Goal: Information Seeking & Learning: Learn about a topic

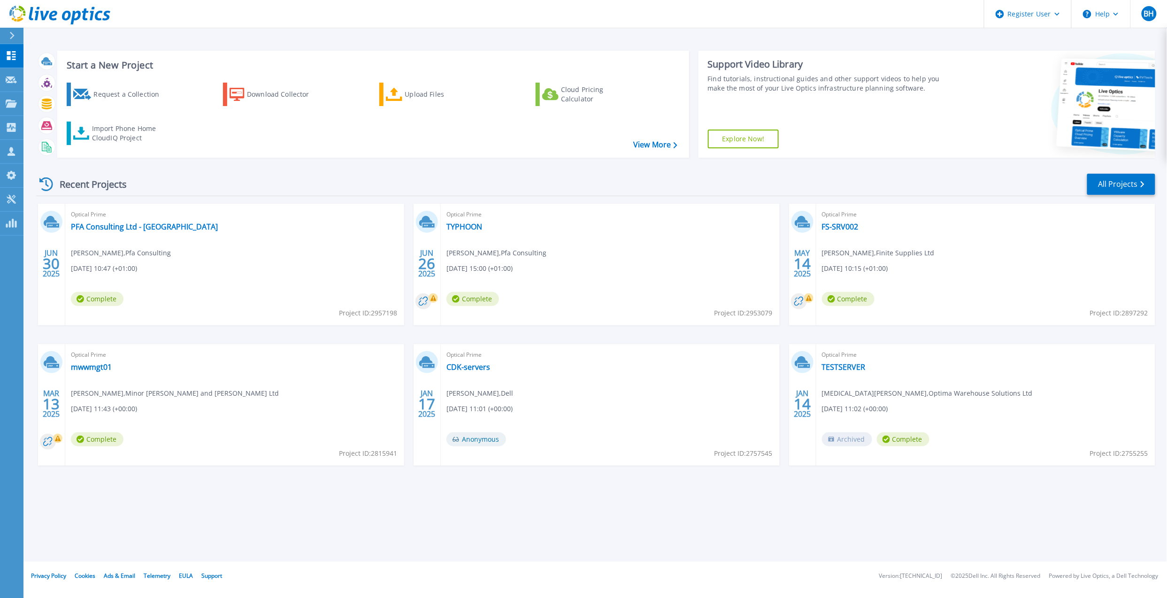
click at [77, 96] on icon at bounding box center [82, 94] width 18 height 11
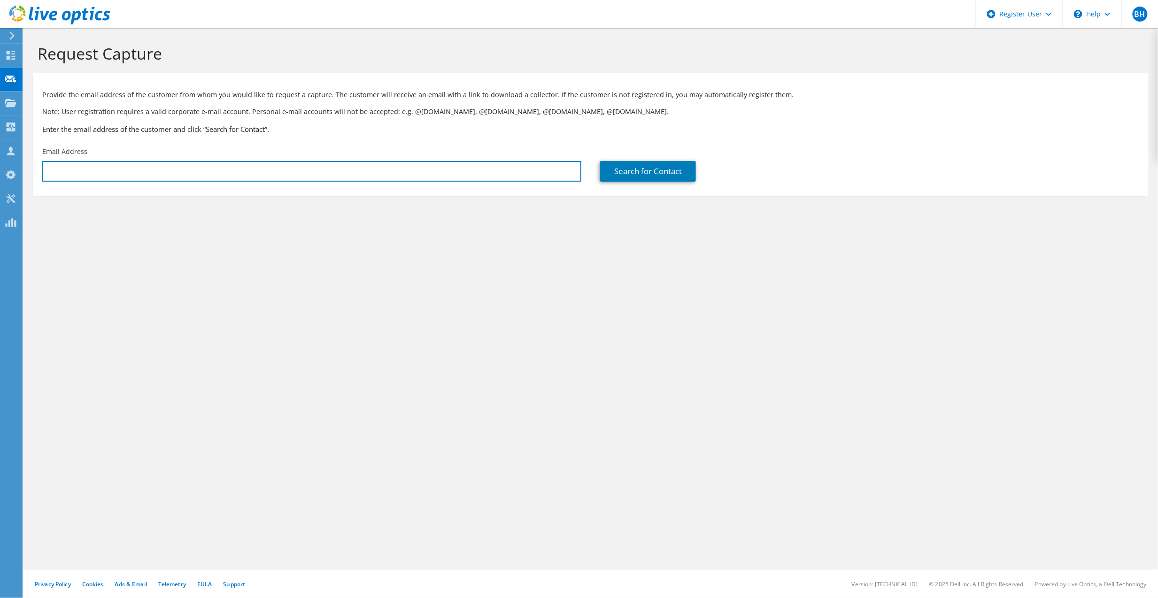
click at [76, 164] on input "text" at bounding box center [311, 171] width 539 height 21
paste input "iJen-IT Support <support@ijen-it.com>"
type input "support@ijen-it.com"
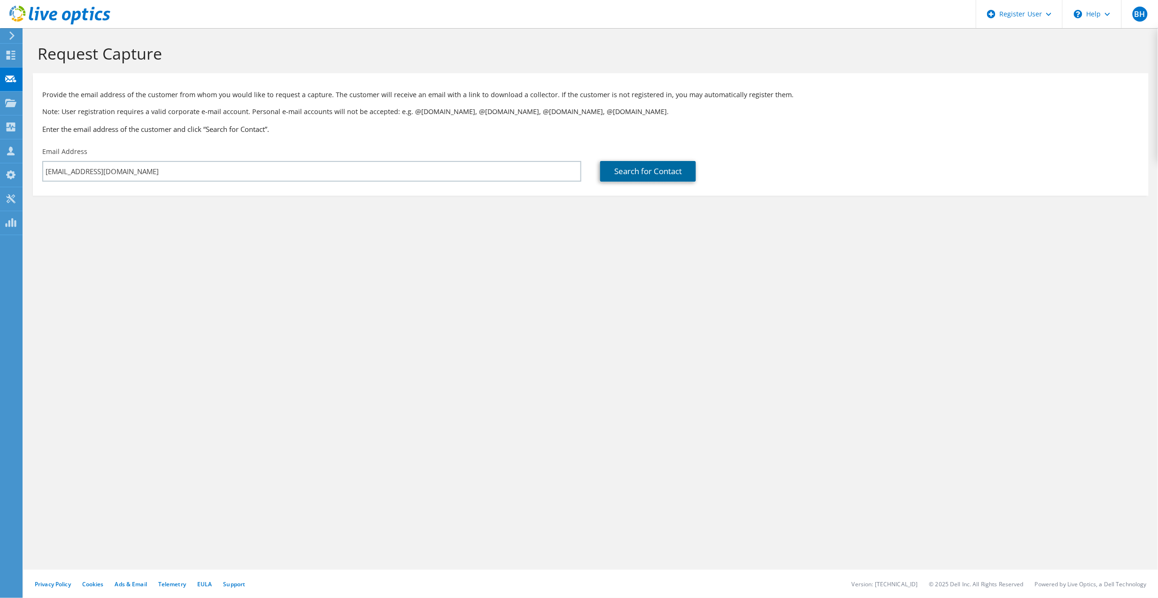
click at [667, 175] on link "Search for Contact" at bounding box center [648, 171] width 96 height 21
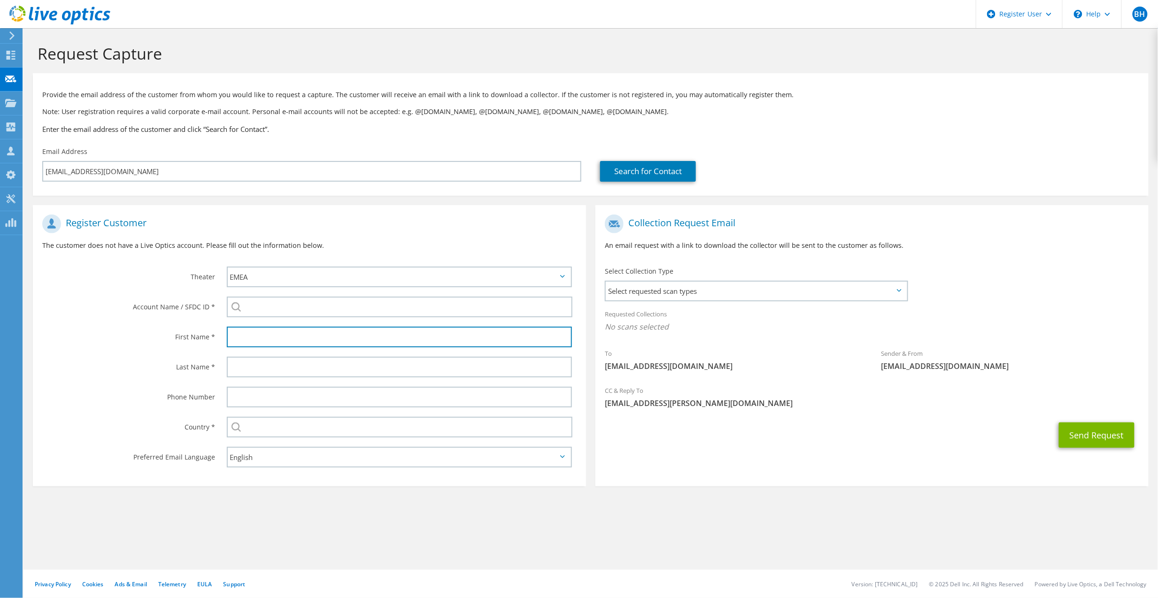
click at [309, 342] on input "text" at bounding box center [399, 337] width 345 height 21
type input "Ian"
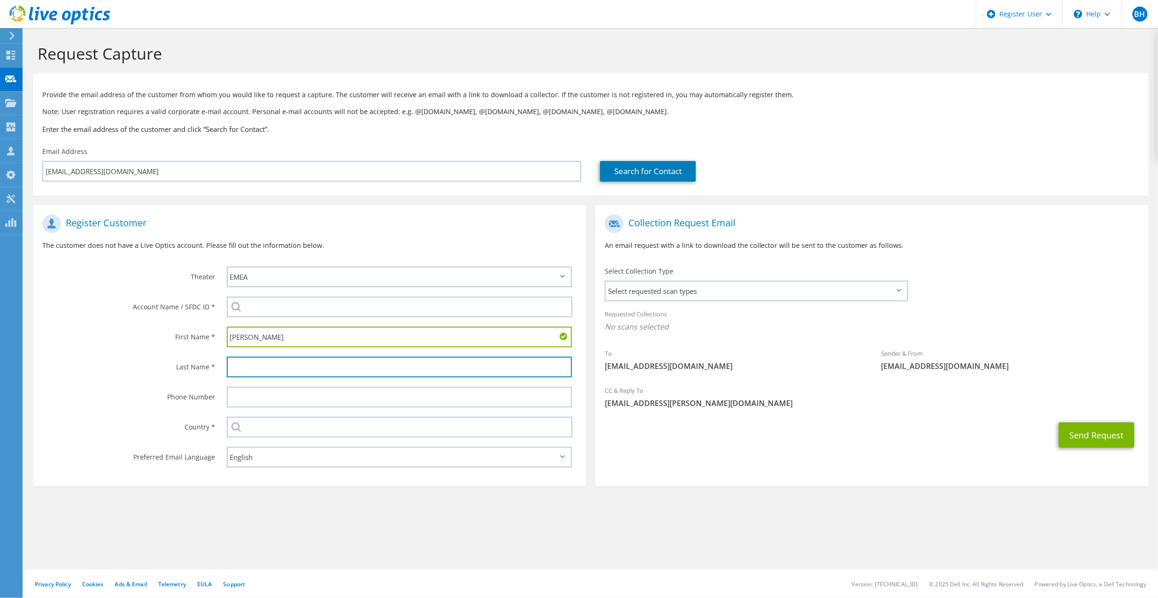
drag, startPoint x: 231, startPoint y: 360, endPoint x: 248, endPoint y: 355, distance: 17.4
click at [231, 360] on input "text" at bounding box center [399, 367] width 345 height 21
type input "."
click at [135, 363] on label "Last Name *" at bounding box center [128, 364] width 173 height 15
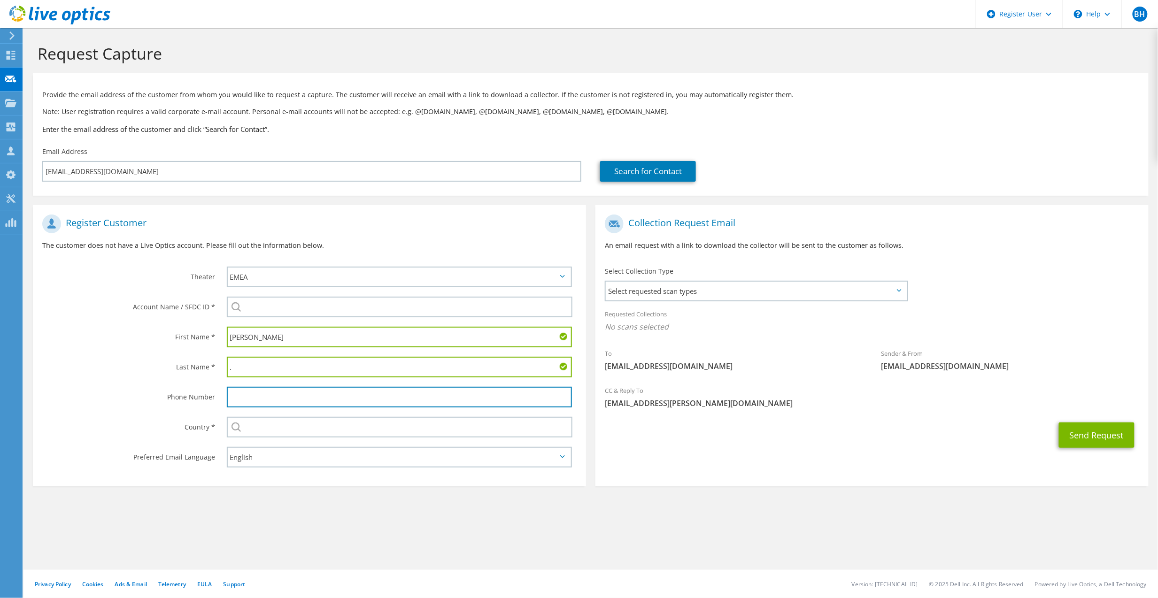
click at [255, 395] on input "text" at bounding box center [399, 397] width 345 height 21
click at [126, 417] on label "Country *" at bounding box center [128, 424] width 173 height 15
click at [296, 423] on input "text" at bounding box center [400, 427] width 346 height 21
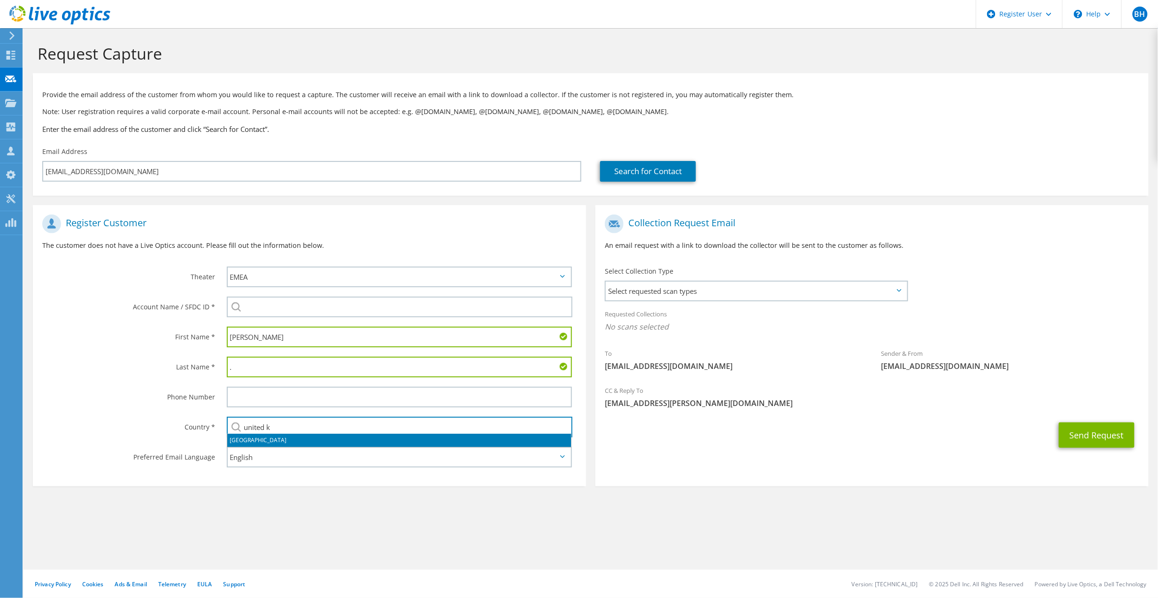
click at [298, 439] on li "[GEOGRAPHIC_DATA]" at bounding box center [399, 440] width 344 height 13
type input "[GEOGRAPHIC_DATA]"
click at [109, 412] on div "Country *" at bounding box center [125, 426] width 185 height 29
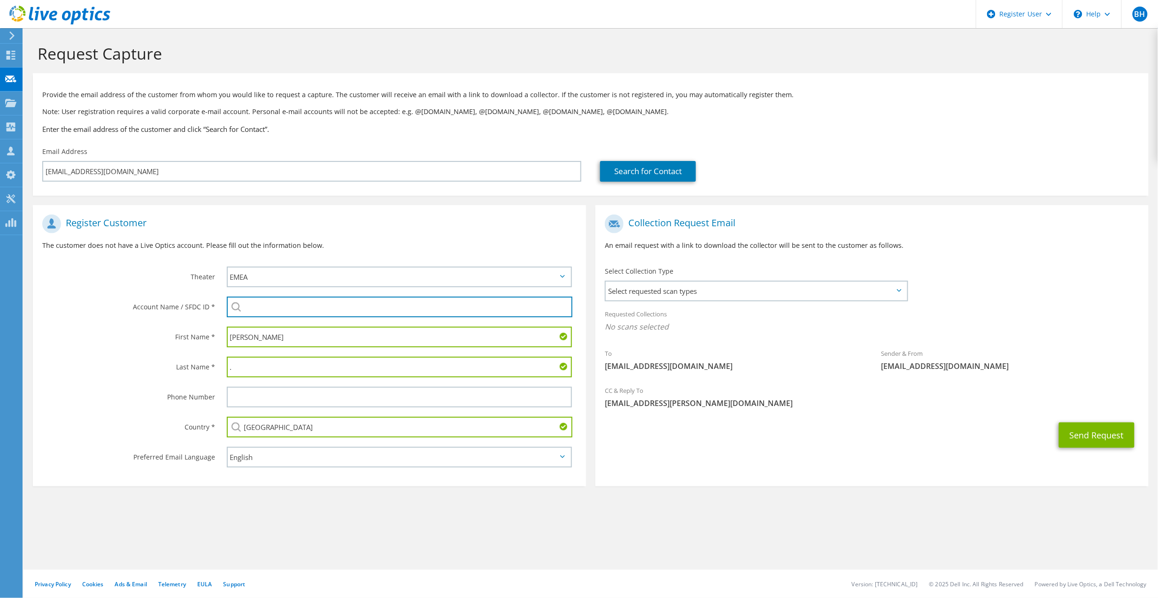
click at [284, 305] on input "search" at bounding box center [400, 307] width 346 height 21
click at [304, 317] on li "IJEN-IT : 3341231148" at bounding box center [281, 319] width 108 height 11
type input "IJEN-IT : 3341231148"
click at [515, 219] on h1 "Register Customer" at bounding box center [307, 224] width 530 height 19
click at [686, 290] on span "Select requested scan types" at bounding box center [756, 291] width 301 height 19
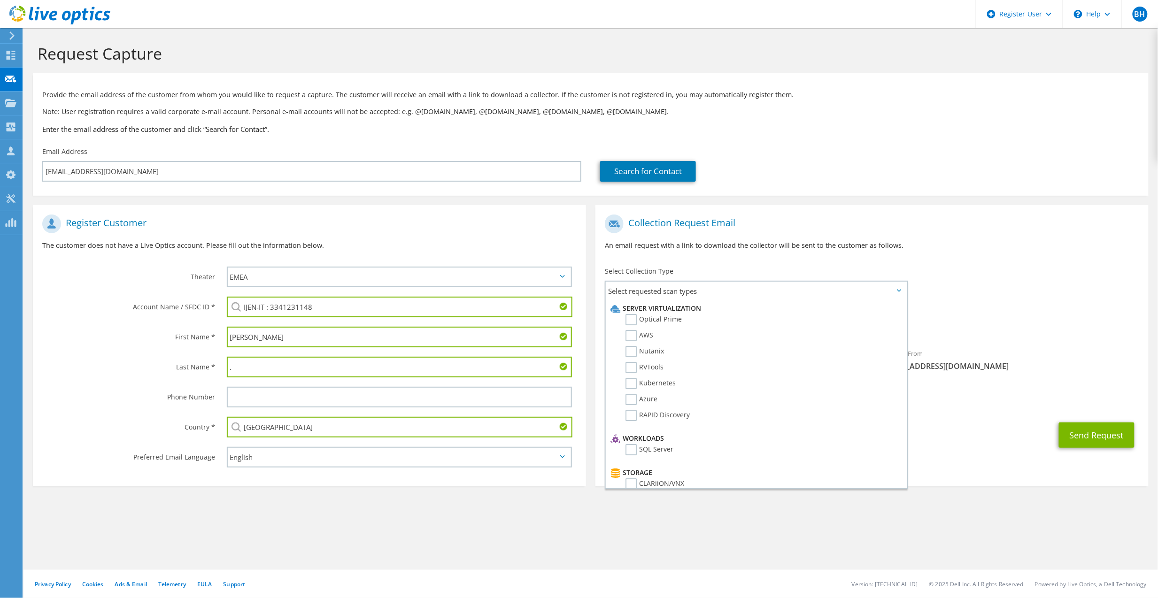
click at [684, 294] on span "Select requested scan types" at bounding box center [756, 291] width 301 height 19
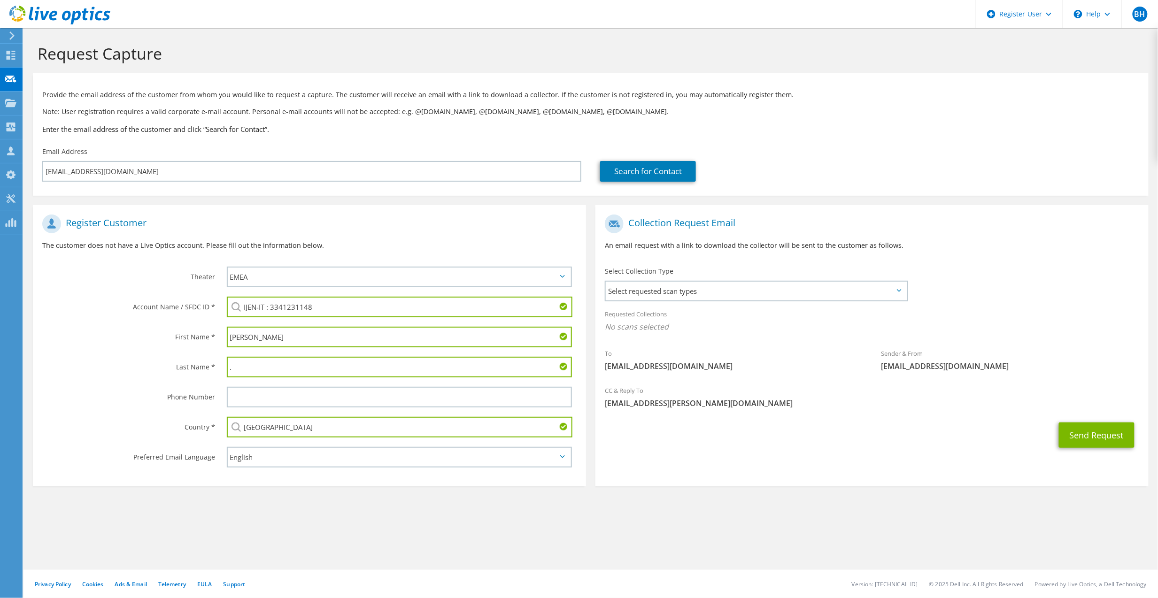
click at [1008, 348] on div "Sender & From liveoptics@liveoptics.com" at bounding box center [1010, 360] width 277 height 32
click at [1097, 438] on button "Send Request" at bounding box center [1097, 435] width 76 height 25
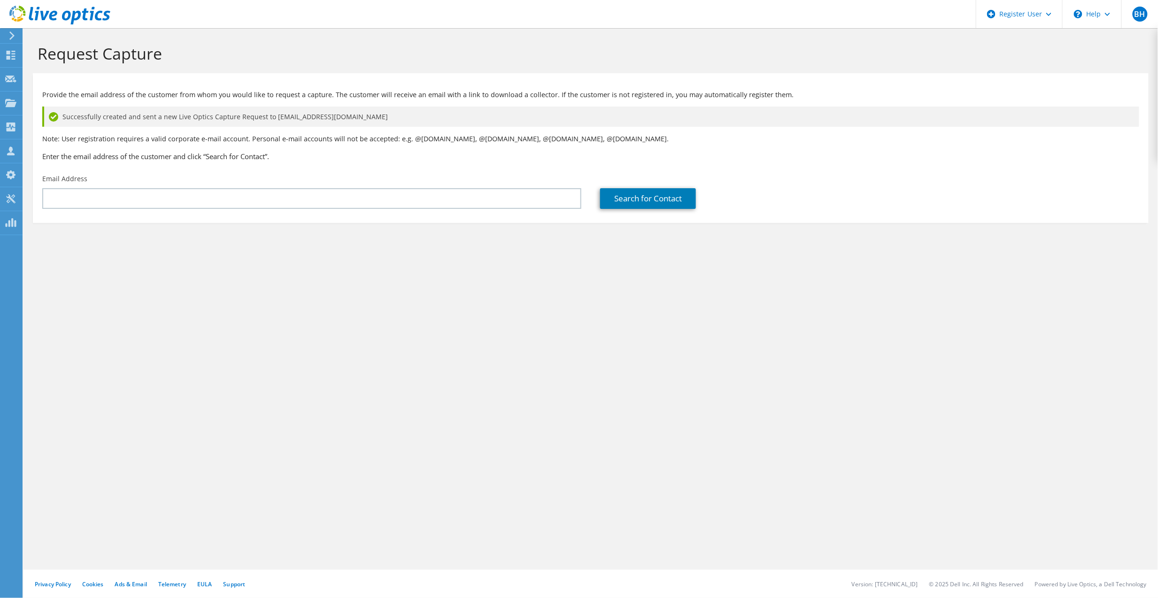
click at [361, 406] on div "Request Capture Provide the email address of the customer from whom you would l…" at bounding box center [590, 313] width 1134 height 570
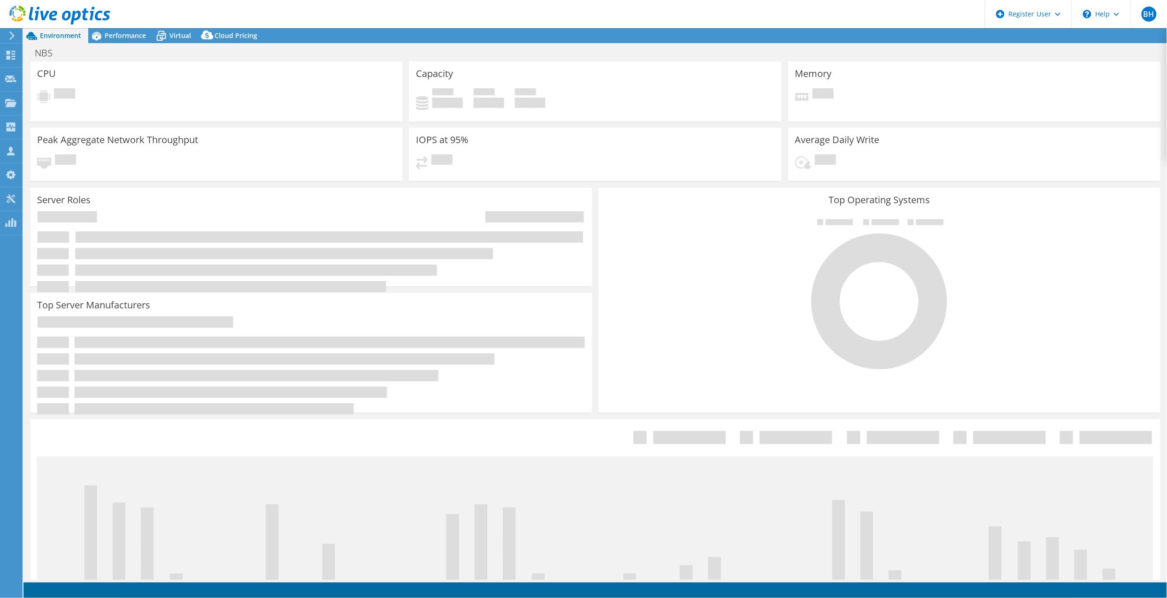
select select "USD"
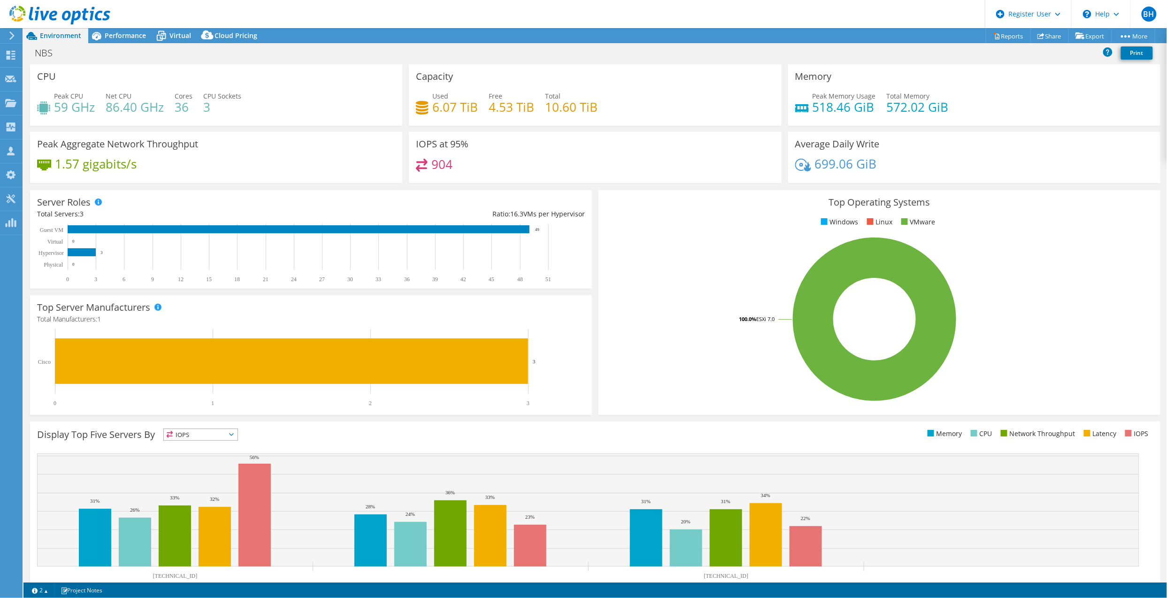
click at [125, 38] on span "Performance" at bounding box center [125, 35] width 41 height 9
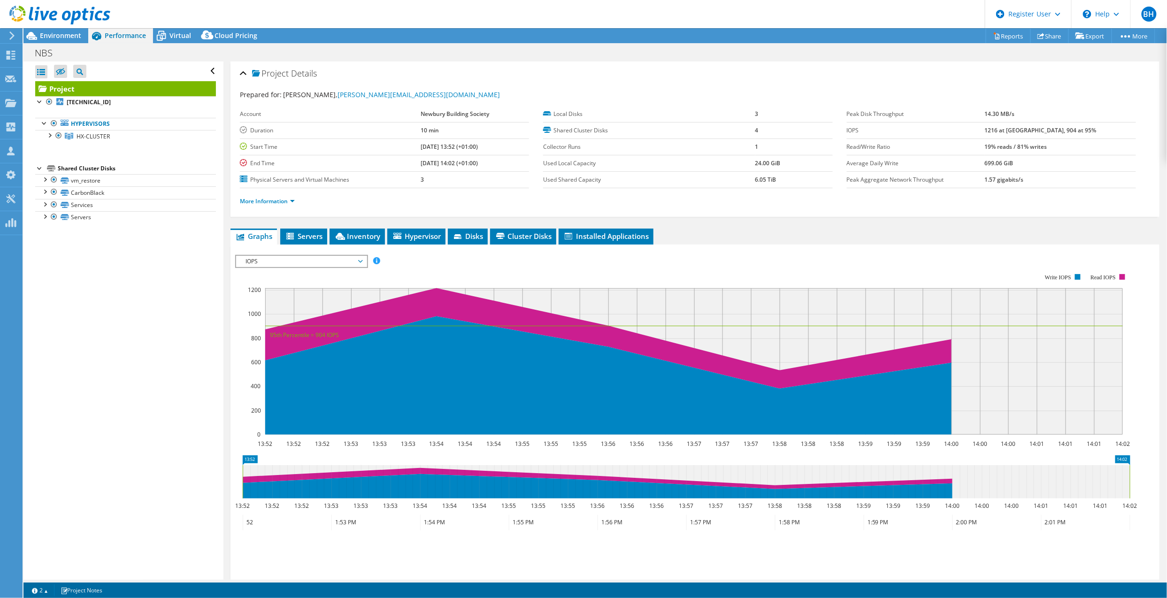
click at [290, 269] on rect at bounding box center [682, 355] width 895 height 188
click at [292, 260] on span "IOPS" at bounding box center [301, 261] width 121 height 11
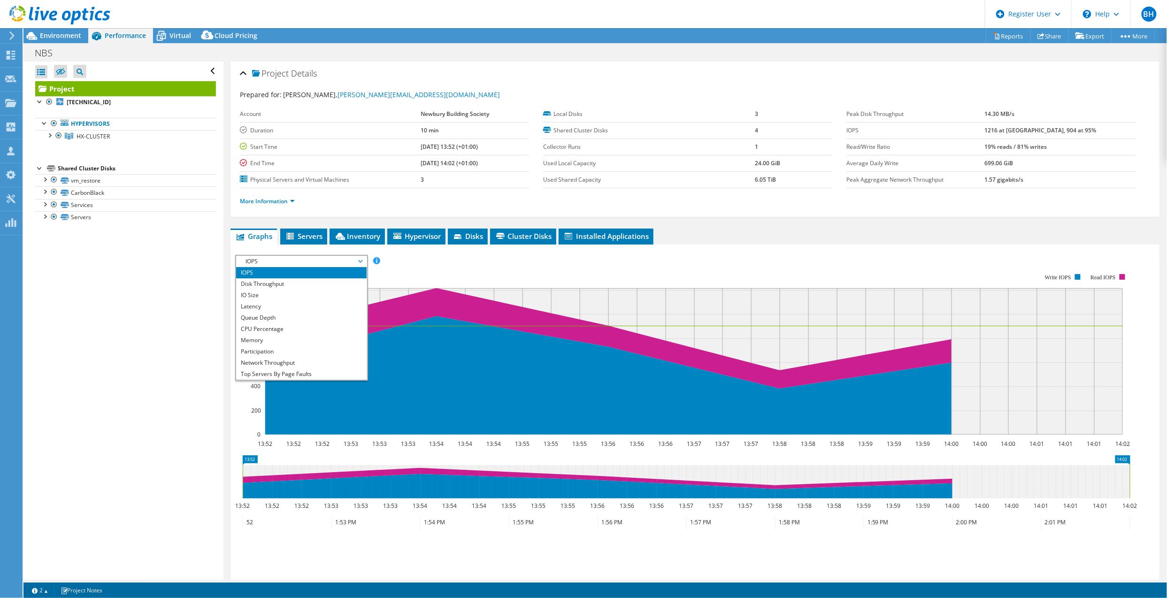
click at [300, 275] on li "IOPS" at bounding box center [301, 272] width 130 height 11
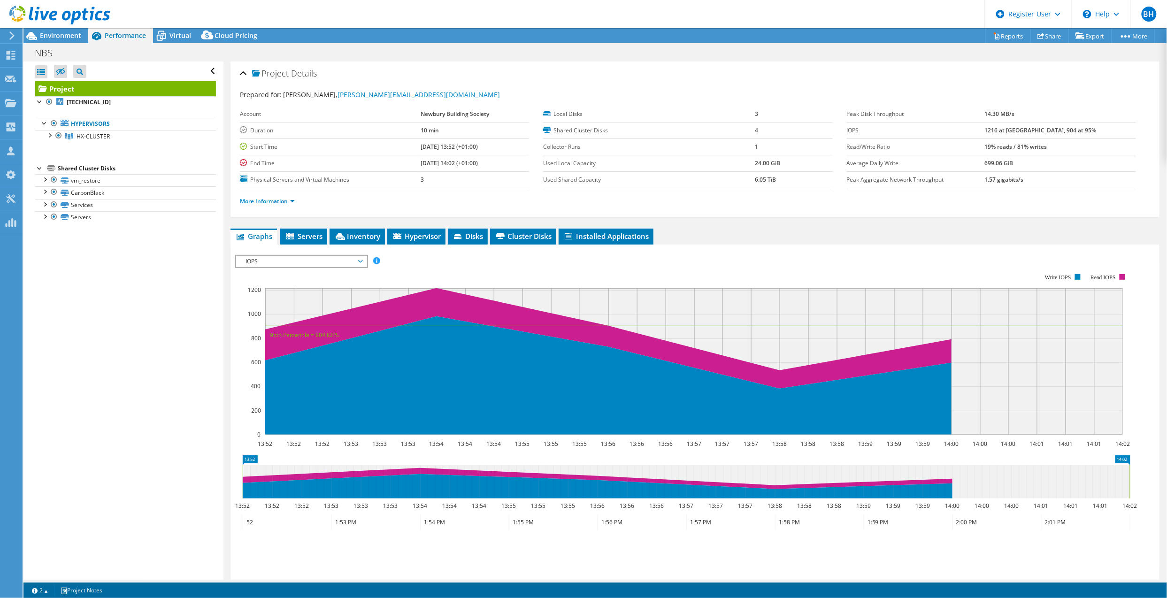
click at [83, 357] on div "Open All Close All Hide Excluded Nodes Project Tree Filter" at bounding box center [123, 321] width 200 height 518
click at [161, 31] on icon at bounding box center [161, 36] width 16 height 16
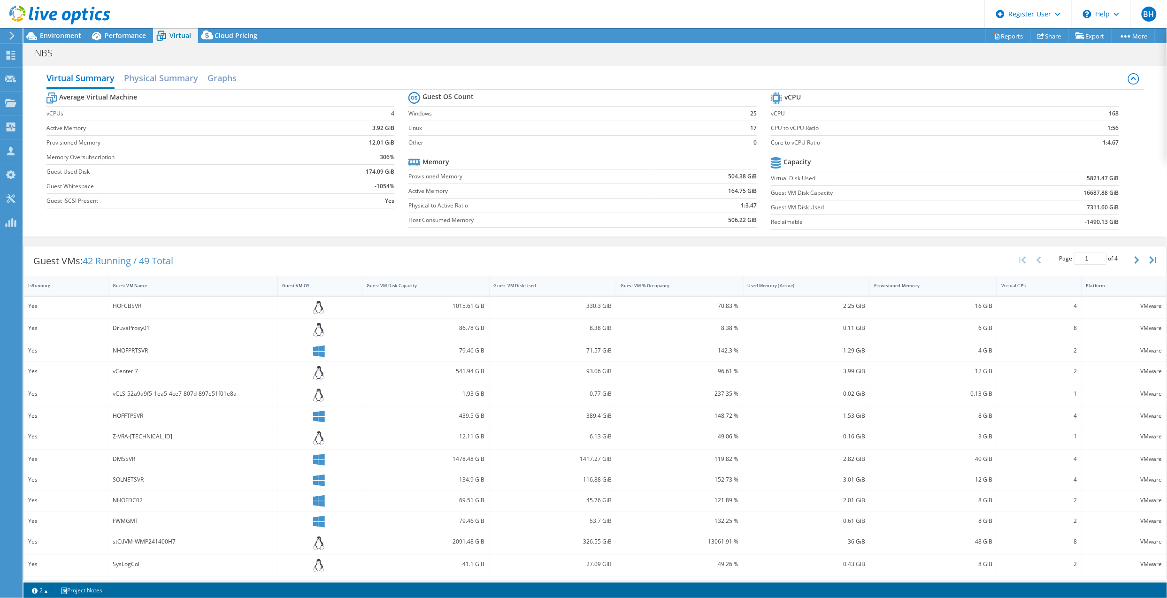
click at [239, 76] on div "Virtual Summary Physical Summary Graphs" at bounding box center [595, 79] width 1098 height 21
click at [237, 76] on h2 "Graphs" at bounding box center [222, 78] width 29 height 19
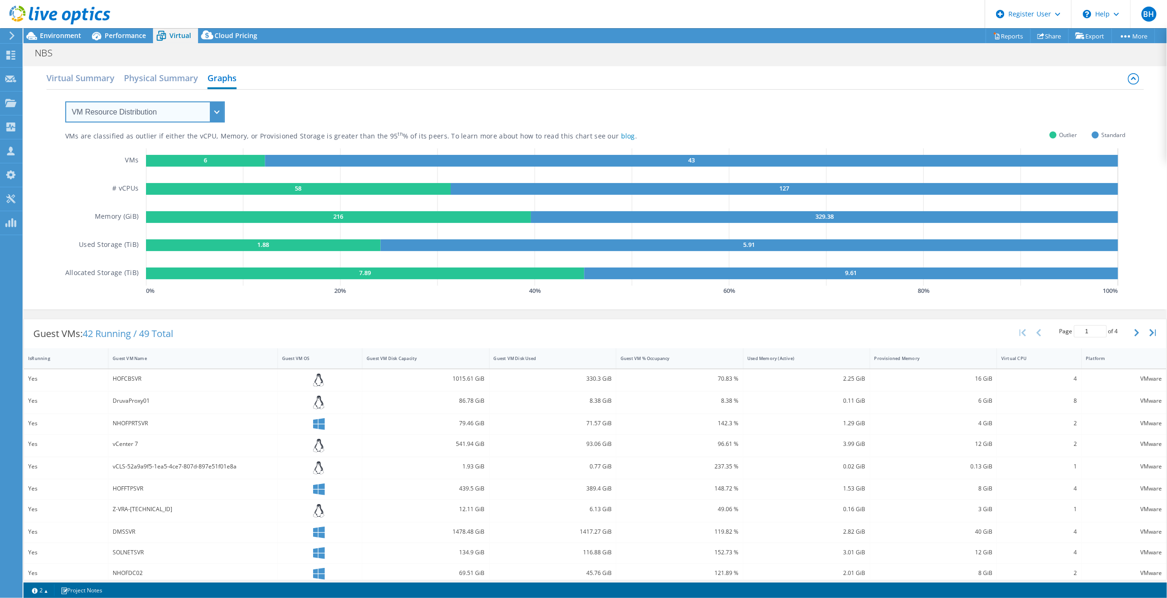
click at [191, 110] on select "VM Resource Distribution Provisioning Contrast Over Provisioning" at bounding box center [145, 111] width 160 height 21
click at [65, 101] on select "VM Resource Distribution Provisioning Contrast Over Provisioning" at bounding box center [145, 111] width 160 height 21
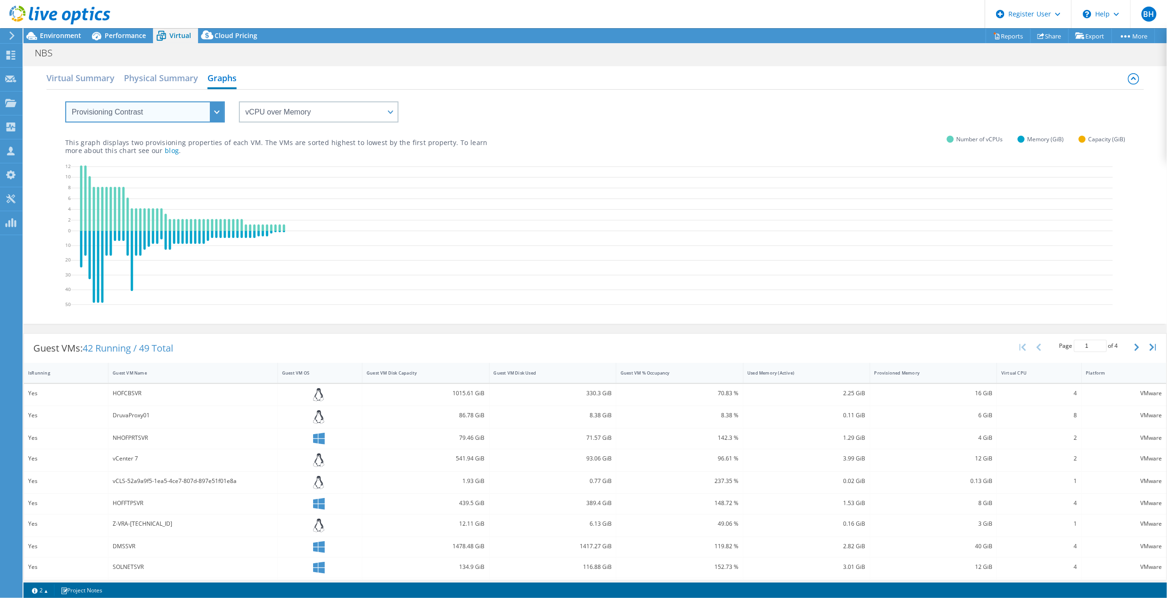
click at [158, 107] on select "VM Resource Distribution Provisioning Contrast Over Provisioning" at bounding box center [145, 111] width 160 height 21
click at [65, 101] on select "VM Resource Distribution Provisioning Contrast Over Provisioning" at bounding box center [145, 111] width 160 height 21
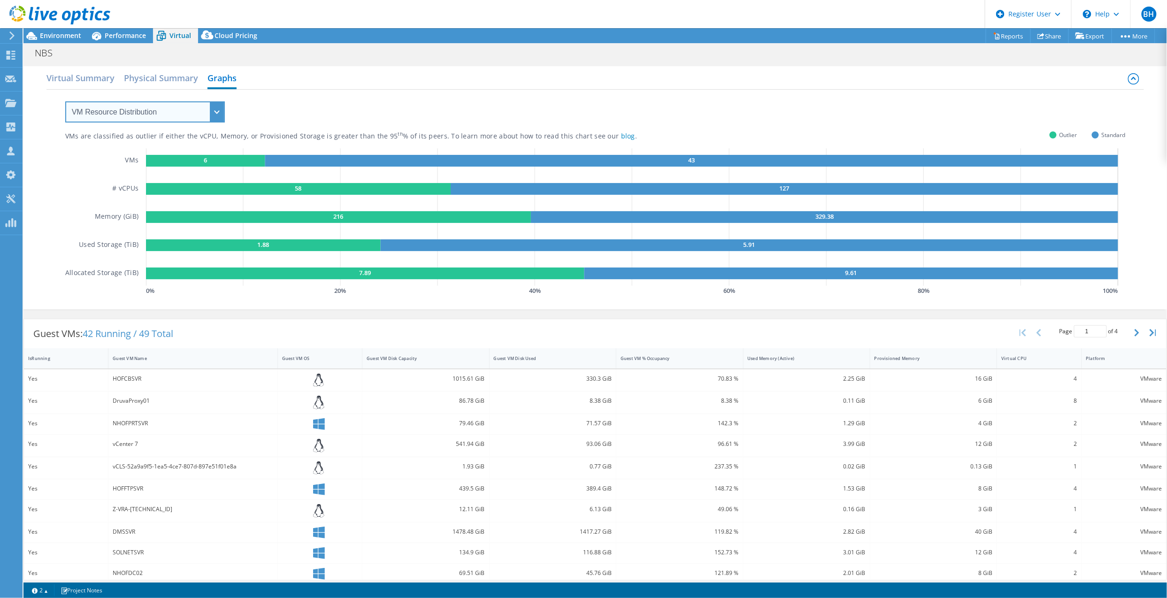
click at [145, 119] on select "VM Resource Distribution Provisioning Contrast Over Provisioning" at bounding box center [145, 111] width 160 height 21
select select "Provisioning Contrast"
click at [65, 101] on select "VM Resource Distribution Provisioning Contrast Over Provisioning" at bounding box center [145, 111] width 160 height 21
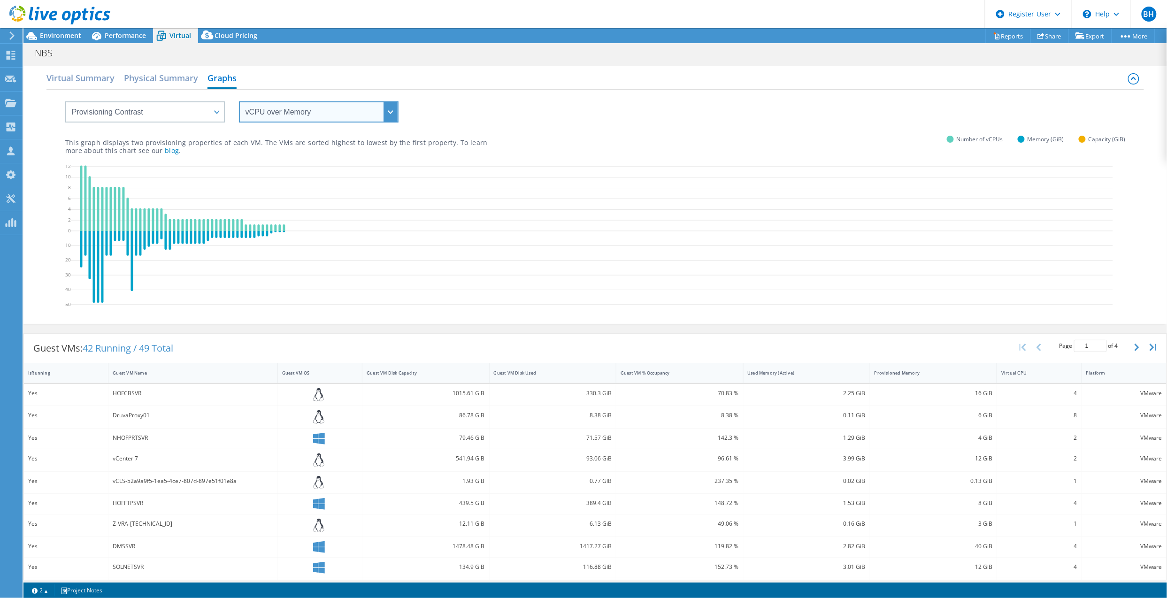
click at [329, 113] on select "vCPU over Memory vCPU over Capacity Memory over vCPU Memory over Capacity Capac…" at bounding box center [319, 111] width 160 height 21
select select "vCPU over Capacity"
click at [239, 101] on select "vCPU over Memory vCPU over Capacity Memory over vCPU Memory over Capacity Capac…" at bounding box center [319, 111] width 160 height 21
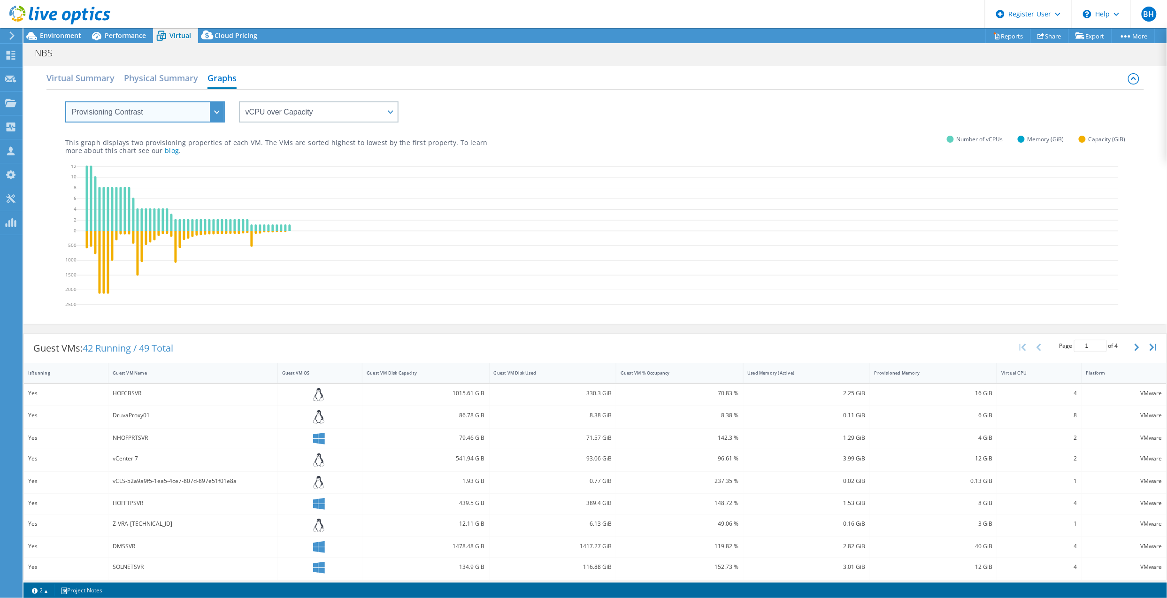
click at [169, 116] on select "VM Resource Distribution Provisioning Contrast Over Provisioning" at bounding box center [145, 111] width 160 height 21
select select "Over Provisioning"
click at [65, 101] on select "VM Resource Distribution Provisioning Contrast Over Provisioning" at bounding box center [145, 111] width 160 height 21
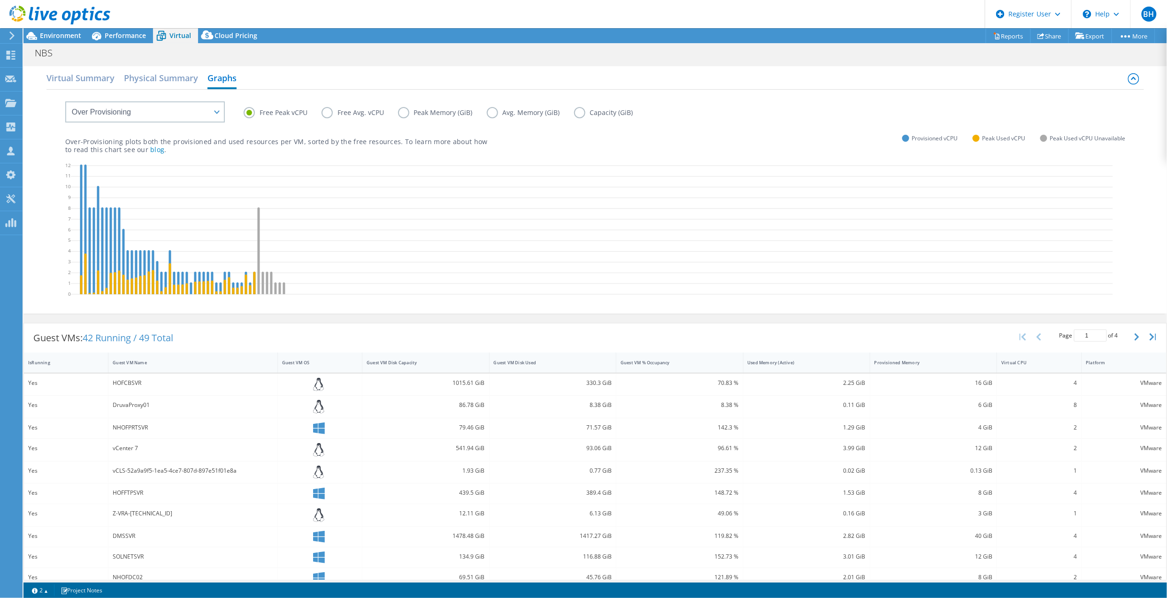
drag, startPoint x: 348, startPoint y: 130, endPoint x: 326, endPoint y: 130, distance: 22.1
click at [348, 130] on div "Over-Provisioning plots both the provisioned and used resources per VM, sorted …" at bounding box center [595, 138] width 1061 height 32
click at [570, 110] on label "Avg. Memory (GiB)" at bounding box center [530, 112] width 87 height 11
click at [0, 0] on input "Avg. Memory (GiB)" at bounding box center [0, 0] width 0 height 0
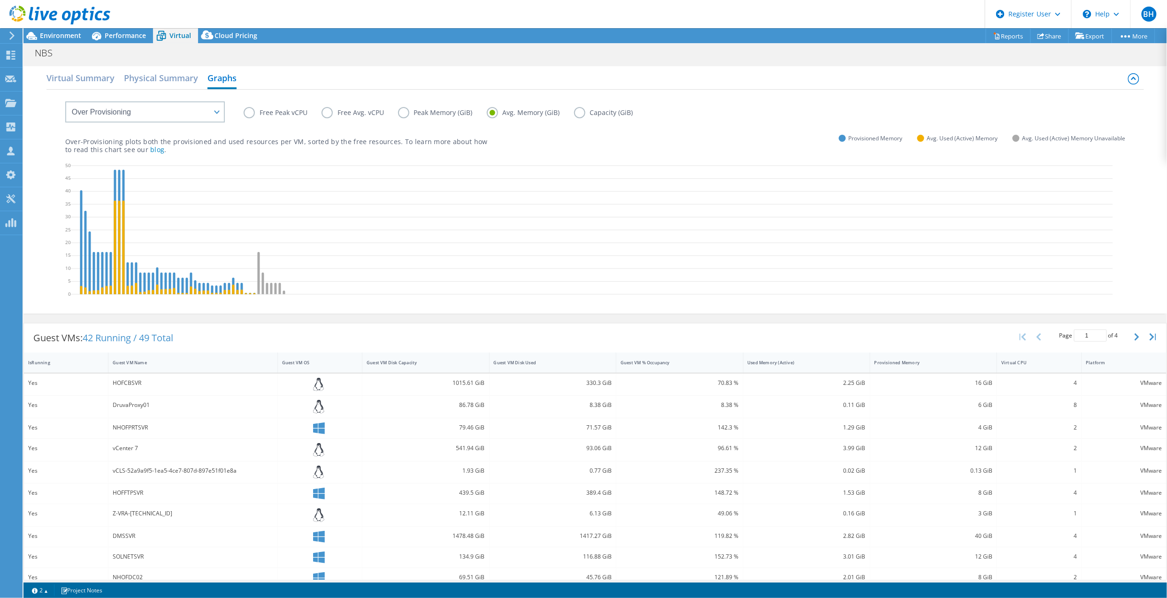
click at [574, 114] on label "Capacity (GiB)" at bounding box center [610, 112] width 73 height 11
click at [0, 0] on input "Capacity (GiB)" at bounding box center [0, 0] width 0 height 0
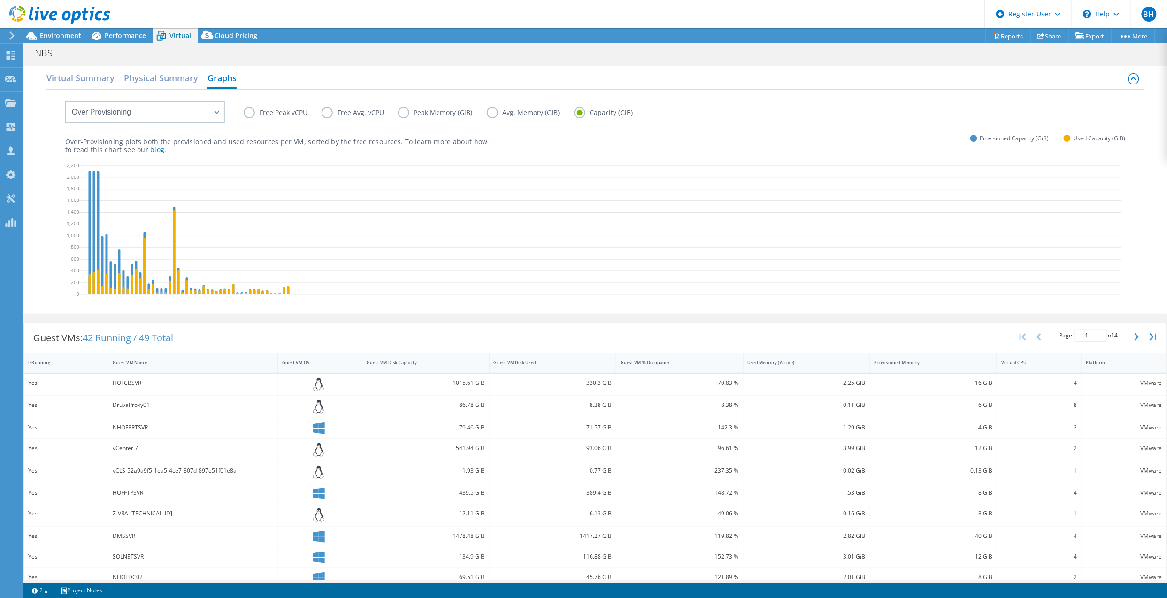
click at [260, 110] on label "Free Peak vCPU" at bounding box center [283, 112] width 78 height 11
drag, startPoint x: 260, startPoint y: 111, endPoint x: 250, endPoint y: 115, distance: 10.7
click at [250, 115] on label "Free Peak vCPU" at bounding box center [283, 112] width 78 height 11
click at [0, 0] on input "Free Peak vCPU" at bounding box center [0, 0] width 0 height 0
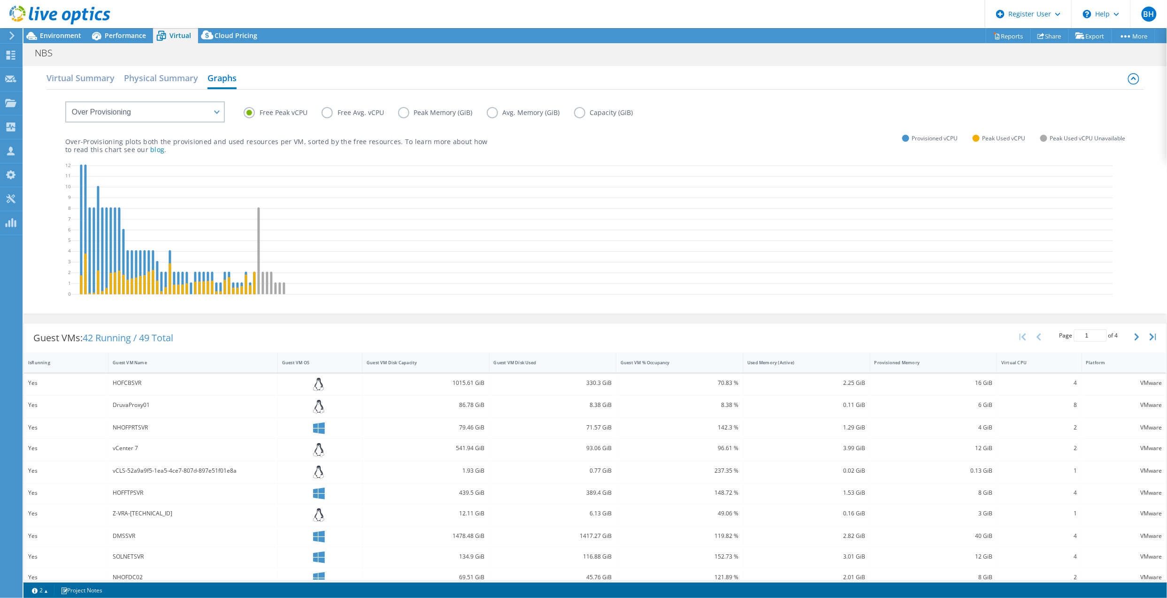
click at [487, 112] on label "Avg. Memory (GiB)" at bounding box center [530, 112] width 87 height 11
click at [0, 0] on input "Avg. Memory (GiB)" at bounding box center [0, 0] width 0 height 0
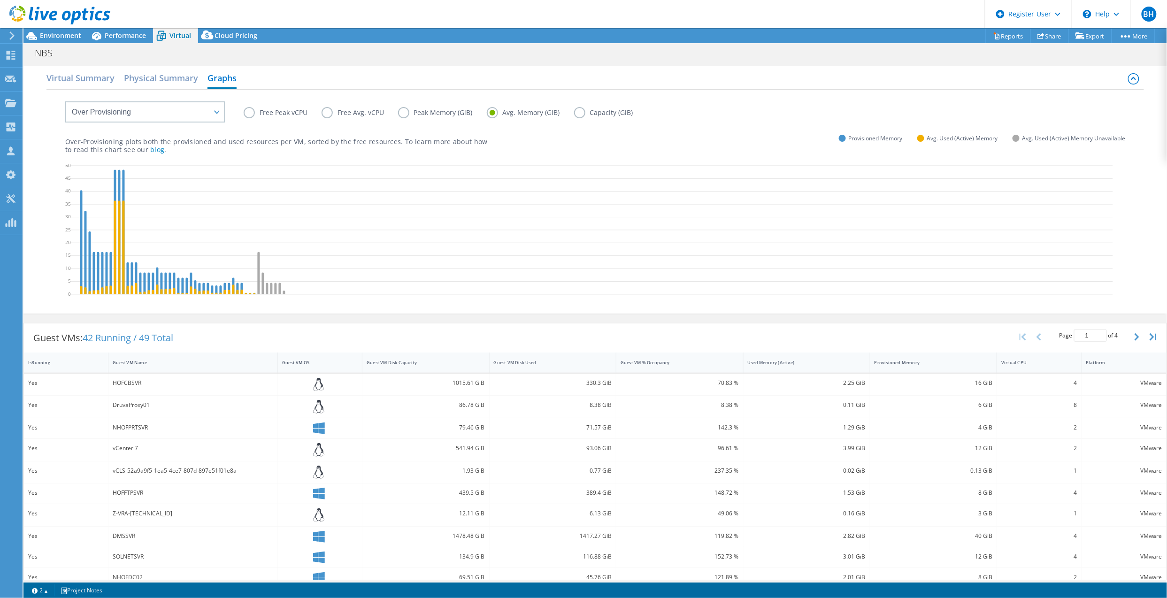
click at [233, 340] on div "Guest VMs: 42 Running / 49 Total Page 1 of 4 5 rows 10 rows 20 rows 25 rows 50 …" at bounding box center [595, 337] width 1143 height 29
click at [1011, 35] on link "Reports" at bounding box center [1008, 36] width 45 height 15
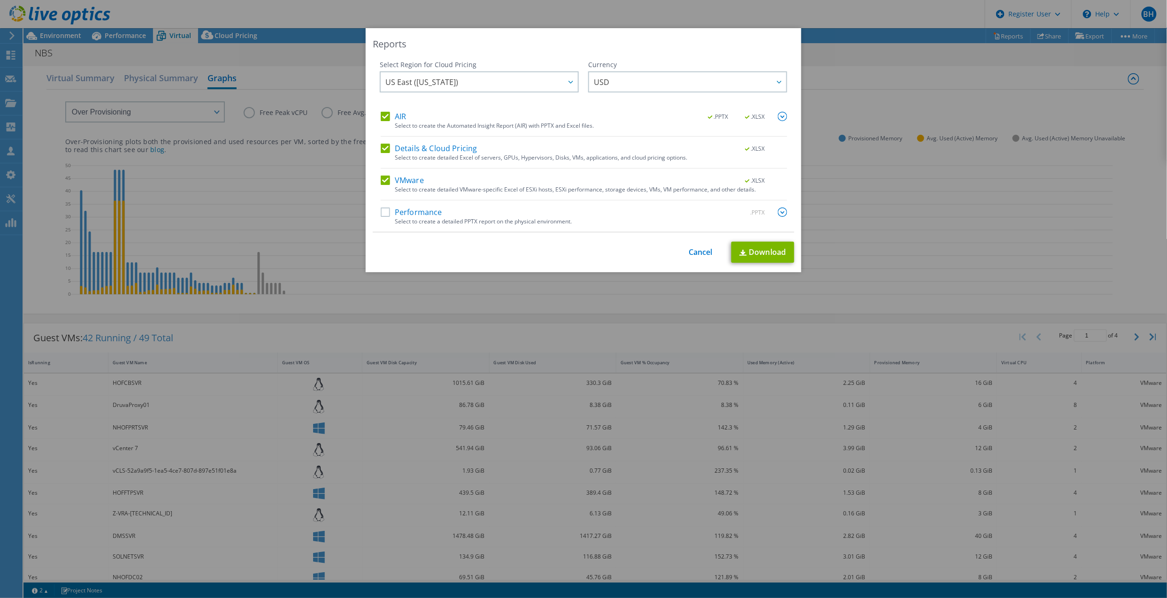
click at [387, 147] on label "Details & Cloud Pricing" at bounding box center [429, 148] width 97 height 9
click at [0, 0] on input "Details & Cloud Pricing" at bounding box center [0, 0] width 0 height 0
click at [381, 179] on label "VMware" at bounding box center [402, 180] width 43 height 9
click at [0, 0] on input "VMware" at bounding box center [0, 0] width 0 height 0
click at [755, 255] on link "Download" at bounding box center [762, 252] width 63 height 21
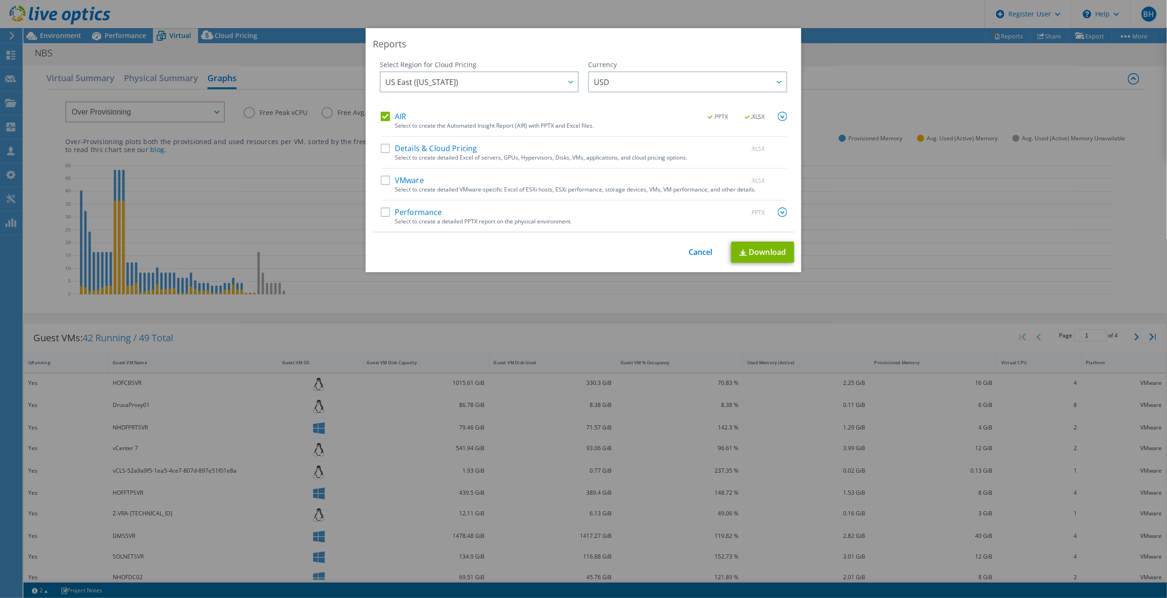
click at [750, 115] on span ".XLSX" at bounding box center [755, 117] width 35 height 7
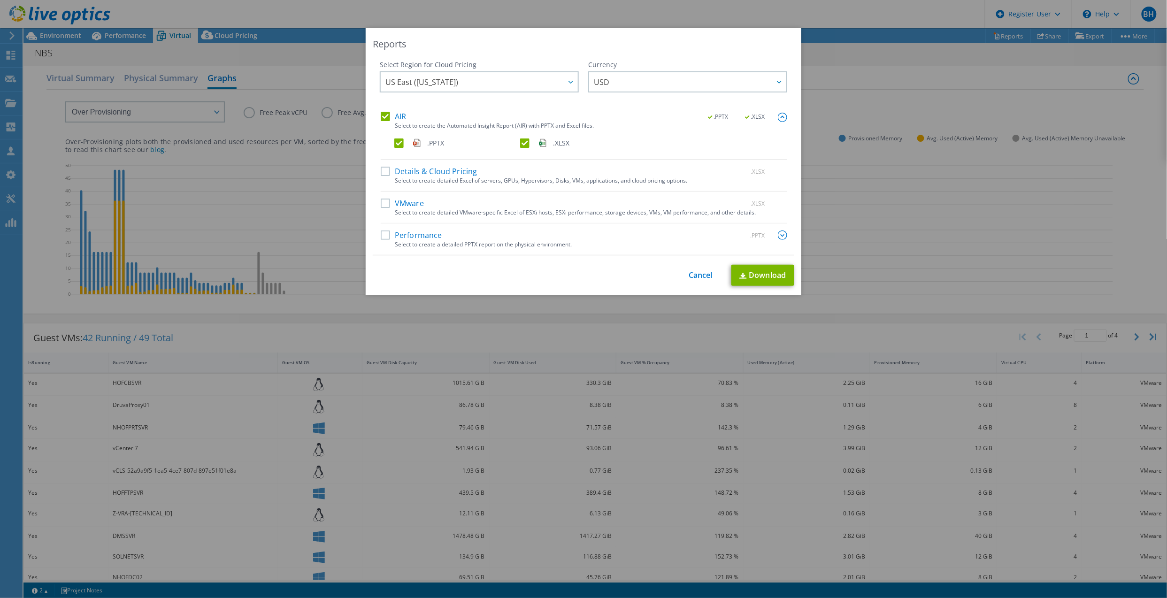
click at [521, 145] on label ".XLSX" at bounding box center [582, 143] width 124 height 9
click at [0, 0] on input ".XLSX" at bounding box center [0, 0] width 0 height 0
click at [752, 293] on div "Reports Select Region for Cloud Pricing Asia Pacific (Hong Kong) Asia Pacific (…" at bounding box center [584, 161] width 436 height 267
click at [752, 280] on link "Download" at bounding box center [762, 275] width 63 height 21
click at [694, 278] on link "Cancel" at bounding box center [701, 275] width 24 height 9
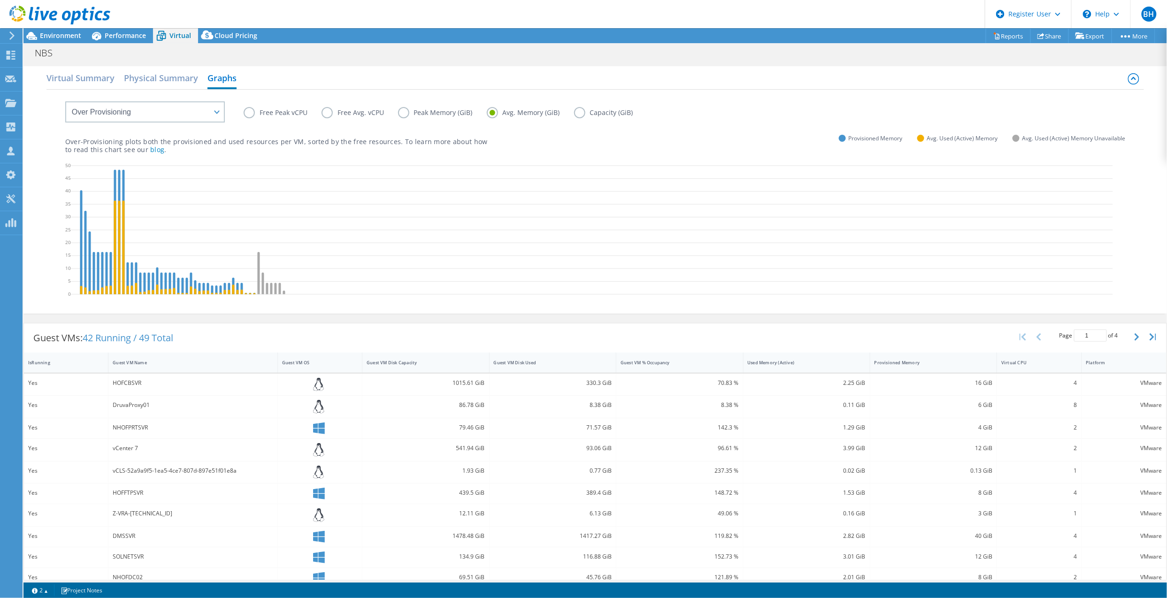
click at [35, 31] on div at bounding box center [55, 15] width 110 height 31
click at [44, 38] on span "Environment" at bounding box center [60, 35] width 41 height 9
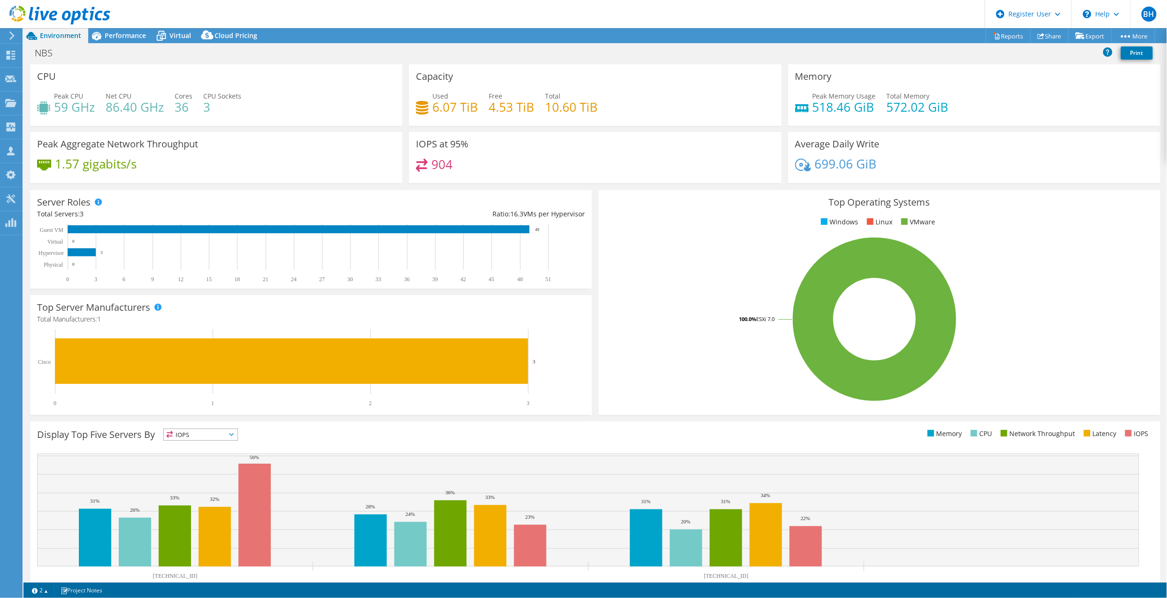
click at [162, 32] on icon at bounding box center [161, 36] width 16 height 16
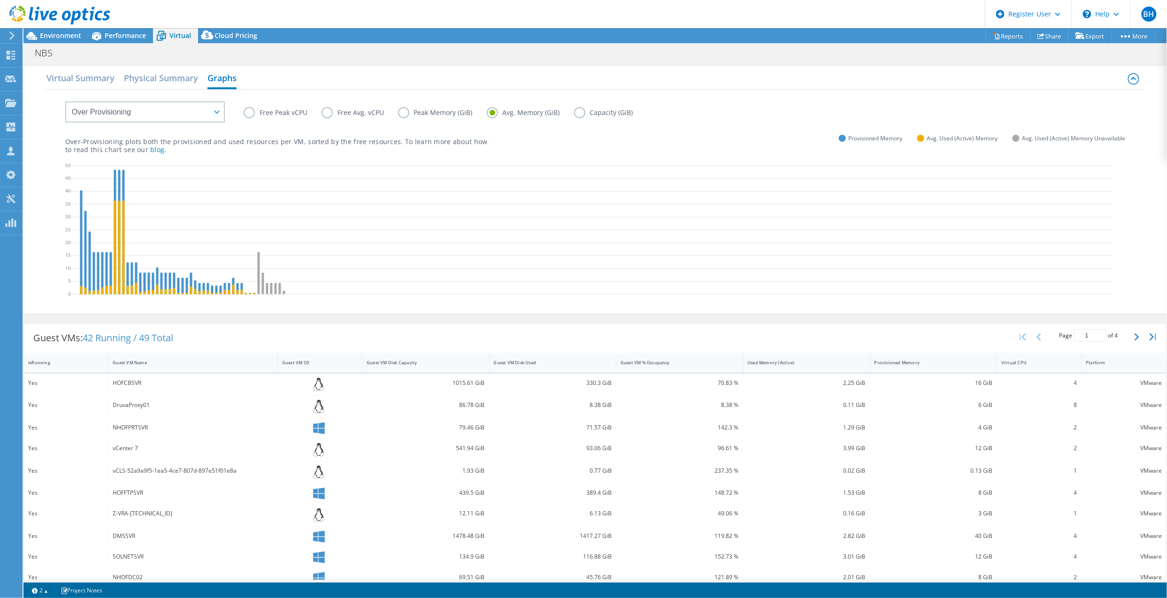
click at [313, 429] on icon at bounding box center [319, 429] width 12 height 12
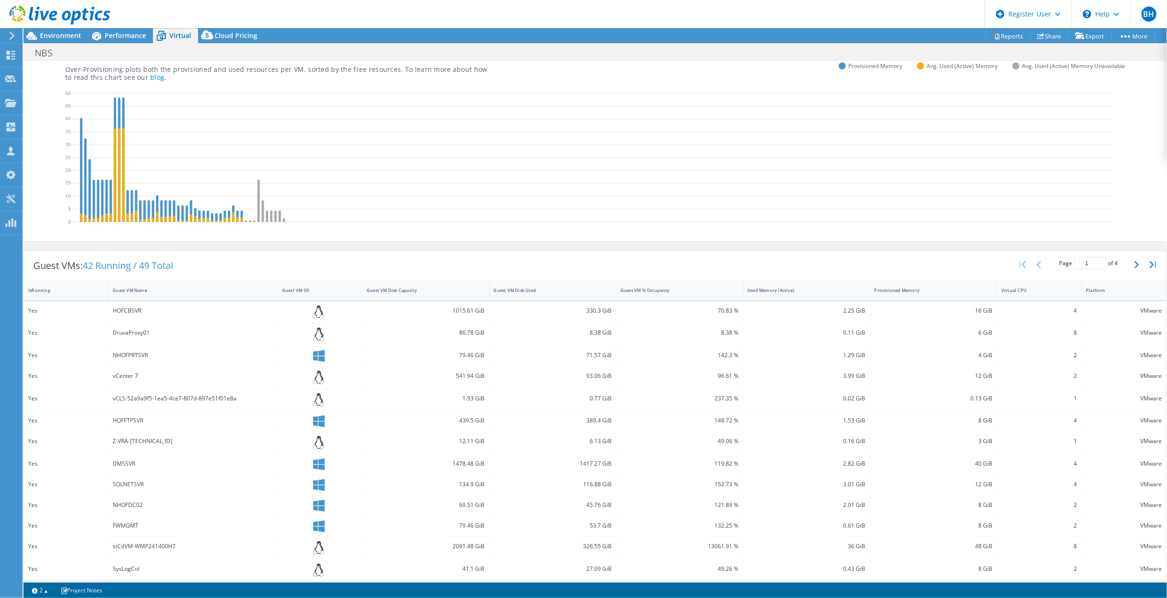
scroll to position [123, 0]
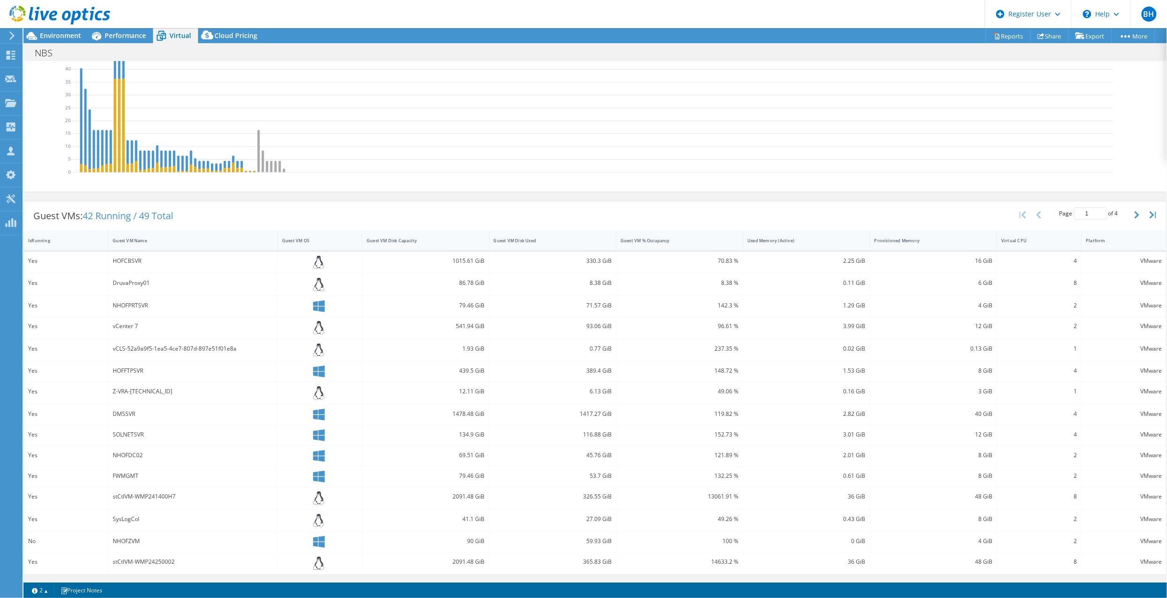
drag, startPoint x: 631, startPoint y: 461, endPoint x: 757, endPoint y: 453, distance: 125.6
click at [1133, 216] on button "button" at bounding box center [1138, 215] width 16 height 18
type input "2"
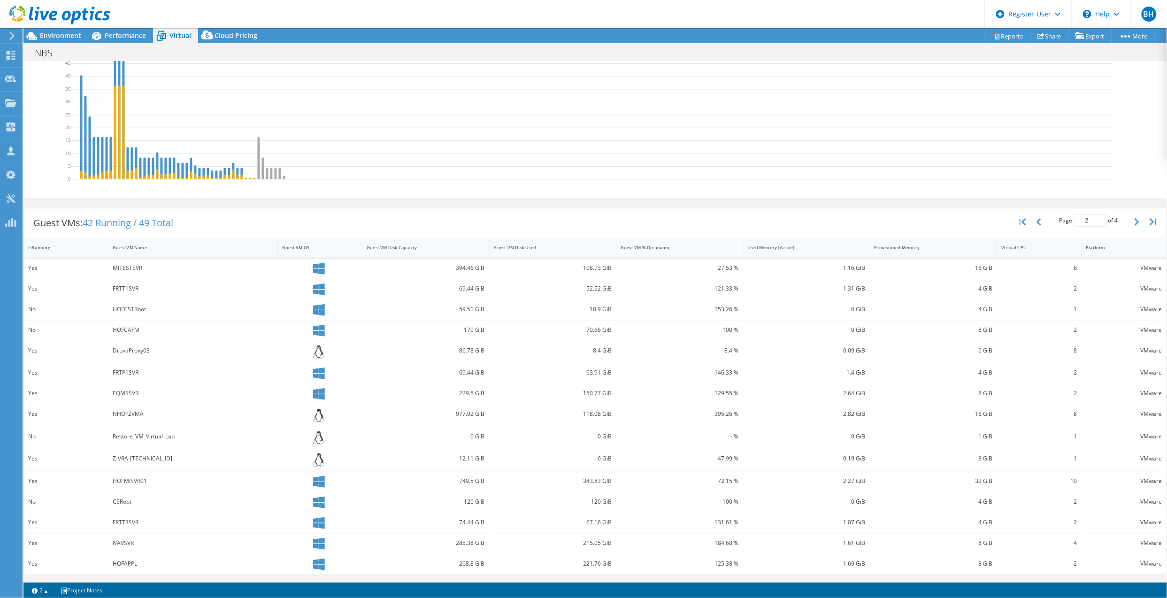
scroll to position [116, 0]
drag, startPoint x: 1067, startPoint y: 269, endPoint x: 1137, endPoint y: 278, distance: 71.0
click at [1117, 285] on div "VMware" at bounding box center [1124, 289] width 76 height 10
click at [317, 266] on icon at bounding box center [319, 269] width 12 height 12
click at [311, 291] on div at bounding box center [320, 290] width 76 height 12
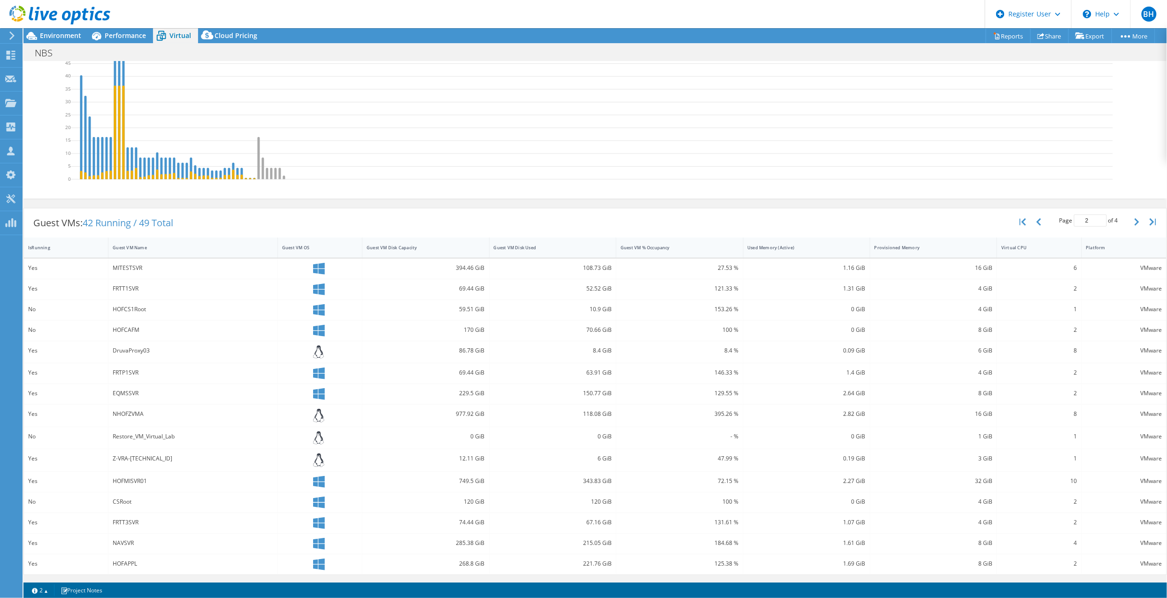
click at [92, 592] on link "Project Notes" at bounding box center [81, 591] width 55 height 12
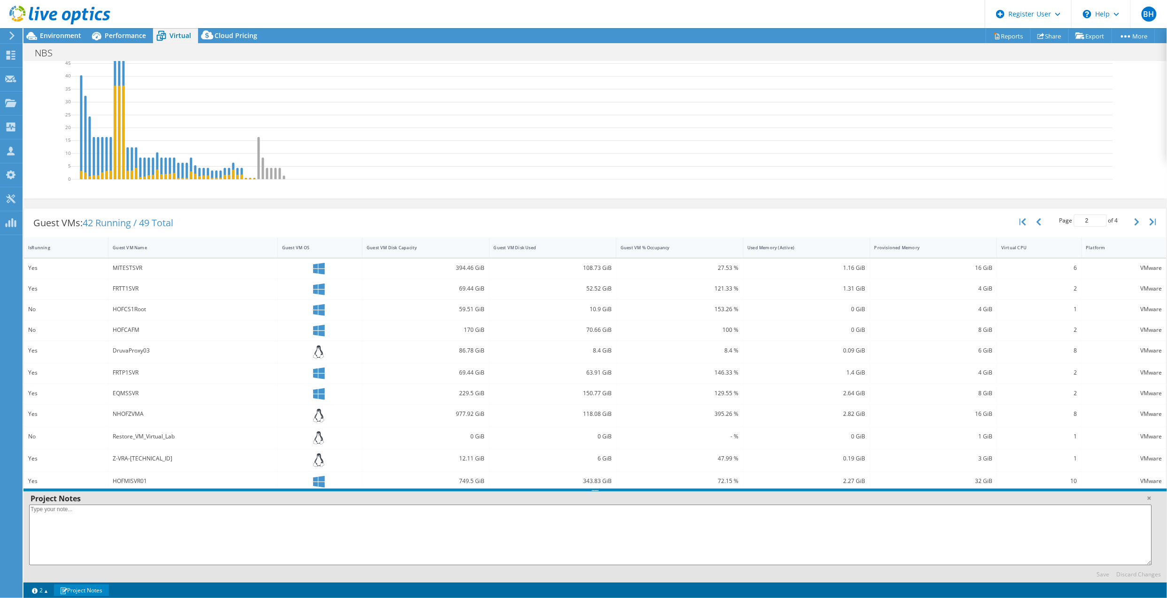
click at [92, 592] on link "Project Notes" at bounding box center [81, 591] width 55 height 12
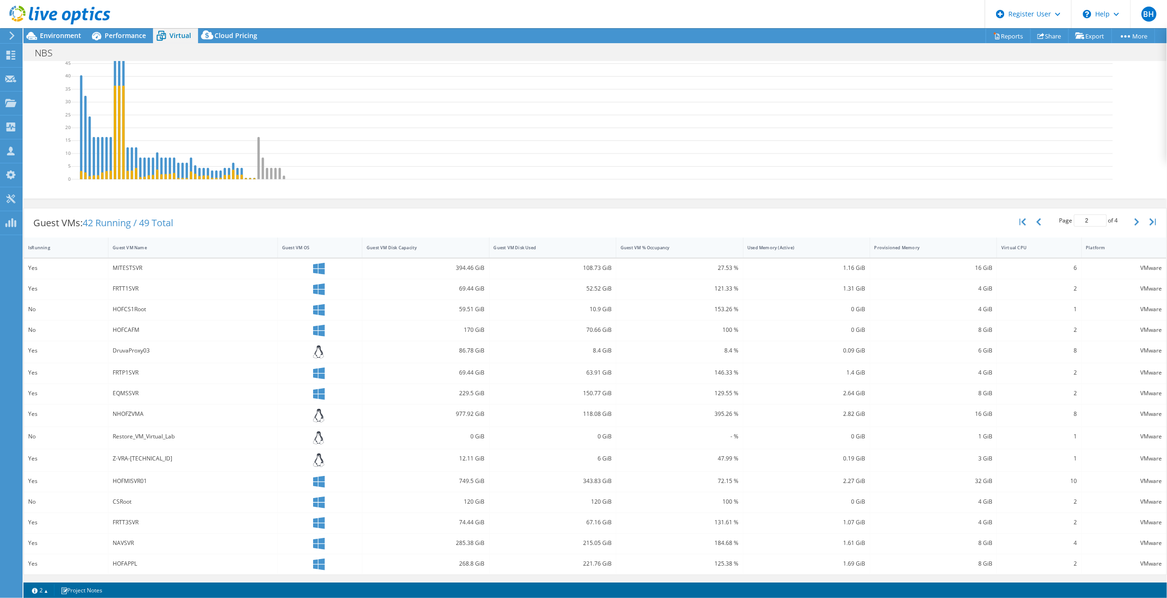
click at [38, 592] on link "2" at bounding box center [39, 591] width 29 height 12
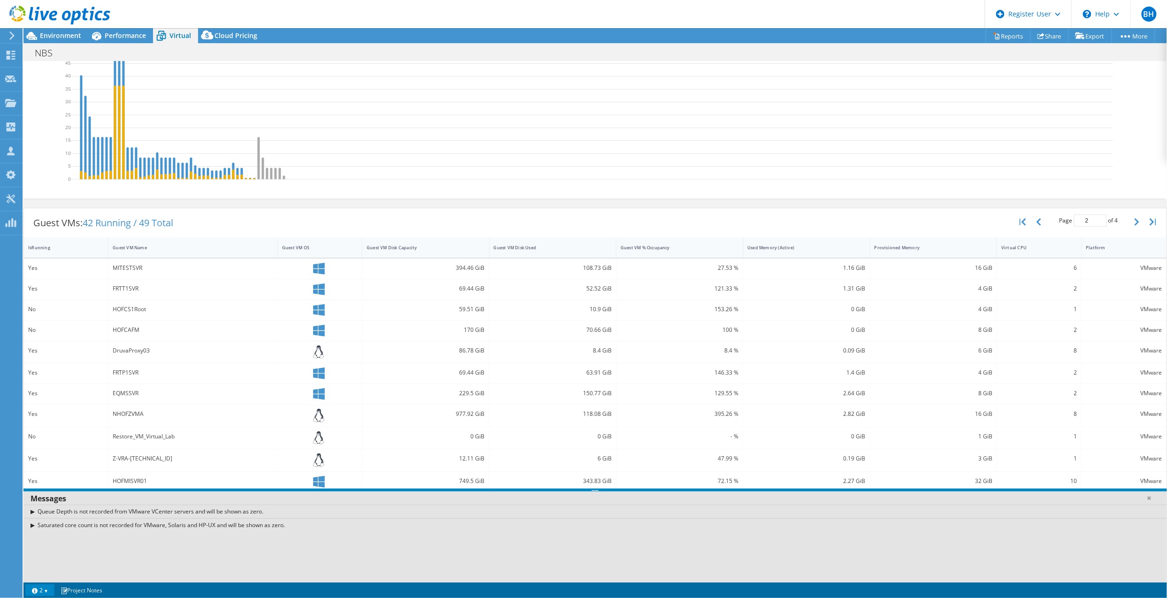
click at [38, 588] on link "2" at bounding box center [39, 591] width 29 height 12
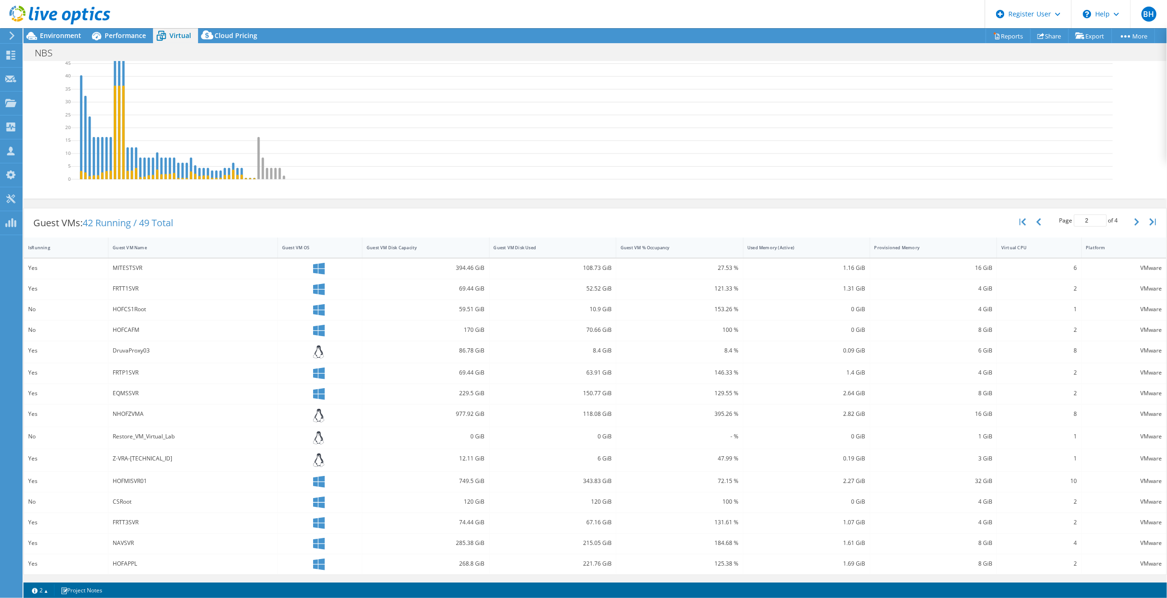
click at [70, 38] on span "Environment" at bounding box center [60, 35] width 41 height 9
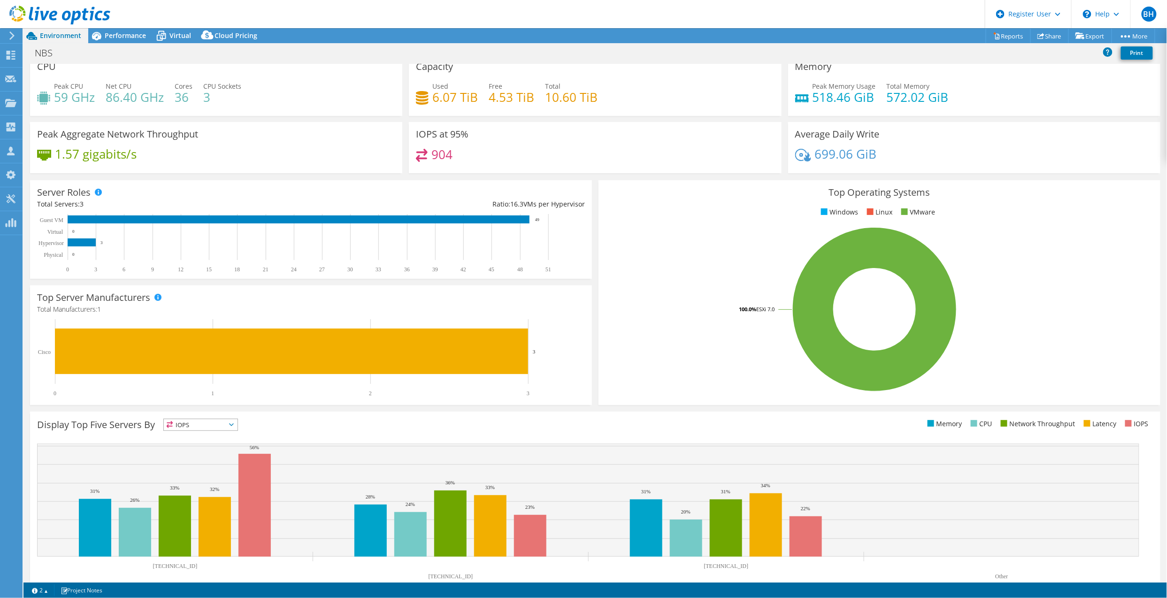
scroll to position [0, 0]
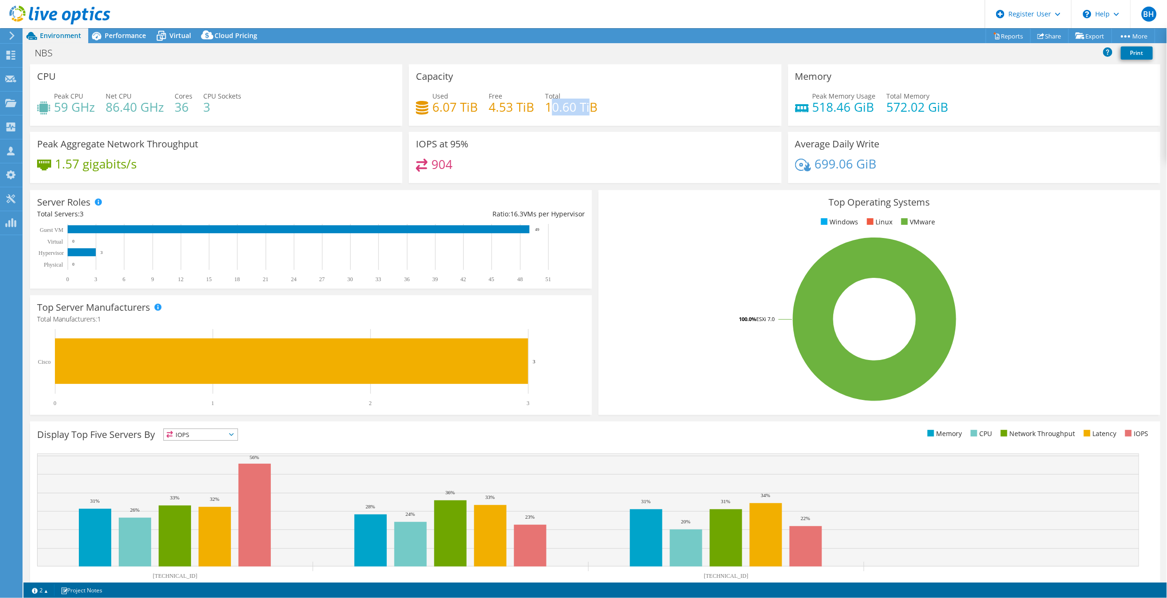
drag, startPoint x: 549, startPoint y: 106, endPoint x: 586, endPoint y: 106, distance: 37.6
click at [586, 106] on h4 "10.60 TiB" at bounding box center [571, 107] width 53 height 10
drag, startPoint x: 586, startPoint y: 106, endPoint x: 611, endPoint y: 115, distance: 26.8
click at [608, 115] on div "Used 6.07 TiB Free 4.53 TiB Total 10.60 TiB" at bounding box center [595, 106] width 358 height 31
click at [147, 410] on div "Top Server Manufacturers Manufacturers are shown for physical servers and hyper…" at bounding box center [311, 355] width 562 height 120
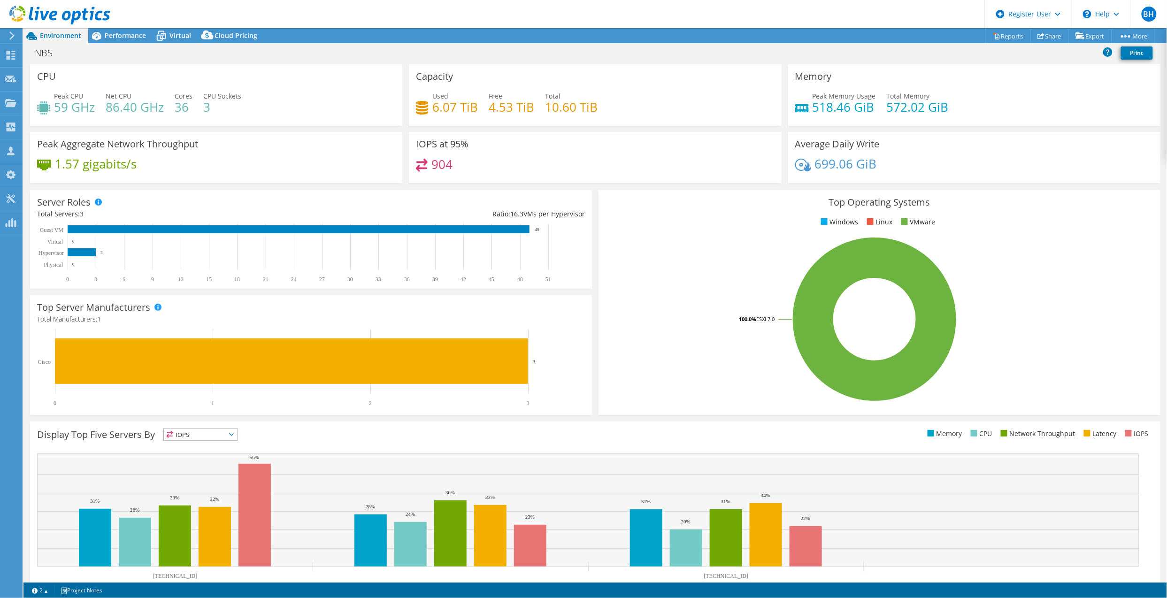
click at [215, 209] on div "Total Servers: 3" at bounding box center [174, 214] width 274 height 10
click at [175, 36] on span "Virtual" at bounding box center [180, 35] width 22 height 9
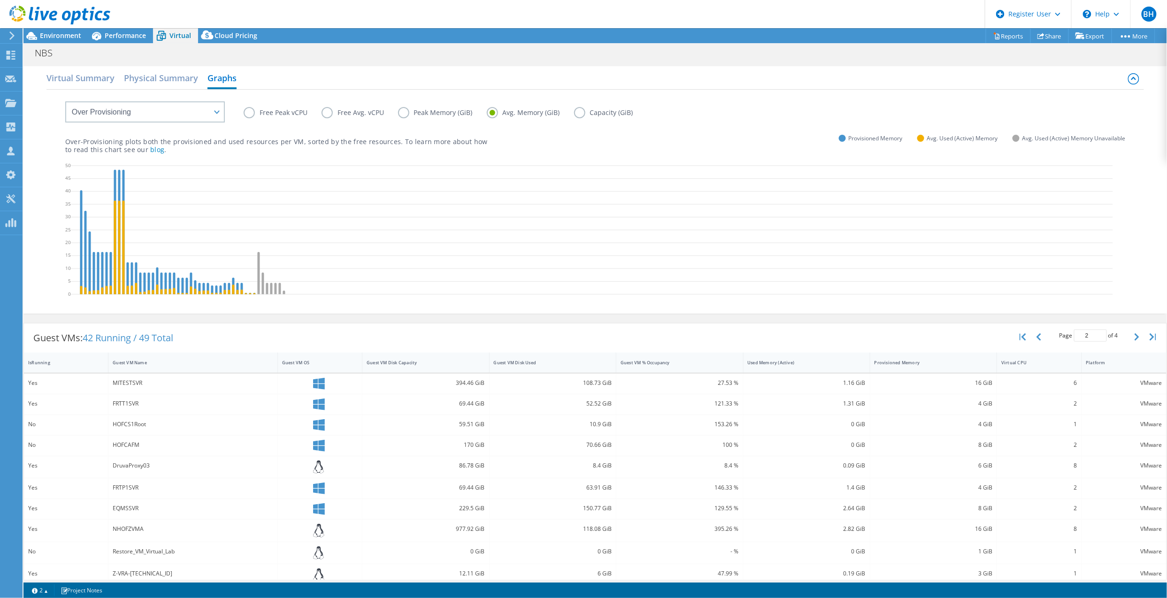
click at [105, 34] on span "Performance" at bounding box center [125, 35] width 41 height 9
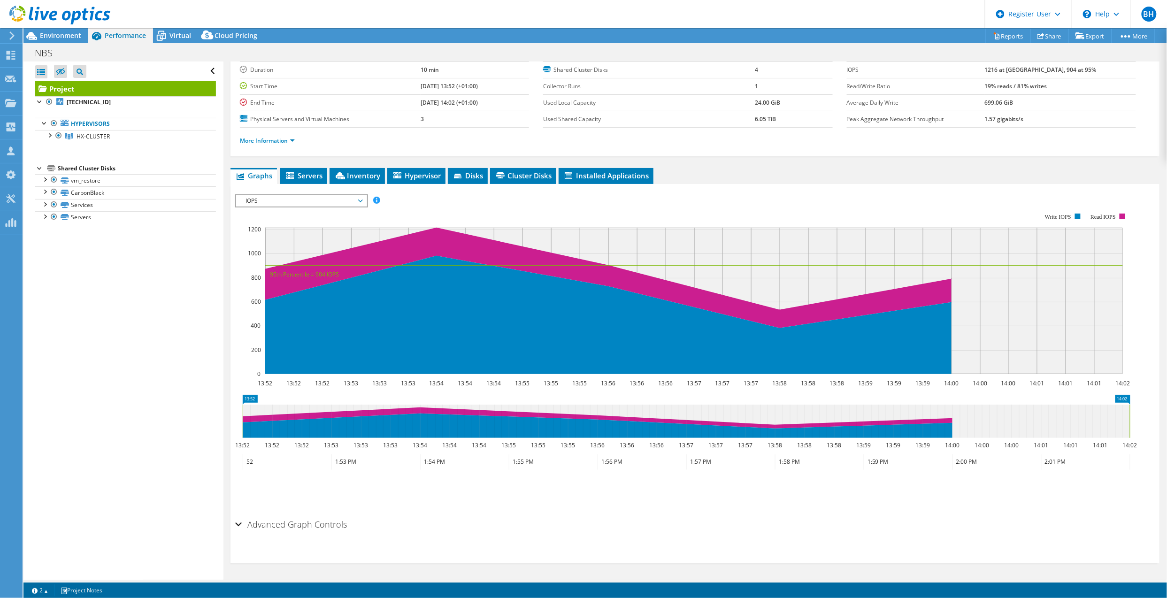
click at [66, 38] on span "Environment" at bounding box center [60, 35] width 41 height 9
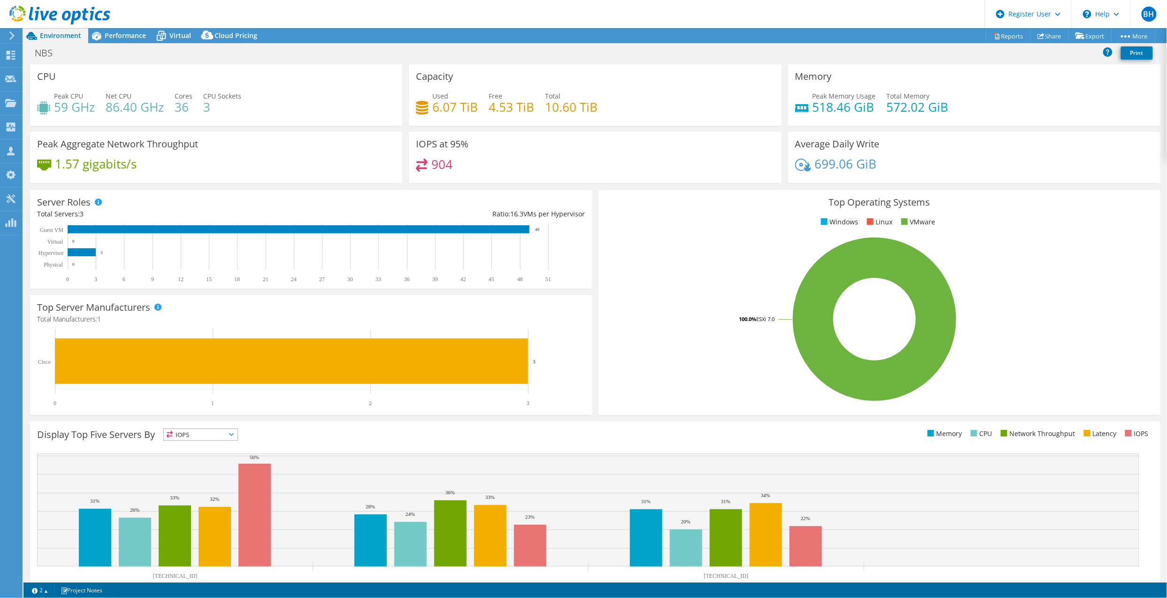
click at [181, 35] on span "Virtual" at bounding box center [180, 35] width 22 height 9
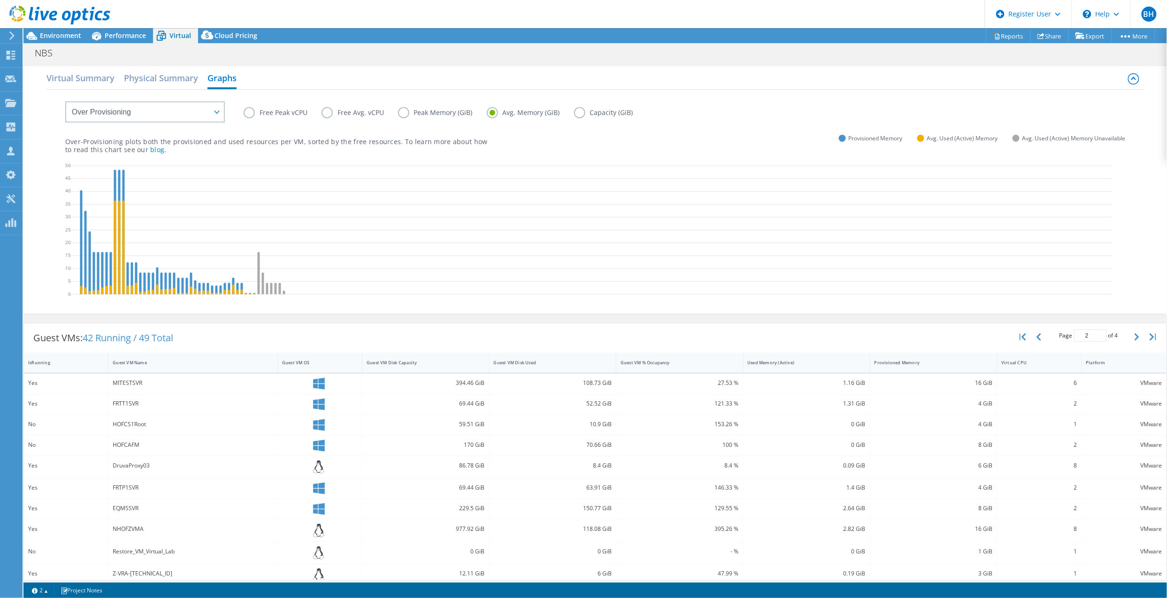
click at [55, 38] on span "Environment" at bounding box center [60, 35] width 41 height 9
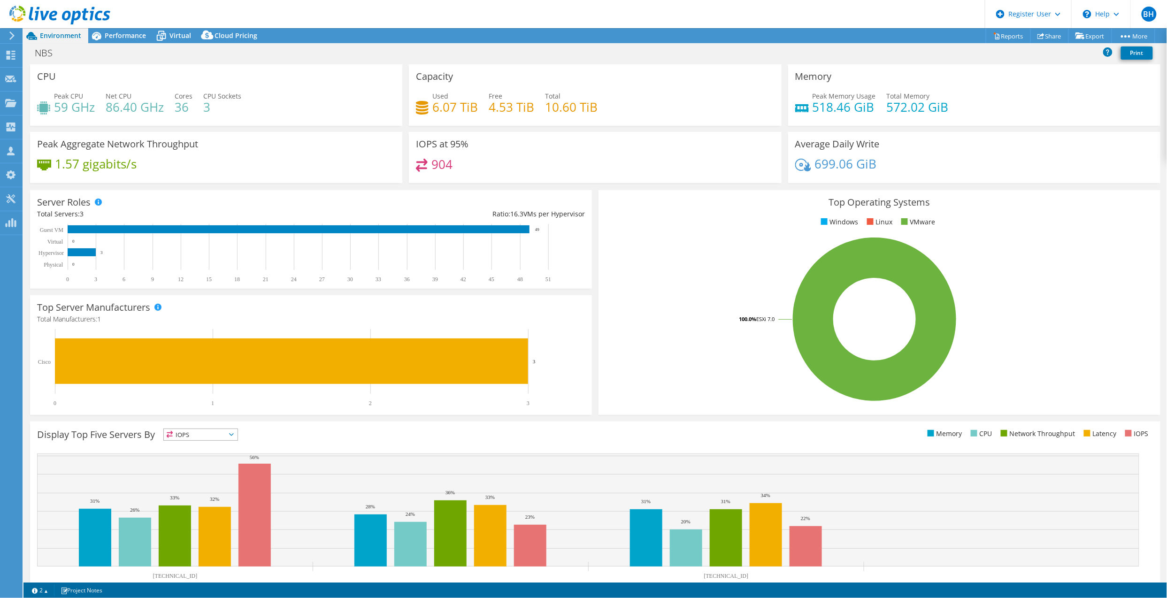
click at [325, 431] on div "Display Top Five Servers By IOPS IOPS" at bounding box center [316, 436] width 558 height 15
click at [173, 41] on div "Virtual" at bounding box center [175, 35] width 45 height 15
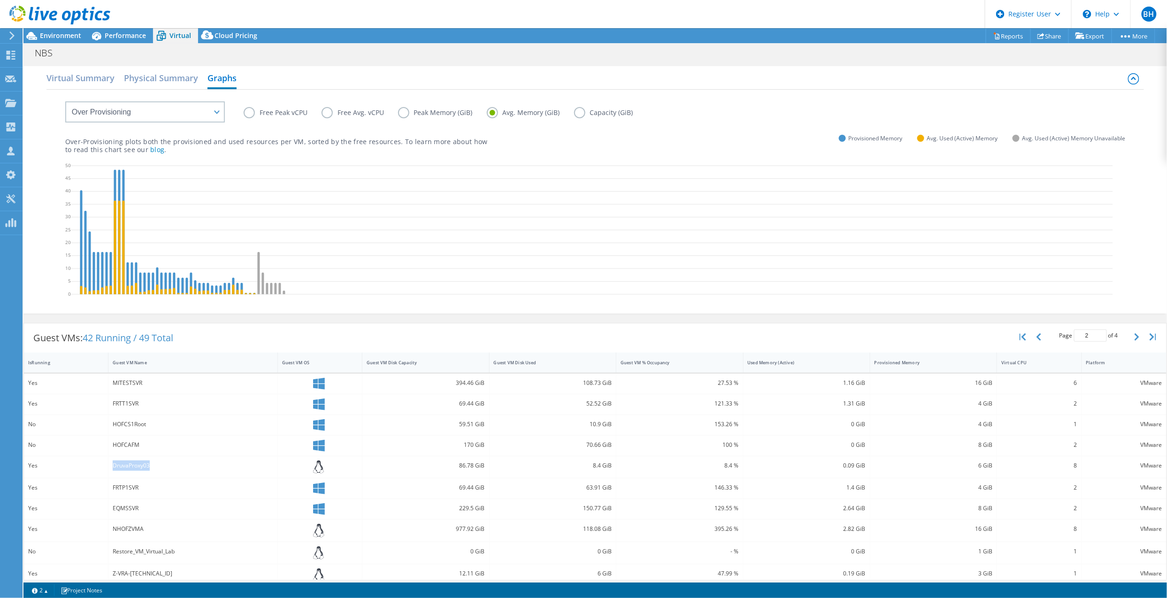
drag, startPoint x: 114, startPoint y: 466, endPoint x: 177, endPoint y: 461, distance: 64.1
click at [177, 461] on div "DruvaProxy03" at bounding box center [193, 466] width 161 height 10
drag, startPoint x: 177, startPoint y: 461, endPoint x: 158, endPoint y: 470, distance: 21.2
click at [158, 470] on div "DruvaProxy03" at bounding box center [193, 466] width 161 height 10
click at [231, 323] on div "Guest VMs: 42 Running / 49 Total Page 2 of 4 5 rows 10 rows 20 rows 25 rows 50 …" at bounding box center [595, 506] width 1144 height 367
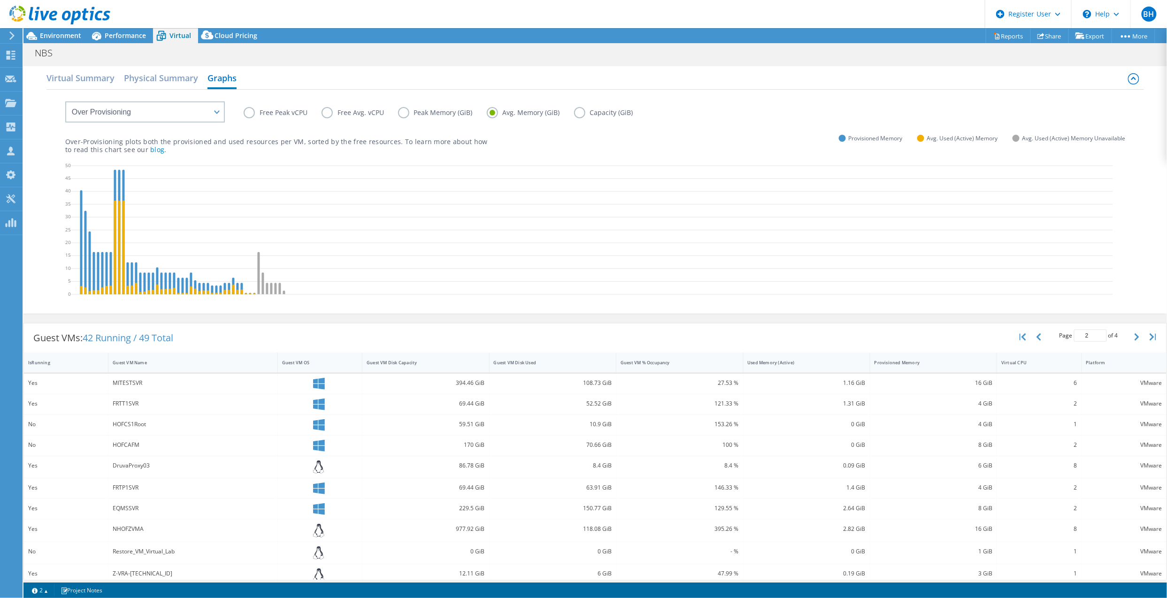
click at [64, 36] on span "Environment" at bounding box center [60, 35] width 41 height 9
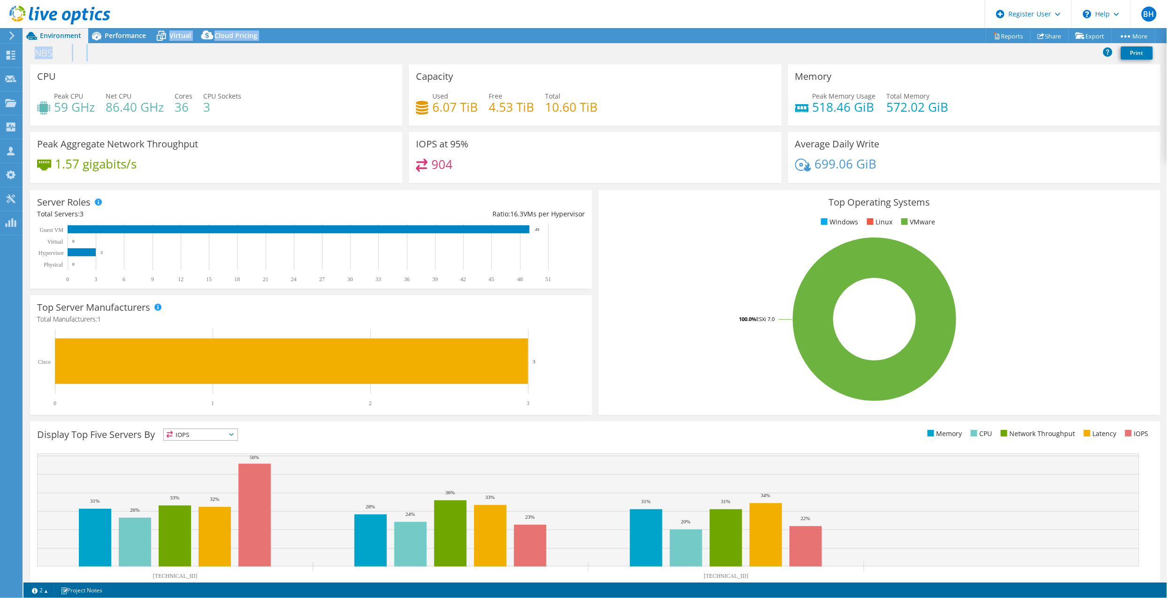
drag, startPoint x: 164, startPoint y: 47, endPoint x: 168, endPoint y: 39, distance: 8.8
click at [167, 40] on div "Project Actions Project Actions Reports Share Export vSAN ReadyNode Sizer" at bounding box center [595, 313] width 1144 height 570
click at [168, 38] on icon at bounding box center [161, 36] width 16 height 16
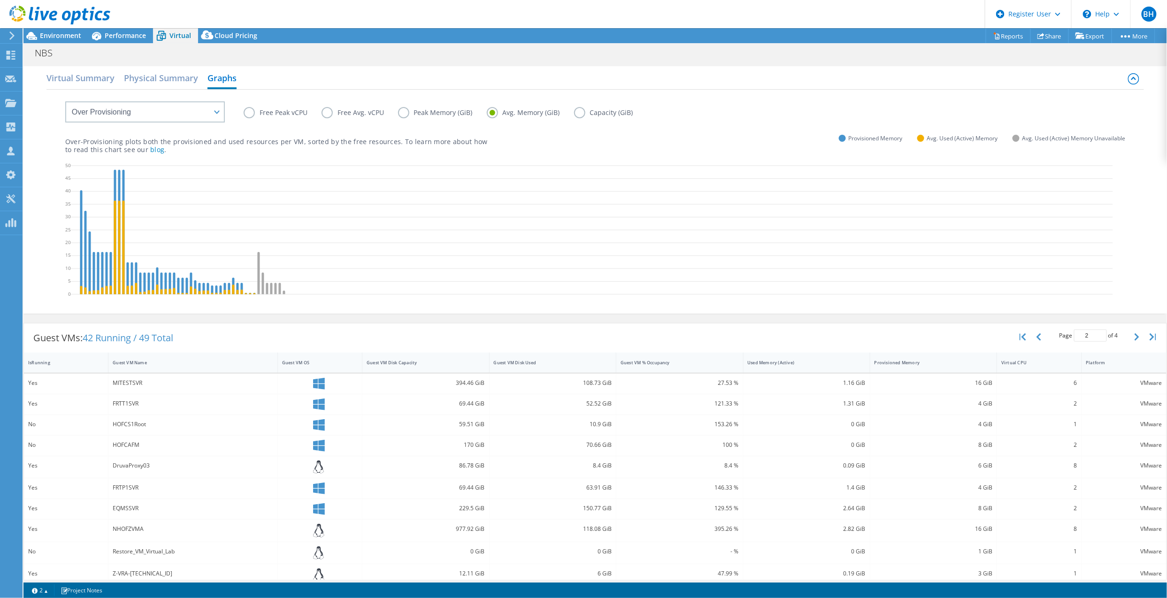
click at [69, 40] on div "Environment" at bounding box center [55, 35] width 65 height 15
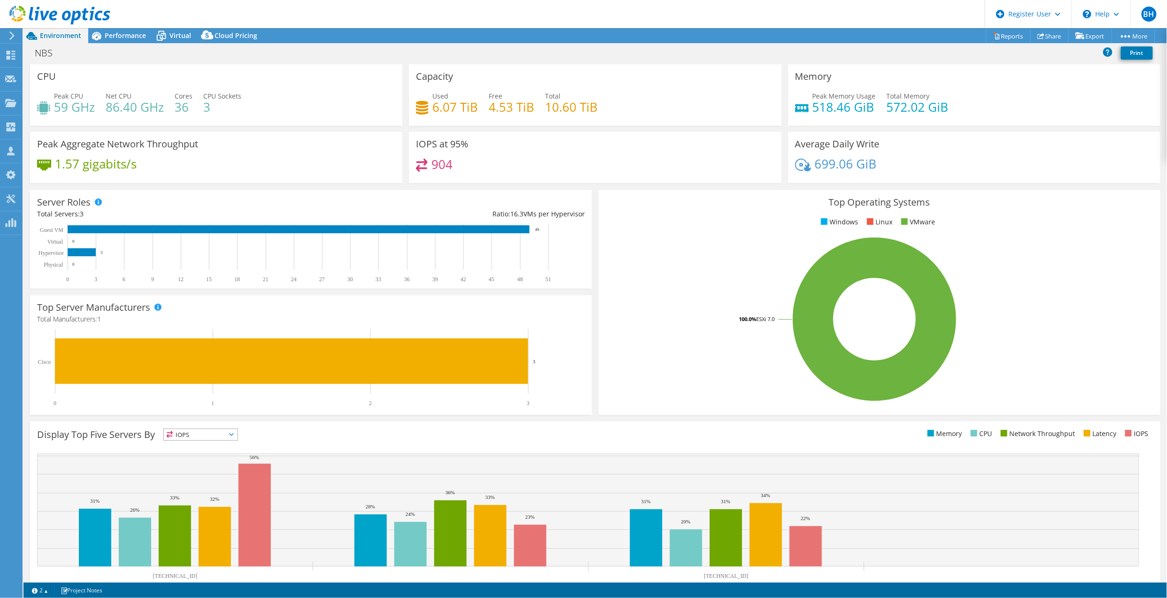
click at [83, 187] on div "Server Roles Physical Servers represent bare metal servers that were targets of…" at bounding box center [311, 239] width 569 height 105
drag, startPoint x: 54, startPoint y: 162, endPoint x: 142, endPoint y: 171, distance: 88.7
click at [142, 171] on div "1.57 gigabits/s" at bounding box center [216, 169] width 358 height 20
drag, startPoint x: 142, startPoint y: 171, endPoint x: 106, endPoint y: 188, distance: 39.5
click at [106, 188] on div "Server Roles Physical Servers represent bare metal servers that were targets of…" at bounding box center [311, 239] width 569 height 105
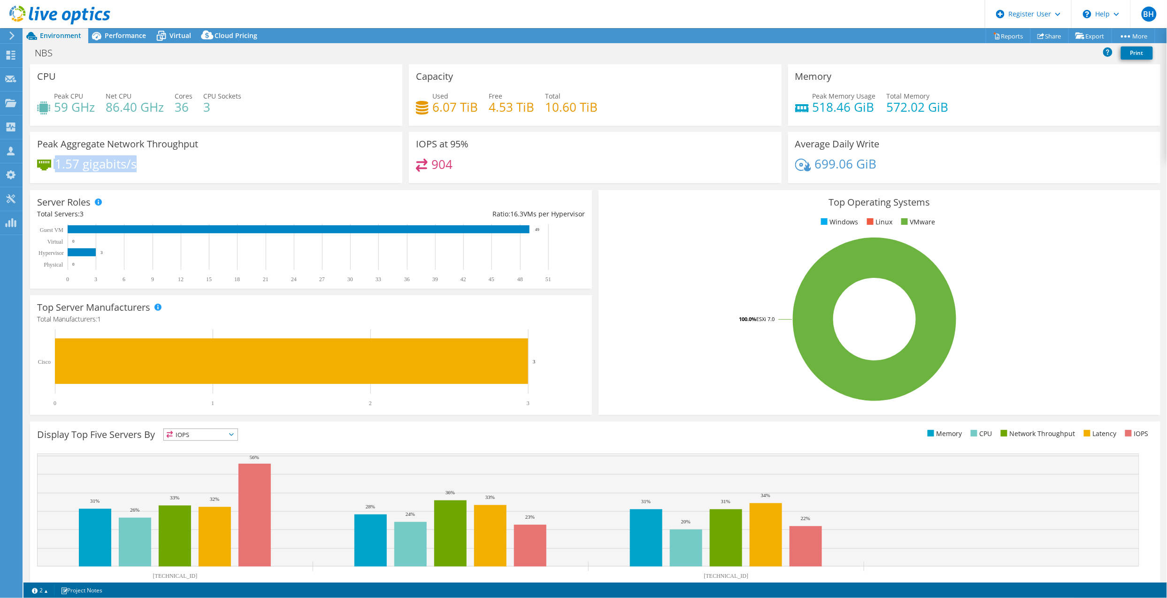
drag, startPoint x: 156, startPoint y: 160, endPoint x: 55, endPoint y: 156, distance: 101.0
click at [53, 156] on div "Peak Aggregate Network Throughput 1.57 gigabits/s" at bounding box center [216, 157] width 372 height 51
click at [206, 161] on div "1.57 gigabits/s" at bounding box center [216, 169] width 358 height 20
click at [673, 273] on rect at bounding box center [875, 319] width 539 height 164
drag, startPoint x: 543, startPoint y: 111, endPoint x: 608, endPoint y: 110, distance: 64.3
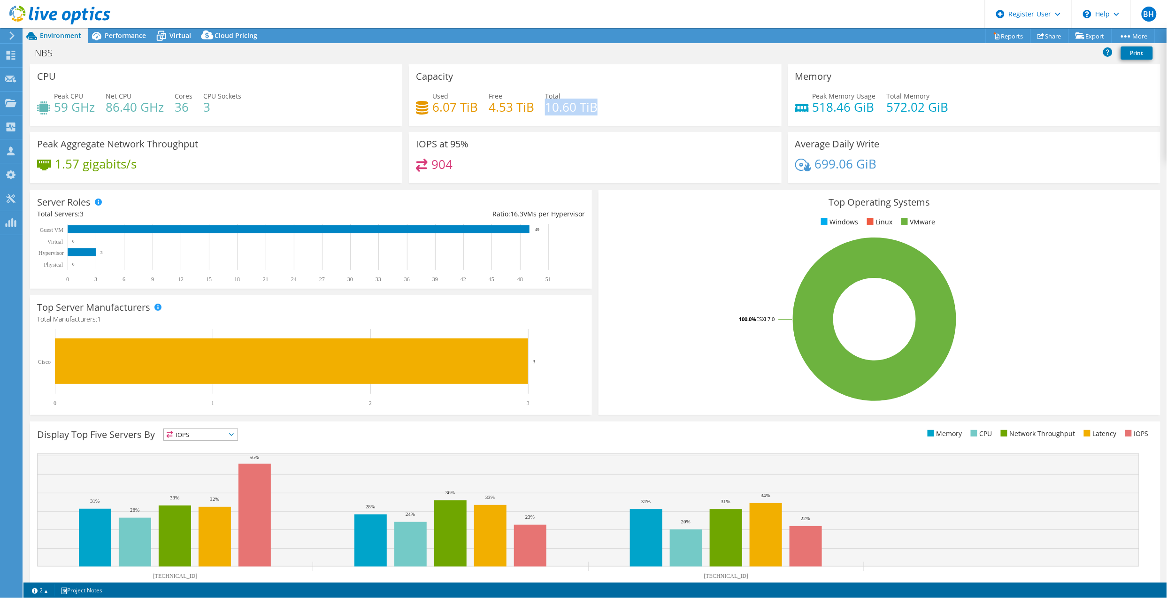
click at [608, 110] on div "Used 6.07 TiB Free 4.53 TiB Total 10.60 TiB" at bounding box center [595, 106] width 358 height 31
drag, startPoint x: 608, startPoint y: 110, endPoint x: 543, endPoint y: 123, distance: 66.0
click at [543, 123] on div "Capacity Used 6.07 TiB Free 4.53 TiB Total 10.60 TiB" at bounding box center [595, 95] width 372 height 62
drag, startPoint x: 538, startPoint y: 107, endPoint x: 593, endPoint y: 107, distance: 54.5
click at [593, 107] on div "Used 6.07 TiB Free 4.53 TiB Total 10.60 TiB" at bounding box center [595, 106] width 358 height 31
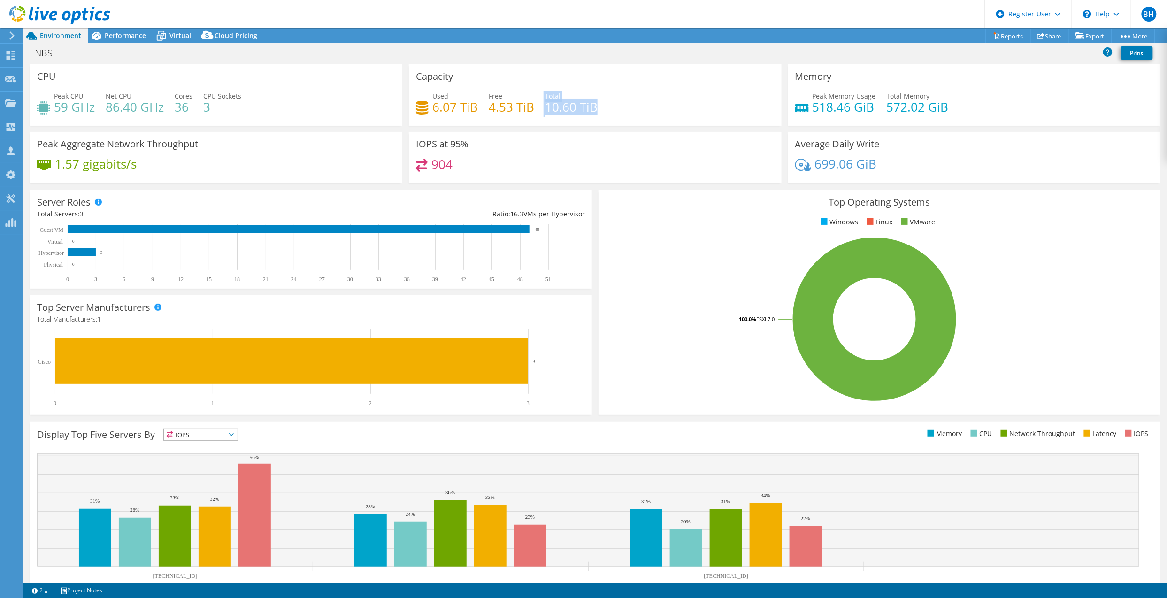
drag, startPoint x: 593, startPoint y: 107, endPoint x: 594, endPoint y: 113, distance: 6.4
click at [594, 113] on div "Used 6.07 TiB Free 4.53 TiB Total 10.60 TiB" at bounding box center [595, 106] width 358 height 31
click at [301, 185] on div "Peak Aggregate Network Throughput 1.57 gigabits/s" at bounding box center [216, 160] width 379 height 57
click at [904, 111] on h4 "572.02 GiB" at bounding box center [918, 107] width 62 height 10
drag, startPoint x: 804, startPoint y: 111, endPoint x: 855, endPoint y: 111, distance: 51.2
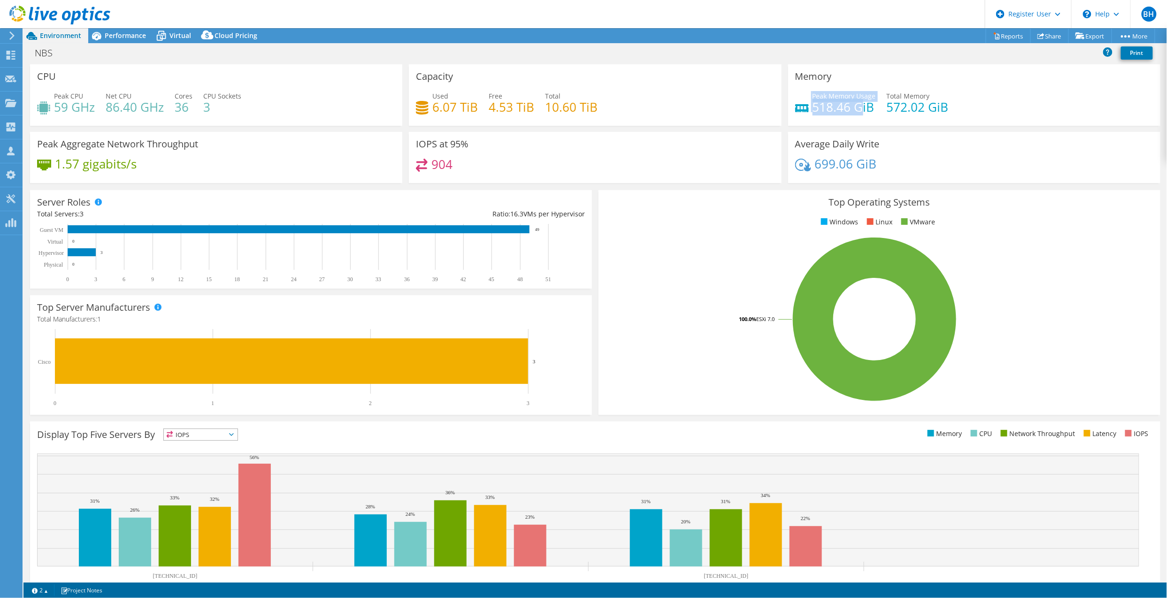
click at [855, 111] on div "Peak Memory Usage 518.46 GiB" at bounding box center [835, 101] width 81 height 21
click at [855, 111] on h4 "518.46 GiB" at bounding box center [844, 107] width 63 height 10
drag, startPoint x: 823, startPoint y: 109, endPoint x: 941, endPoint y: 109, distance: 118.8
click at [941, 109] on div "Peak Memory Usage 518.46 GiB Total Memory 572.02 GiB" at bounding box center [974, 106] width 358 height 31
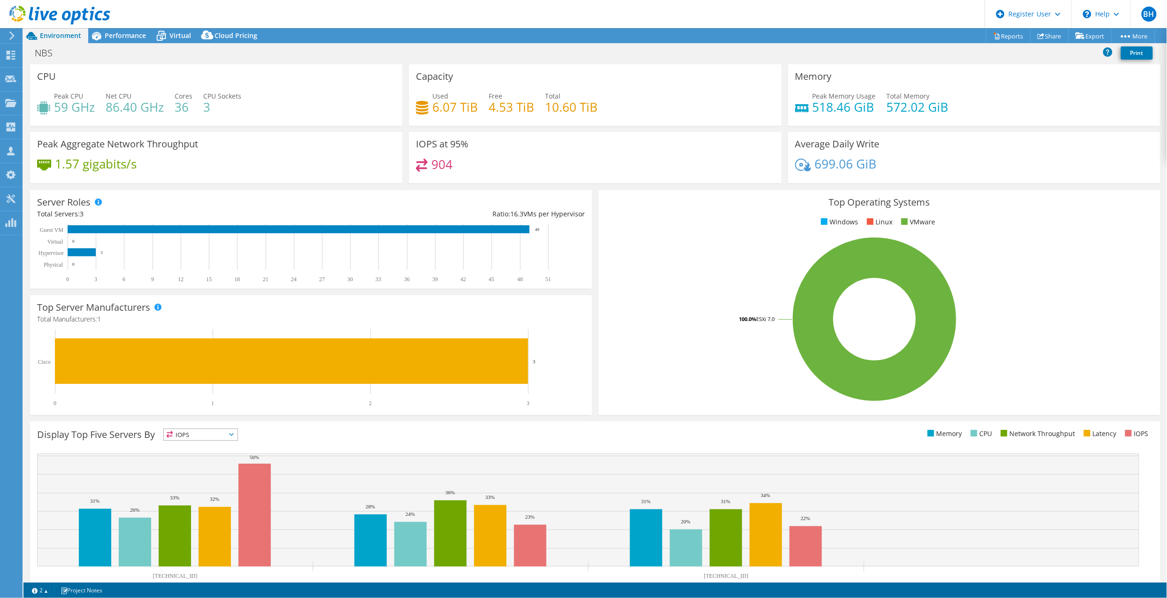
click at [117, 31] on span "Performance" at bounding box center [125, 35] width 41 height 9
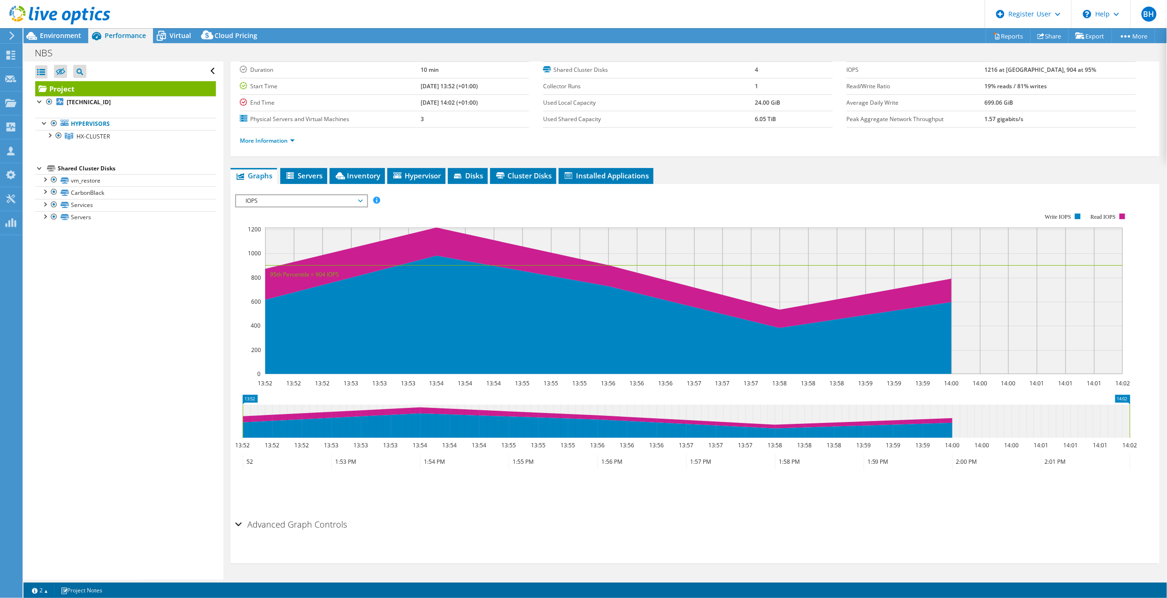
click at [313, 203] on span "IOPS" at bounding box center [301, 200] width 121 height 11
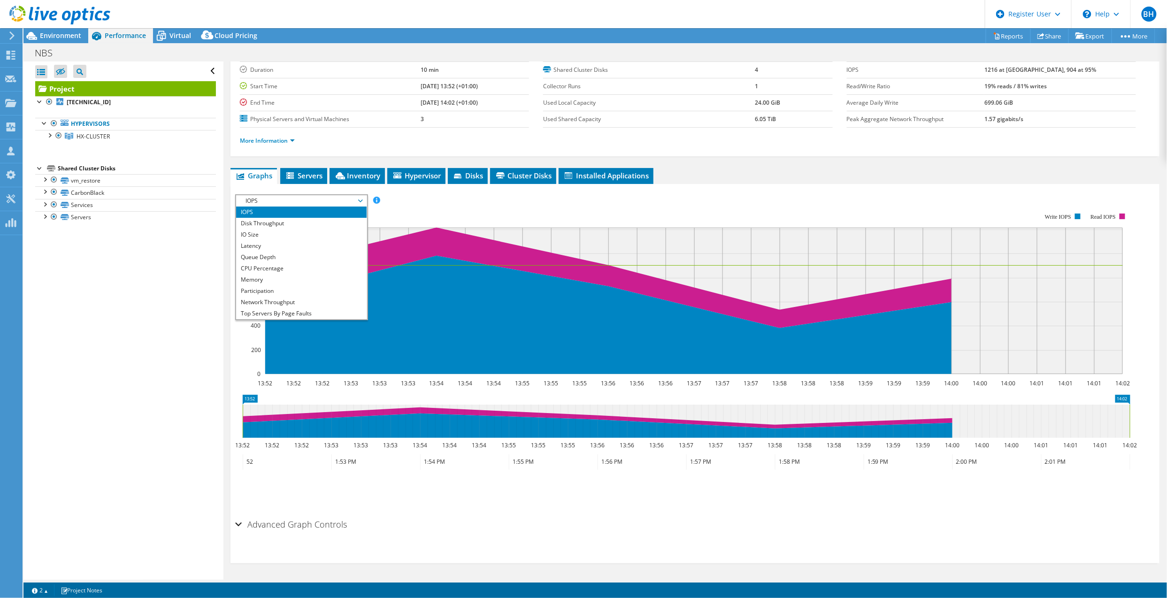
click at [278, 275] on li "Memory" at bounding box center [301, 279] width 130 height 11
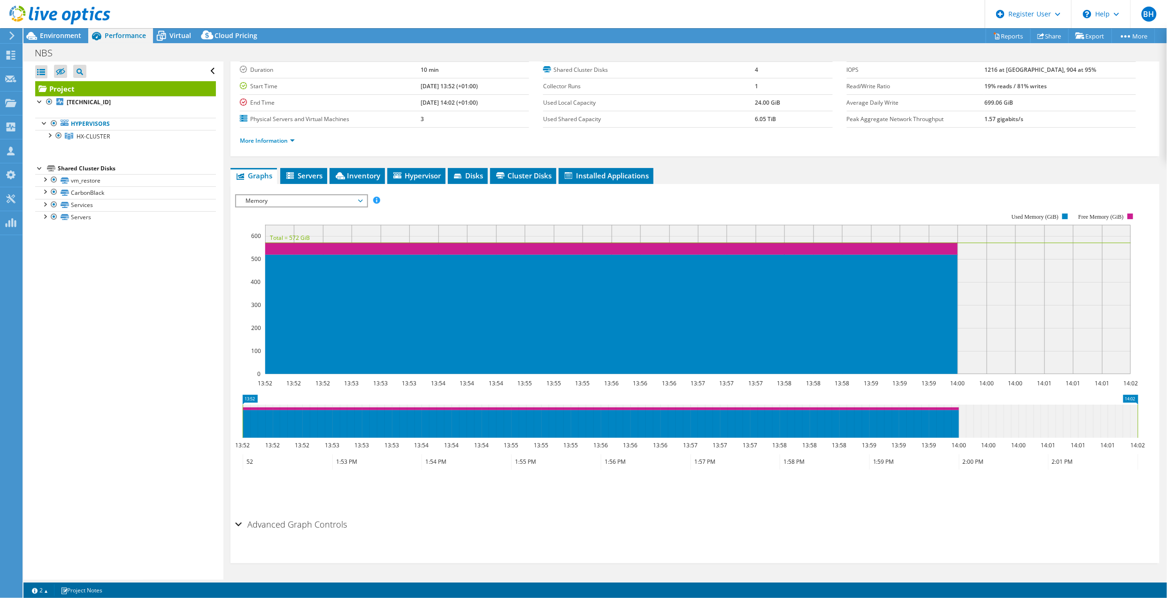
click at [151, 350] on div "Open All Close All Hide Excluded Nodes Project Tree Filter" at bounding box center [123, 321] width 200 height 518
click at [228, 241] on div "Project Details Prepared for: Rory Oakley, Rory.Oakley@newbury.co.uk Account Ne…" at bounding box center [694, 290] width 943 height 579
click at [44, 38] on span "Environment" at bounding box center [60, 35] width 41 height 9
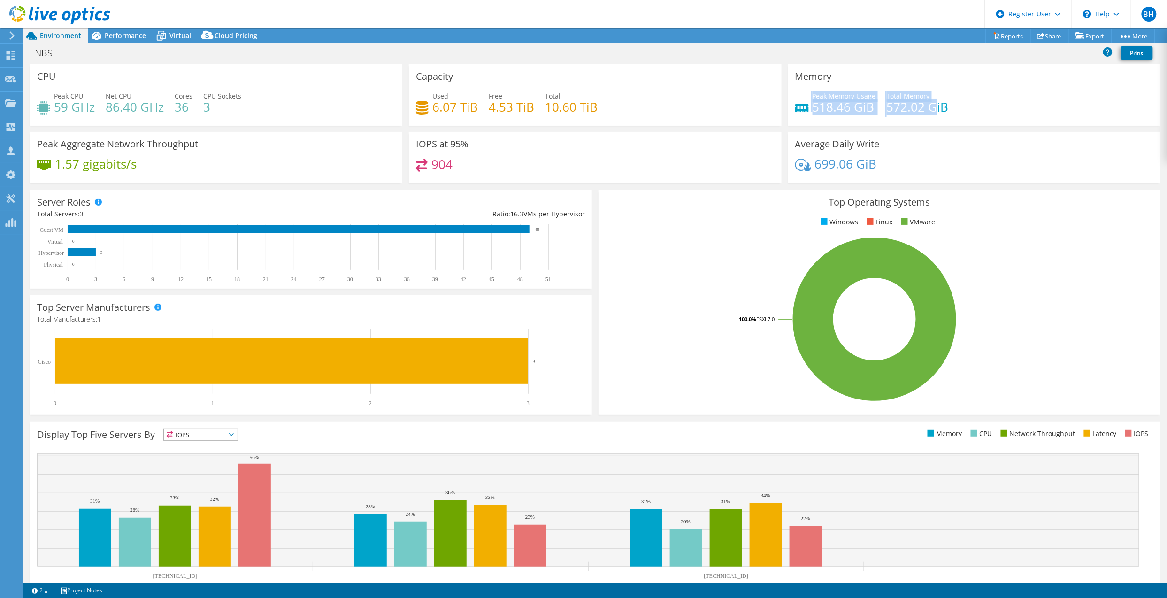
drag, startPoint x: 795, startPoint y: 104, endPoint x: 927, endPoint y: 104, distance: 131.5
click at [927, 104] on div "Peak Memory Usage 518.46 GiB Total Memory 572.02 GiB" at bounding box center [974, 106] width 358 height 31
drag, startPoint x: 927, startPoint y: 104, endPoint x: 913, endPoint y: 113, distance: 16.7
click at [927, 108] on h4 "572.02 GiB" at bounding box center [918, 107] width 62 height 10
click at [180, 36] on span "Virtual" at bounding box center [180, 35] width 22 height 9
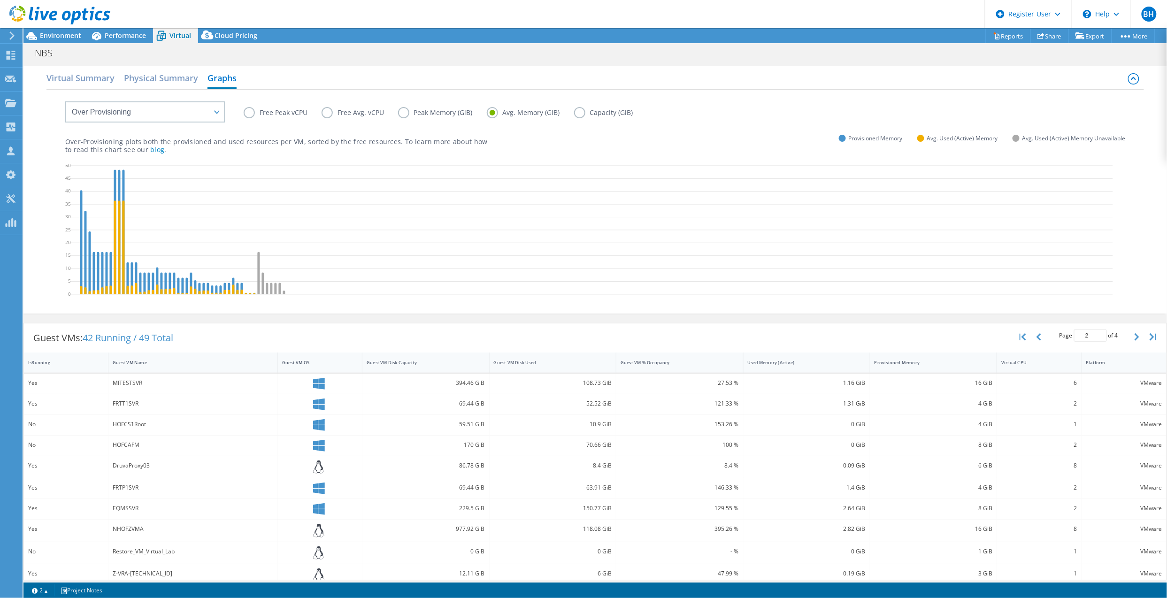
click at [50, 220] on div "Free Peak vCPU Free Avg. vCPU Peak Memory (GiB) Avg. Memory (GiB) Capacity (GiB…" at bounding box center [595, 201] width 1098 height 222
click at [59, 268] on div "Free Peak vCPU Free Avg. vCPU Peak Memory (GiB) Avg. Memory (GiB) Capacity (GiB…" at bounding box center [595, 201] width 1098 height 222
click at [55, 246] on div "Free Peak vCPU Free Avg. vCPU Peak Memory (GiB) Avg. Memory (GiB) Capacity (GiB…" at bounding box center [595, 201] width 1098 height 222
click at [222, 143] on p "Over-Provisioning plots both the provisioned and used resources per VM, sorted …" at bounding box center [276, 146] width 423 height 16
click at [238, 145] on p "Over-Provisioning plots both the provisioned and used resources per VM, sorted …" at bounding box center [276, 146] width 423 height 16
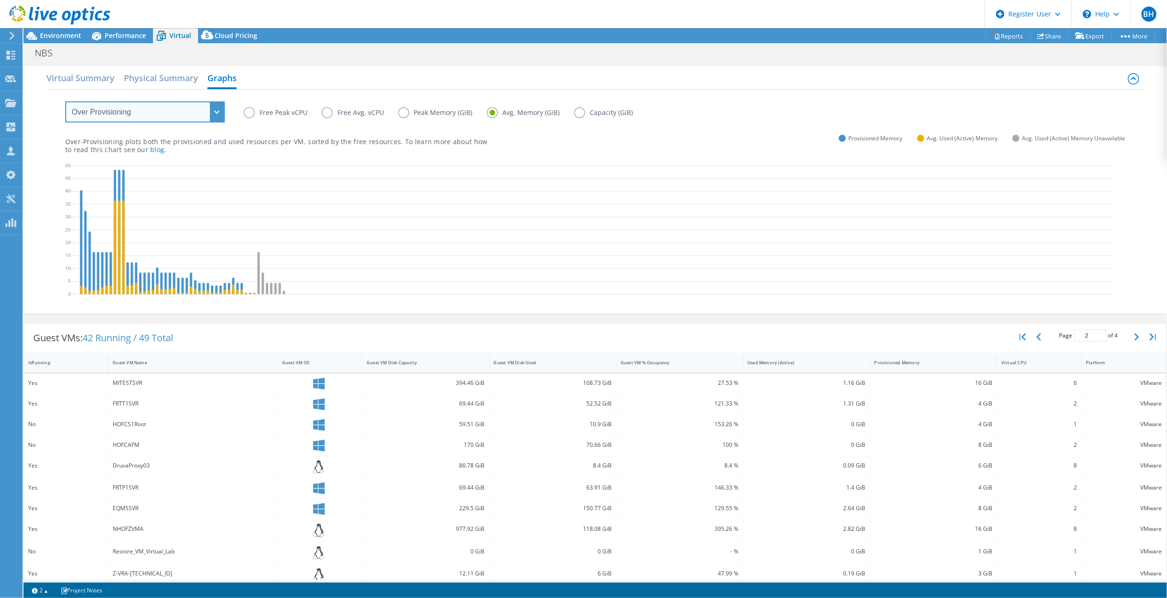
click at [135, 115] on select "VM Resource Distribution Provisioning Contrast Over Provisioning" at bounding box center [145, 111] width 160 height 21
click at [49, 106] on div "VM Resource Distribution Provisioning Contrast Over Provisioning" at bounding box center [135, 106] width 178 height 33
click at [554, 126] on div "Over-Provisioning plots both the provisioned and used resources per VM, sorted …" at bounding box center [595, 138] width 1061 height 32
click at [91, 81] on h2 "Virtual Summary" at bounding box center [80, 78] width 68 height 19
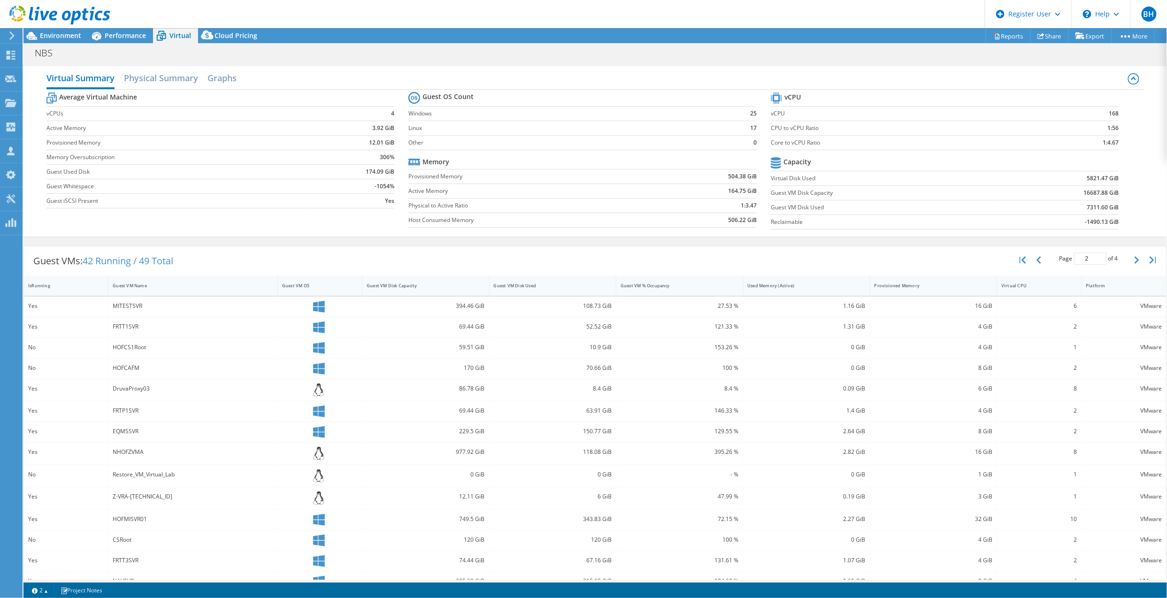
click at [215, 76] on h2 "Graphs" at bounding box center [222, 78] width 29 height 19
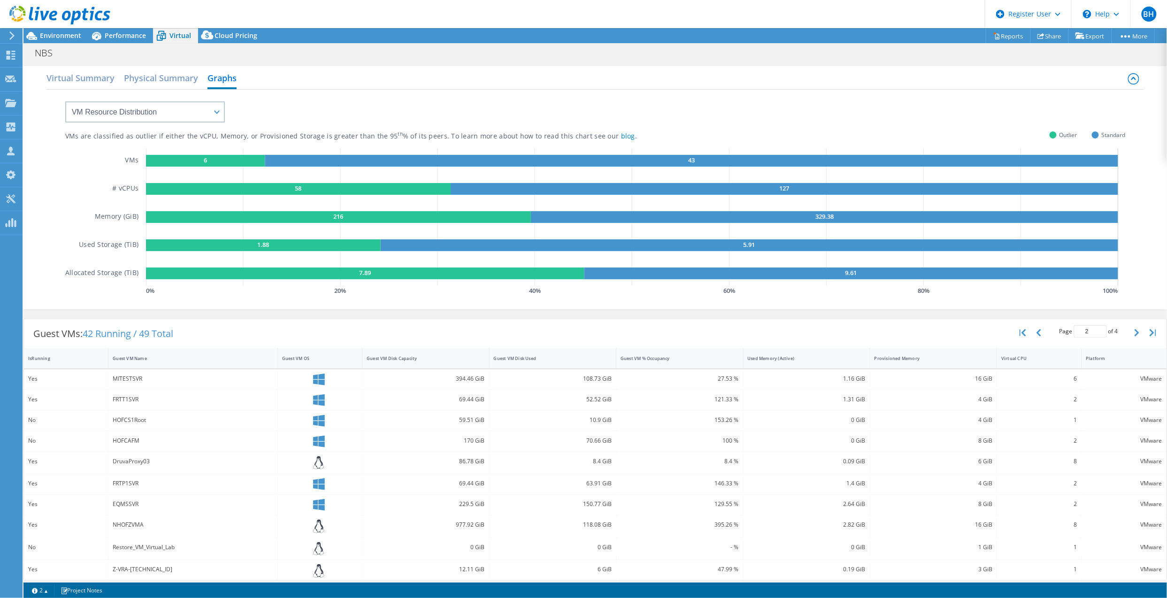
click at [153, 79] on h2 "Physical Summary" at bounding box center [161, 78] width 74 height 19
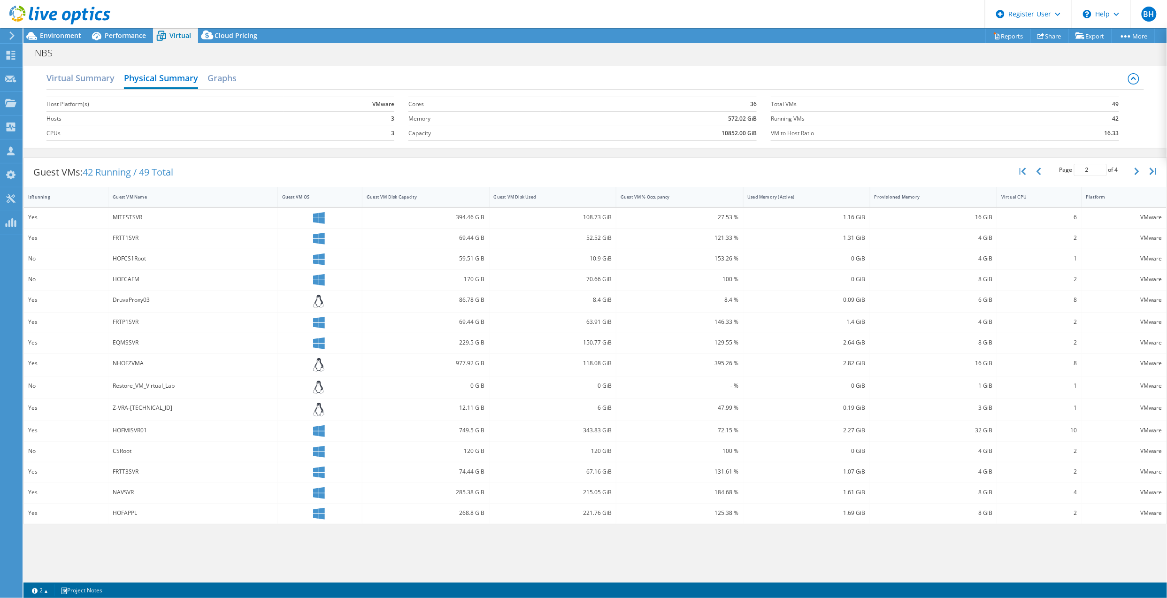
click at [69, 34] on span "Environment" at bounding box center [60, 35] width 41 height 9
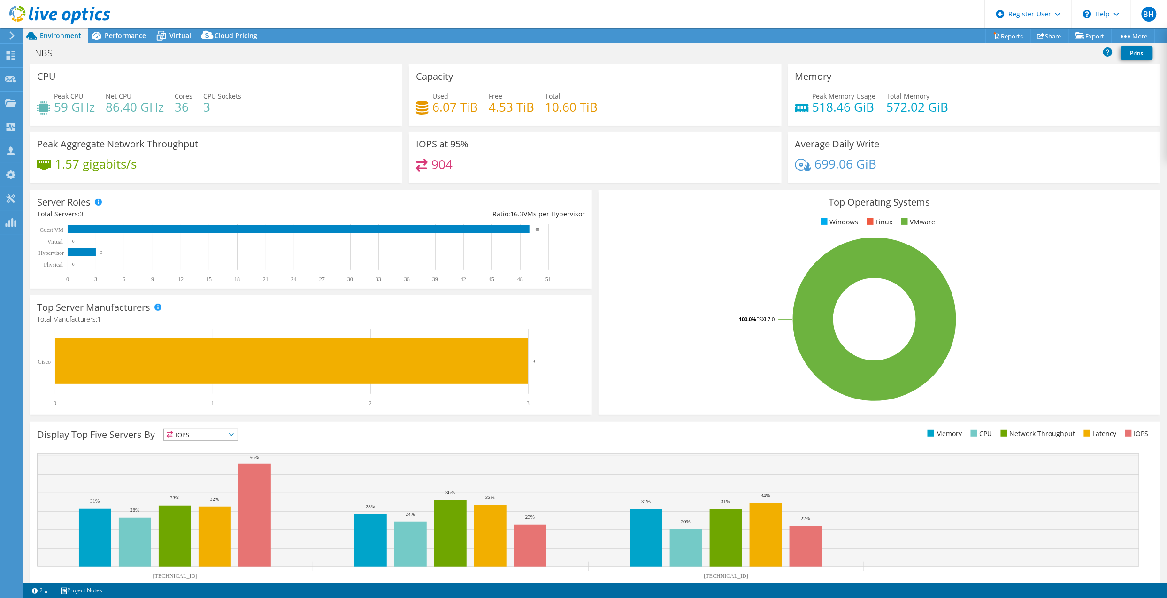
click at [744, 162] on div "904" at bounding box center [595, 169] width 358 height 20
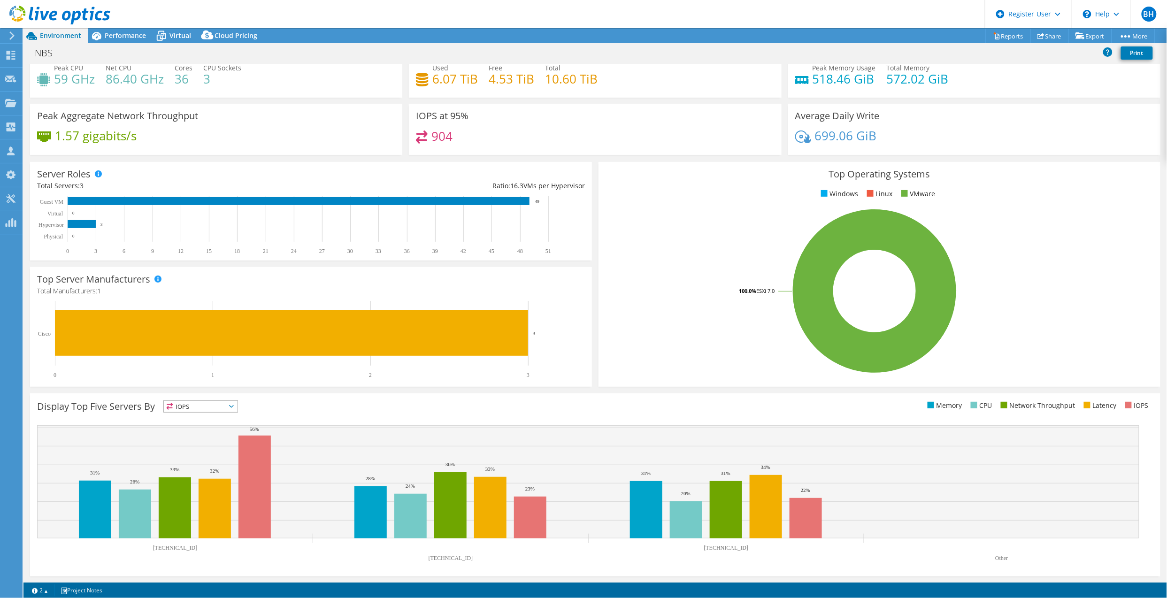
click at [117, 33] on span "Performance" at bounding box center [125, 35] width 41 height 9
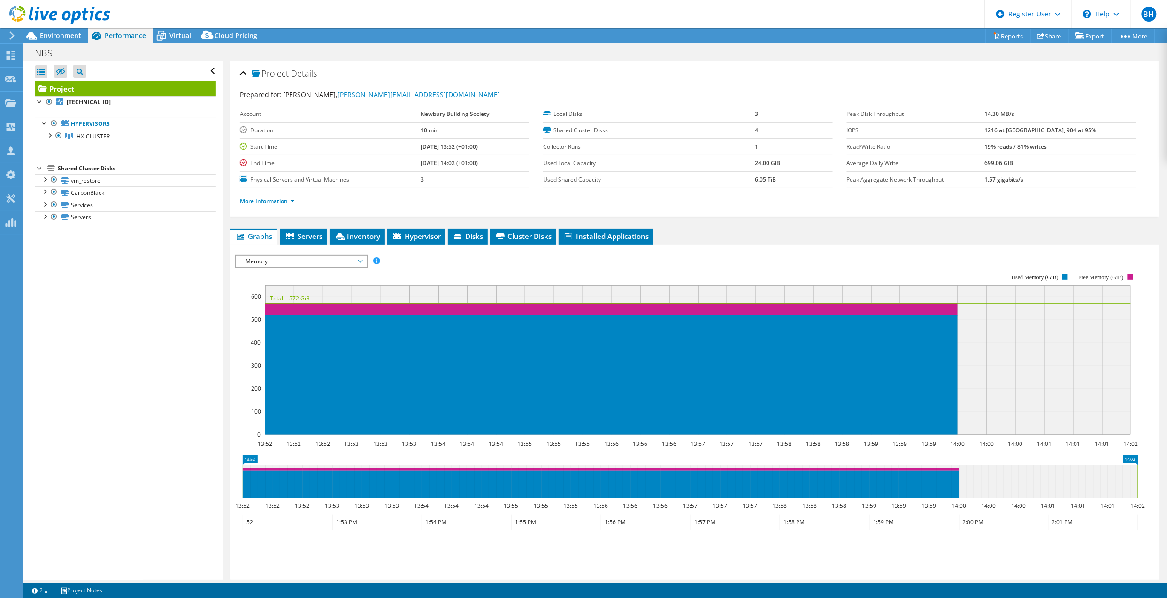
click at [144, 329] on div "Open All Close All Hide Excluded Nodes Project Tree Filter" at bounding box center [123, 321] width 200 height 518
click at [42, 362] on div "Open All Close All Hide Excluded Nodes Project Tree Filter" at bounding box center [123, 321] width 200 height 518
click at [111, 316] on div "Open All Close All Hide Excluded Nodes Project Tree Filter" at bounding box center [123, 321] width 200 height 518
click at [48, 320] on div "Open All Close All Hide Excluded Nodes Project Tree Filter" at bounding box center [123, 321] width 200 height 518
click at [159, 310] on div "Open All Close All Hide Excluded Nodes Project Tree Filter" at bounding box center [123, 321] width 200 height 518
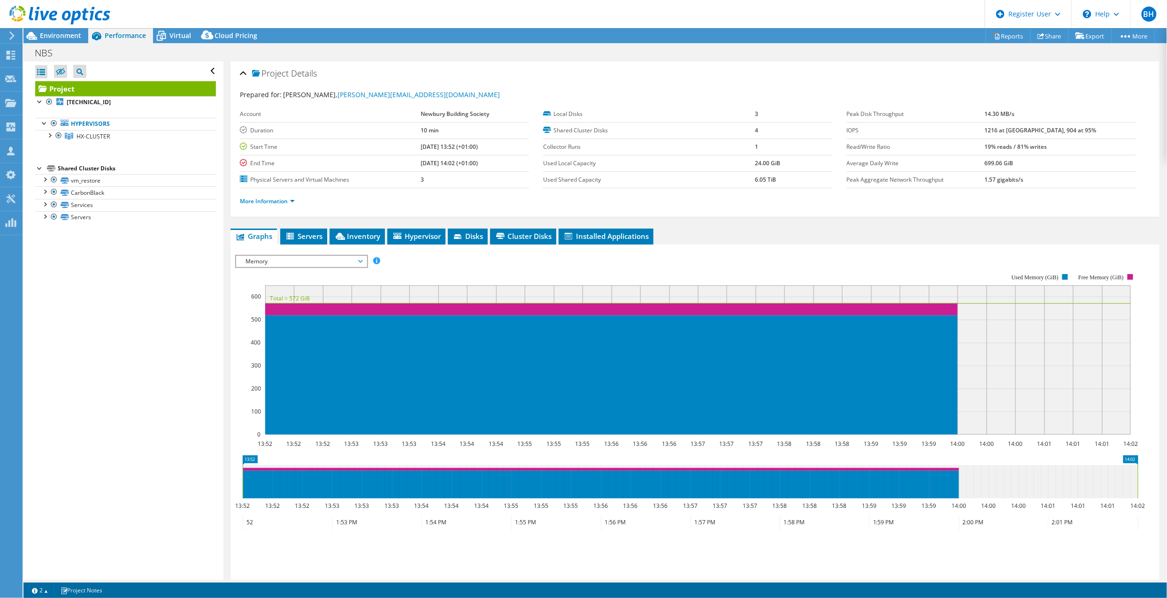
click at [112, 328] on div "Open All Close All Hide Excluded Nodes Project Tree Filter" at bounding box center [123, 321] width 200 height 518
click at [89, 332] on div "Open All Close All Hide Excluded Nodes Project Tree Filter" at bounding box center [123, 321] width 200 height 518
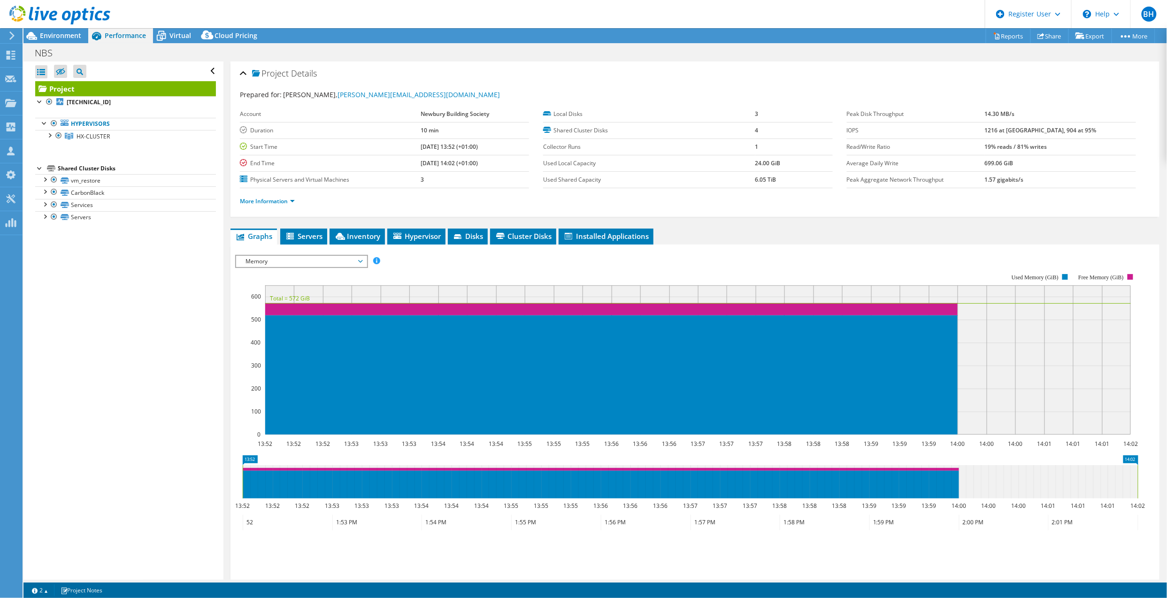
click at [44, 427] on div "Open All Close All Hide Excluded Nodes Project Tree Filter" at bounding box center [123, 321] width 200 height 518
click at [448, 131] on td "10 min" at bounding box center [475, 130] width 108 height 16
click at [594, 238] on span "Installed Applications" at bounding box center [605, 235] width 85 height 9
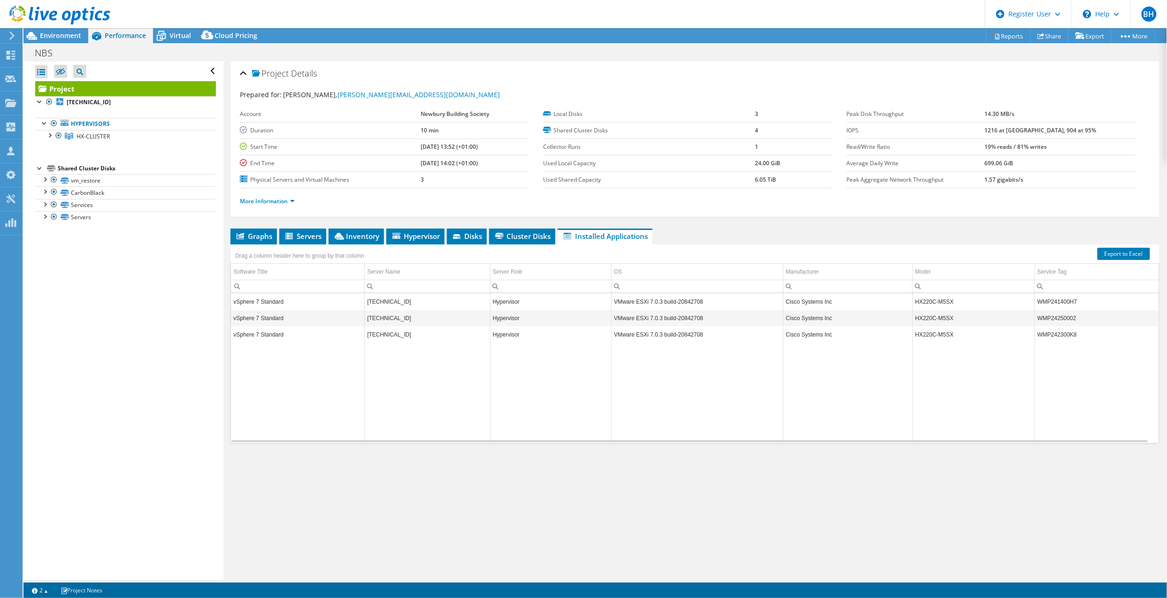
click at [52, 34] on span "Environment" at bounding box center [60, 35] width 41 height 9
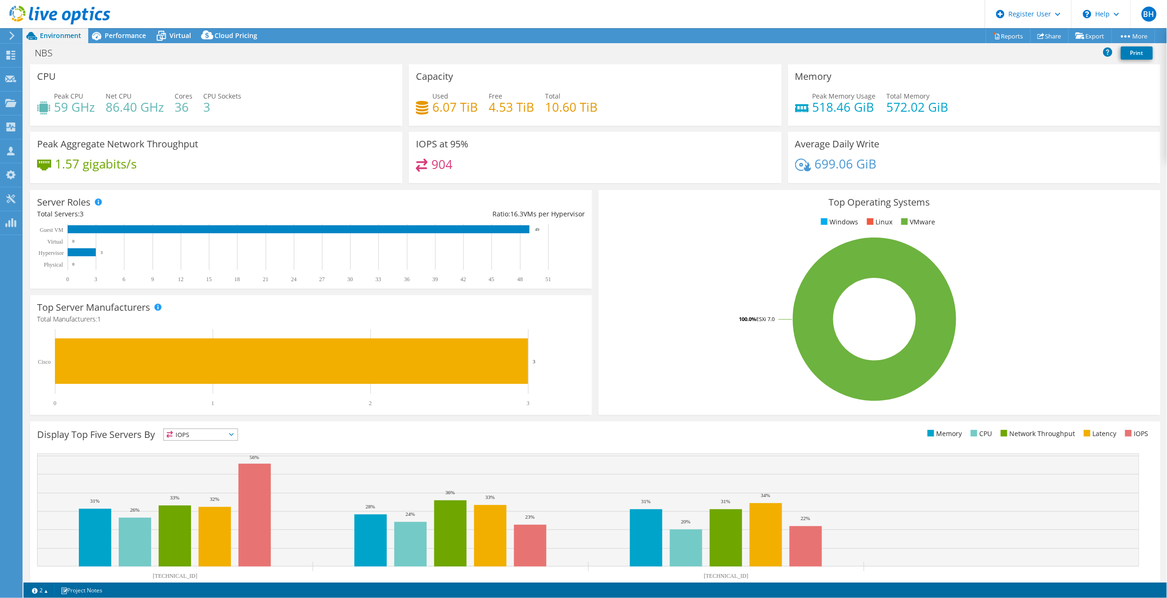
click at [667, 316] on rect at bounding box center [875, 319] width 539 height 164
click at [85, 313] on h3 "Top Server Manufacturers" at bounding box center [93, 307] width 113 height 10
click at [73, 311] on h3 "Top Server Manufacturers" at bounding box center [93, 307] width 113 height 10
click at [555, 340] on rect at bounding box center [306, 367] width 539 height 77
click at [605, 166] on div "904" at bounding box center [595, 169] width 358 height 20
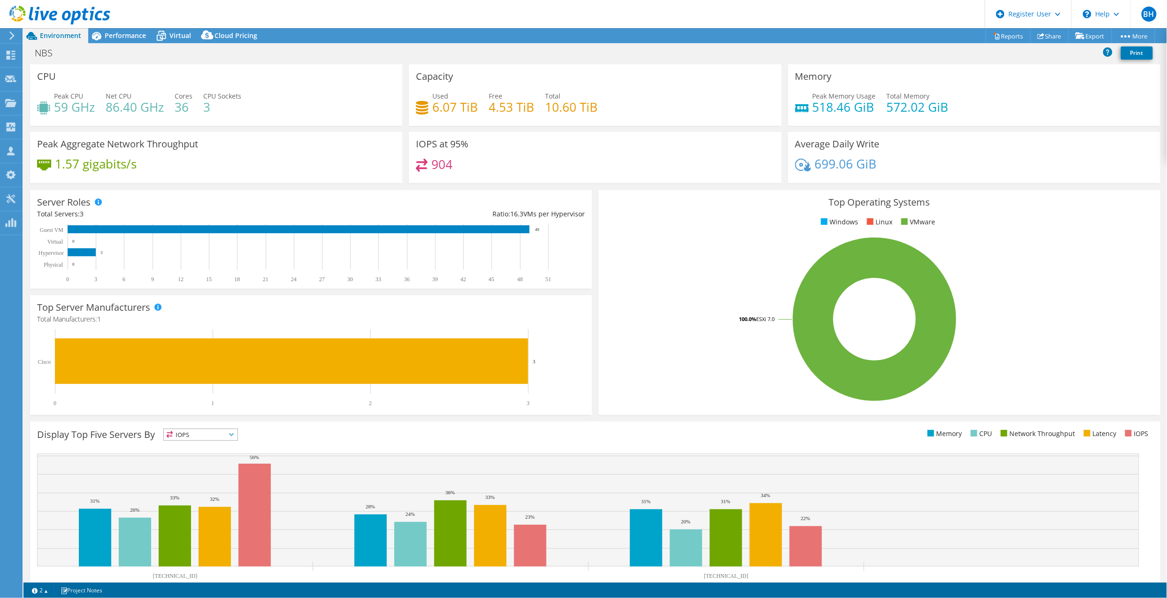
click at [643, 416] on div "Top Operating Systems Windows Linux VMware 100.0% ESXi 7.0" at bounding box center [879, 302] width 569 height 231
drag, startPoint x: 1095, startPoint y: 8, endPoint x: 868, endPoint y: 54, distance: 232.0
click at [868, 54] on div "NBS Print" at bounding box center [595, 52] width 1144 height 17
click at [388, 169] on div "1.57 gigabits/s" at bounding box center [216, 169] width 358 height 20
click at [185, 38] on span "Virtual" at bounding box center [180, 35] width 22 height 9
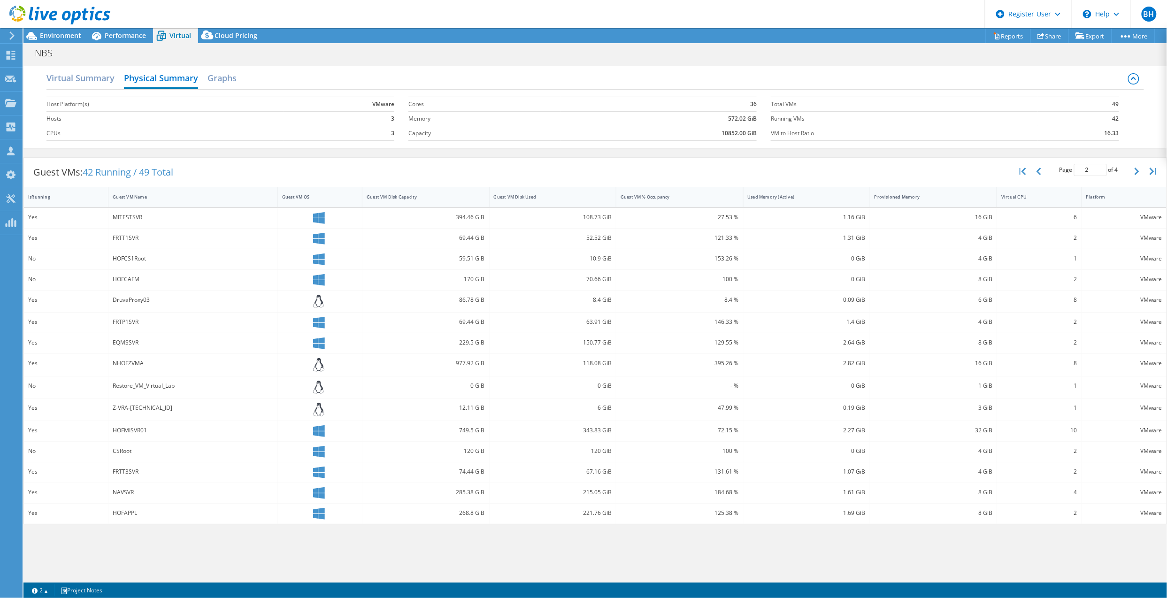
click at [224, 79] on h2 "Graphs" at bounding box center [222, 78] width 29 height 19
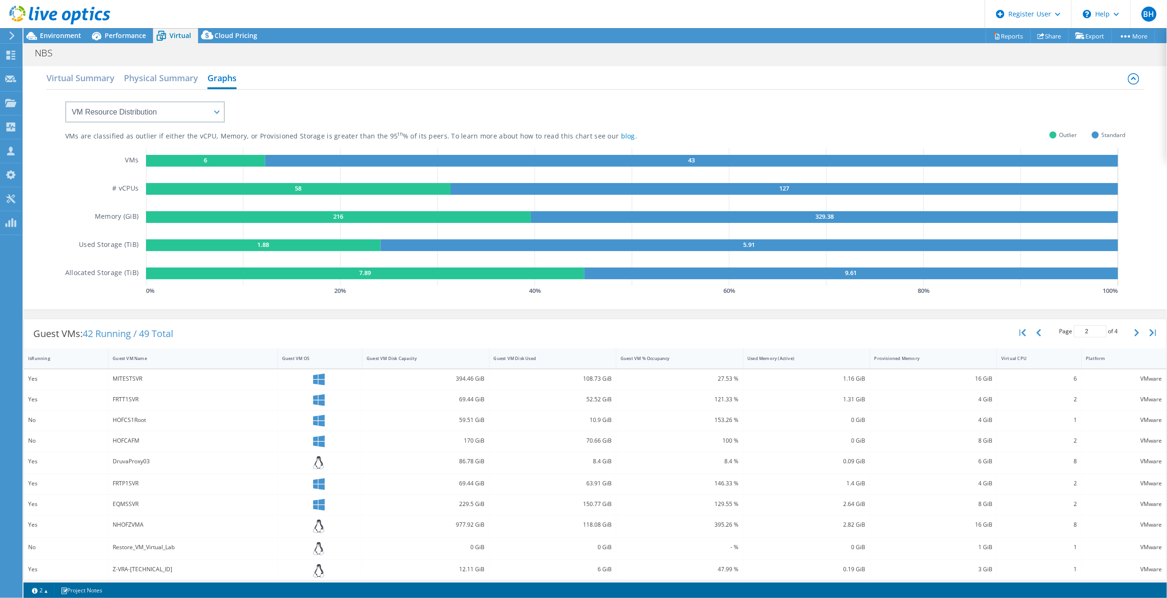
click at [100, 77] on h2 "Virtual Summary" at bounding box center [80, 78] width 68 height 19
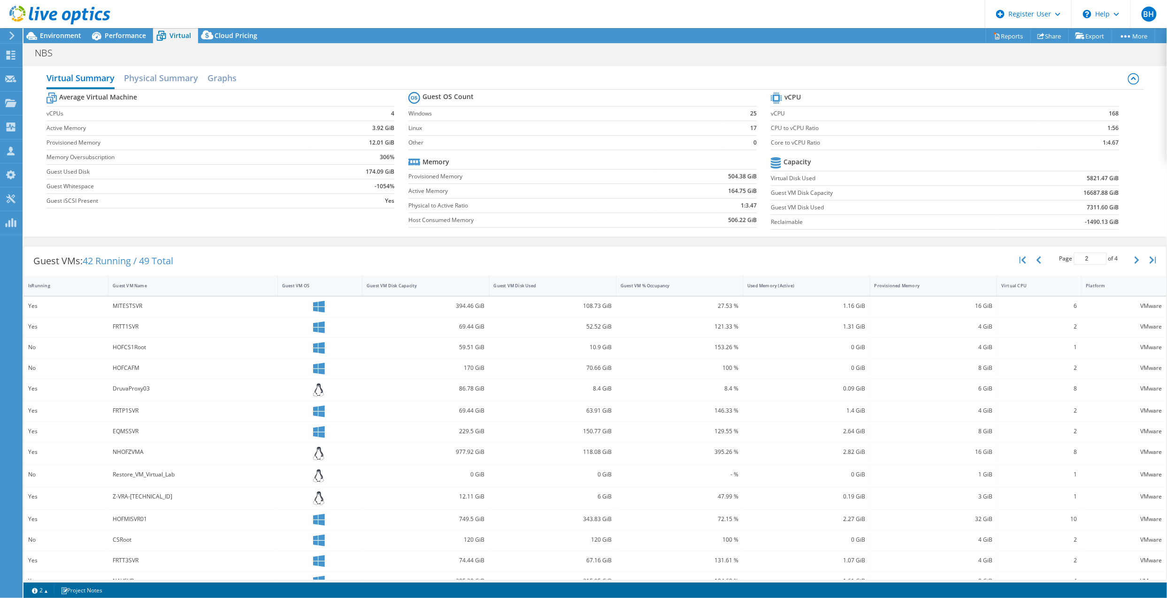
click at [231, 251] on div "Guest VMs: 42 Running / 49 Total Page 2 of 4 5 rows 10 rows 20 rows 25 rows 50 …" at bounding box center [595, 260] width 1143 height 29
click at [217, 75] on h2 "Graphs" at bounding box center [222, 78] width 29 height 19
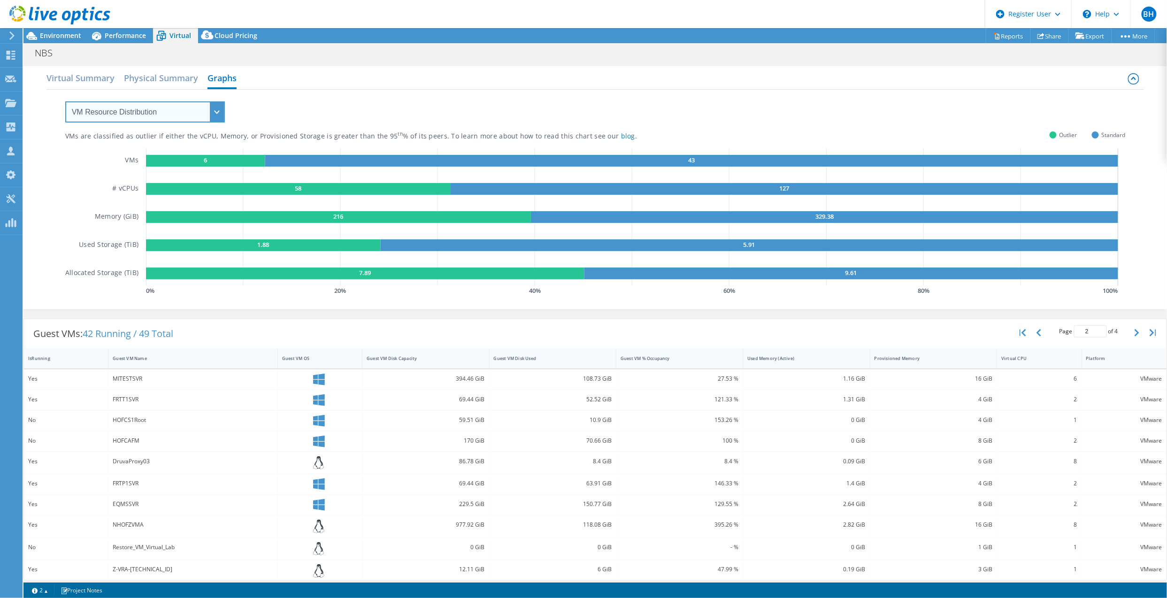
click at [187, 111] on select "VM Resource Distribution Provisioning Contrast Over Provisioning" at bounding box center [145, 111] width 160 height 21
click at [65, 101] on select "VM Resource Distribution Provisioning Contrast Over Provisioning" at bounding box center [145, 111] width 160 height 21
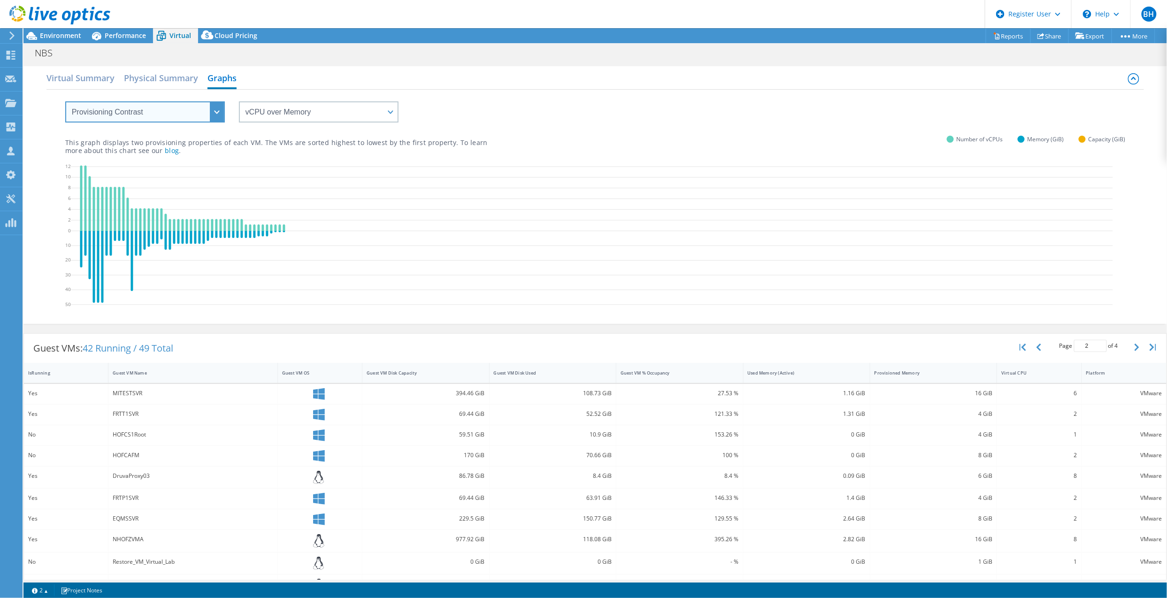
click at [199, 116] on select "VM Resource Distribution Provisioning Contrast Over Provisioning" at bounding box center [145, 111] width 160 height 21
select select "Over Provisioning"
click at [65, 101] on select "VM Resource Distribution Provisioning Contrast Over Provisioning" at bounding box center [145, 111] width 160 height 21
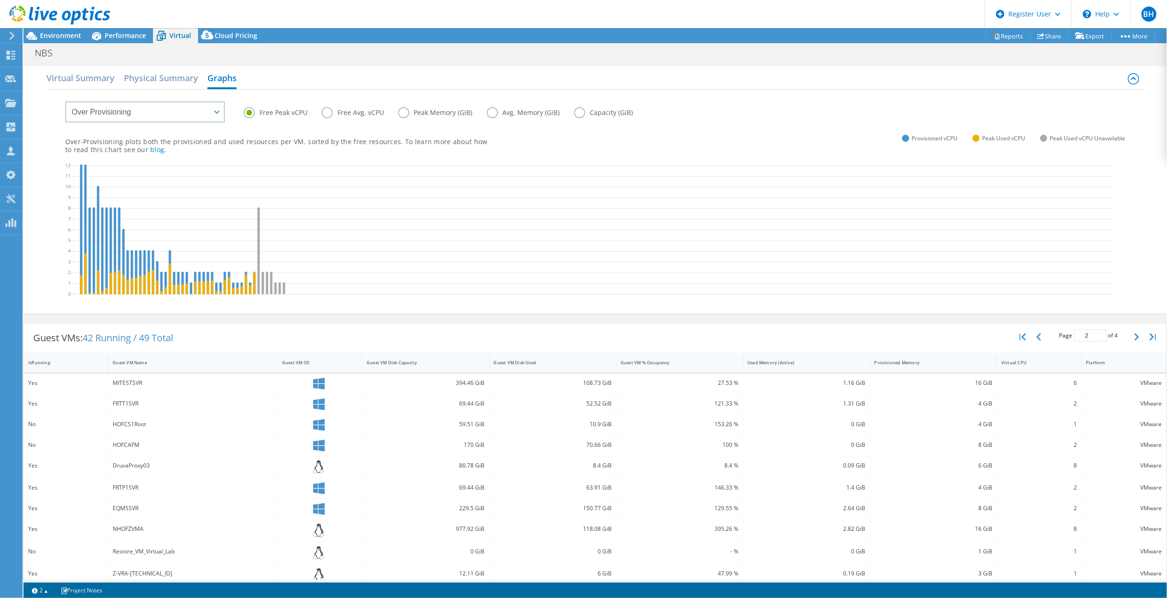
click at [487, 110] on label "Avg. Memory (GiB)" at bounding box center [530, 112] width 87 height 11
click at [0, 0] on input "Avg. Memory (GiB)" at bounding box center [0, 0] width 0 height 0
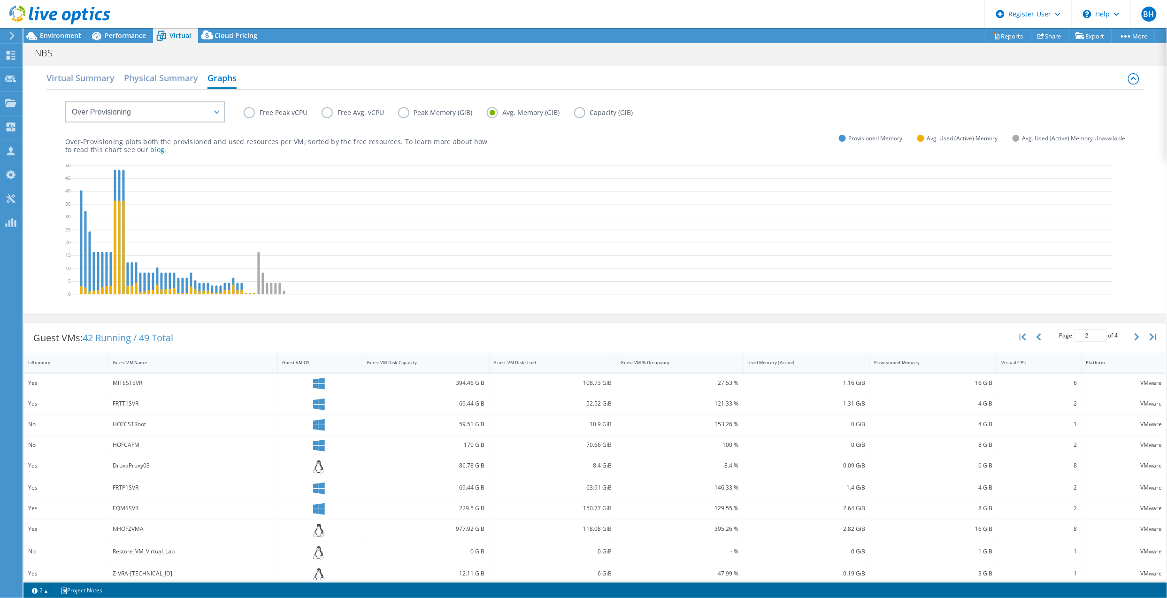
click at [408, 115] on label "Peak Memory (GiB)" at bounding box center [442, 112] width 89 height 11
click at [0, 0] on input "Peak Memory (GiB)" at bounding box center [0, 0] width 0 height 0
click at [499, 106] on div "Free Peak vCPU Free Avg. vCPU Peak Memory (GiB) Avg. Memory (GiB) Capacity (GiB)" at bounding box center [595, 106] width 1061 height 32
click at [489, 113] on label "Avg. Memory (GiB)" at bounding box center [530, 112] width 87 height 11
click at [0, 0] on input "Avg. Memory (GiB)" at bounding box center [0, 0] width 0 height 0
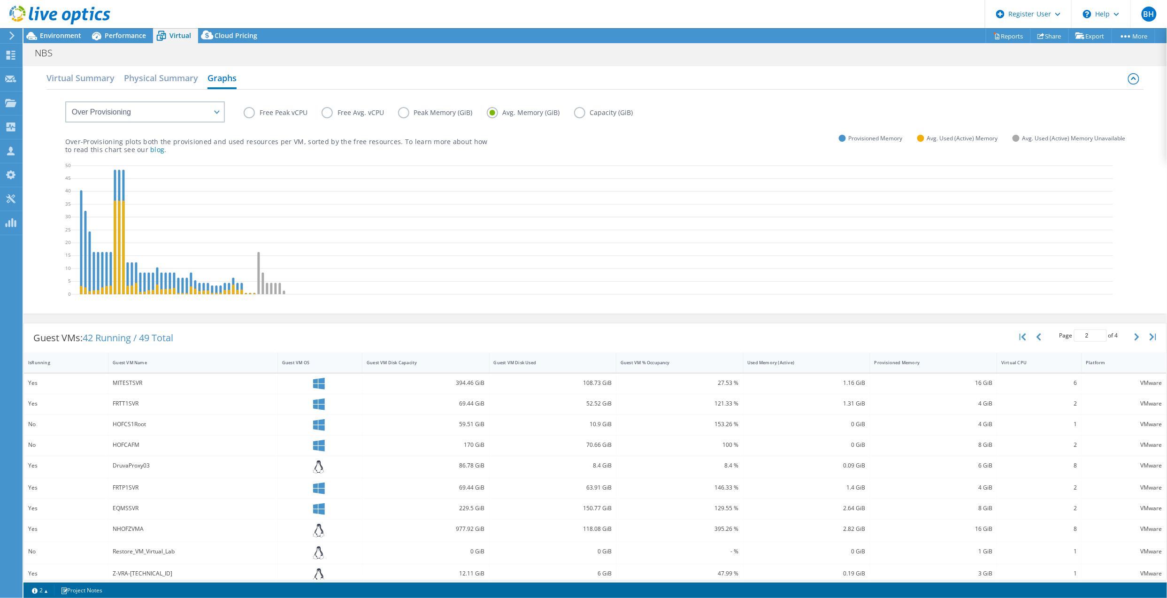
click at [412, 113] on label "Peak Memory (GiB)" at bounding box center [442, 112] width 89 height 11
click at [0, 0] on input "Peak Memory (GiB)" at bounding box center [0, 0] width 0 height 0
click at [491, 110] on label "Avg. Memory (GiB)" at bounding box center [530, 112] width 87 height 11
click at [0, 0] on input "Avg. Memory (GiB)" at bounding box center [0, 0] width 0 height 0
click at [61, 39] on span "Environment" at bounding box center [60, 35] width 41 height 9
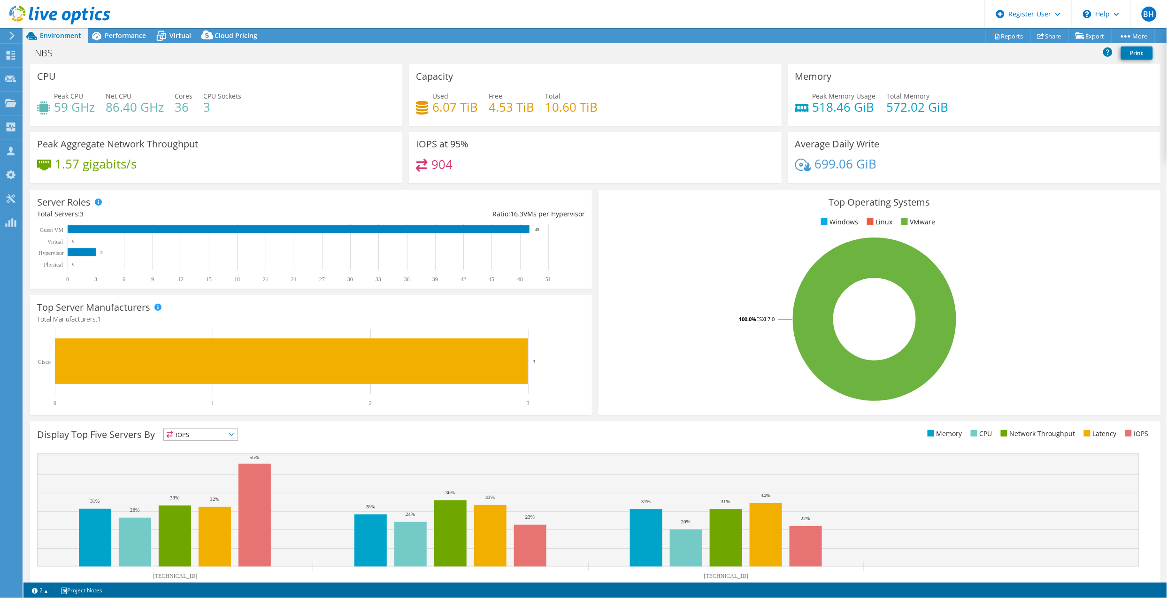
click at [173, 36] on span "Virtual" at bounding box center [180, 35] width 22 height 9
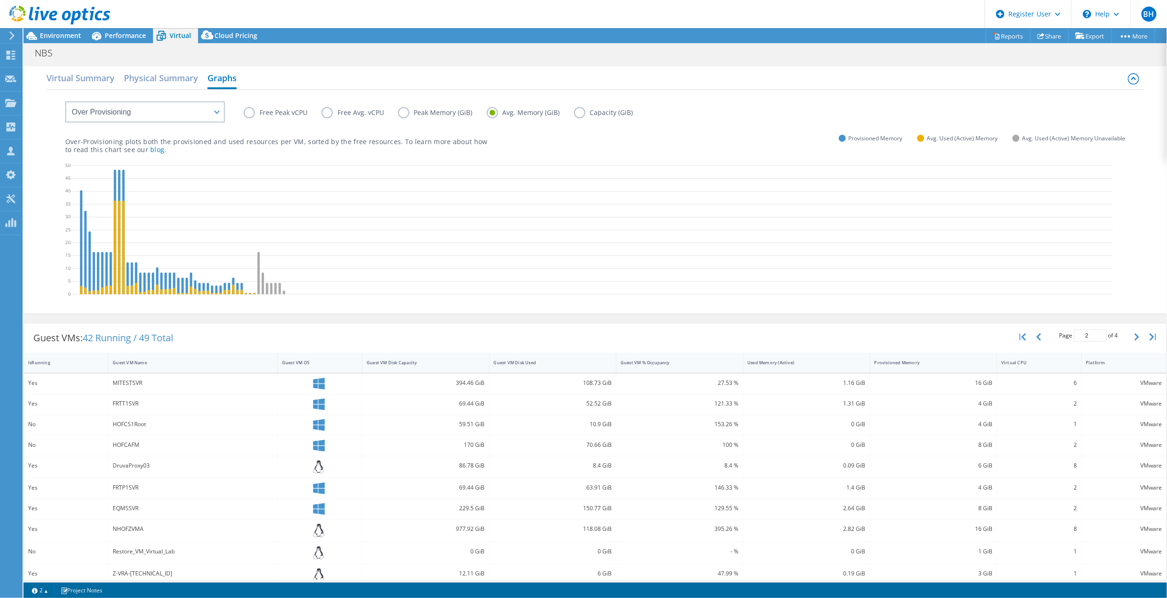
click at [131, 97] on div "VM Resource Distribution Provisioning Contrast Over Provisioning" at bounding box center [135, 106] width 178 height 33
click at [250, 113] on label "Free Peak vCPU" at bounding box center [283, 112] width 78 height 11
click at [0, 0] on input "Free Peak vCPU" at bounding box center [0, 0] width 0 height 0
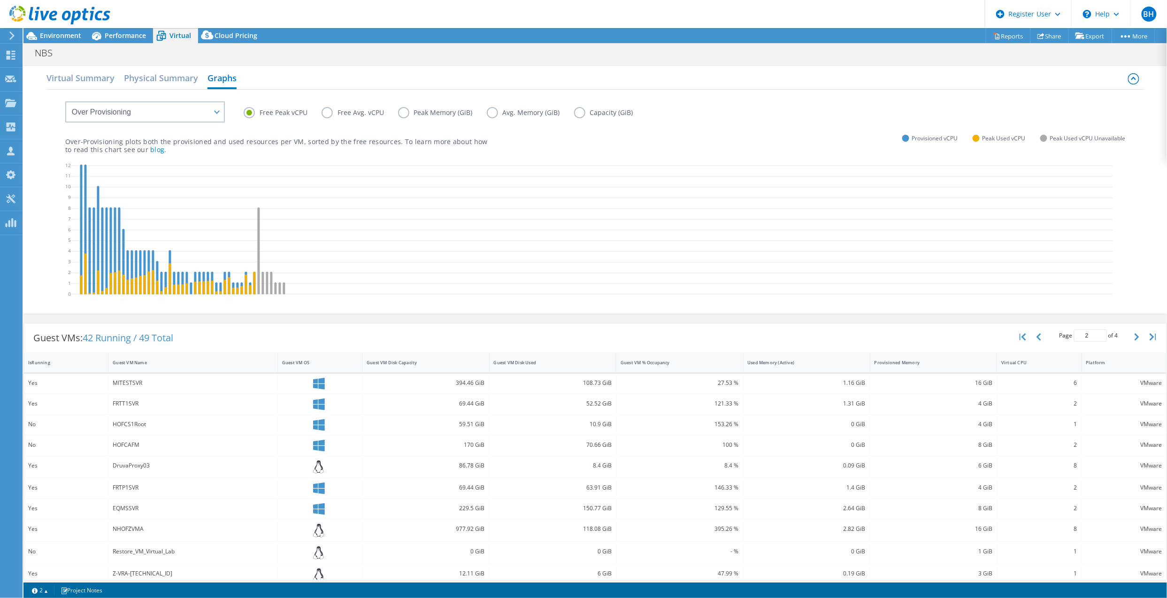
click at [329, 111] on label "Free Avg. vCPU" at bounding box center [360, 112] width 77 height 11
click at [0, 0] on input "Free Avg. vCPU" at bounding box center [0, 0] width 0 height 0
click at [245, 111] on label "Free Peak vCPU" at bounding box center [283, 112] width 78 height 11
click at [0, 0] on input "Free Peak vCPU" at bounding box center [0, 0] width 0 height 0
click at [583, 113] on label "Capacity (GiB)" at bounding box center [610, 112] width 73 height 11
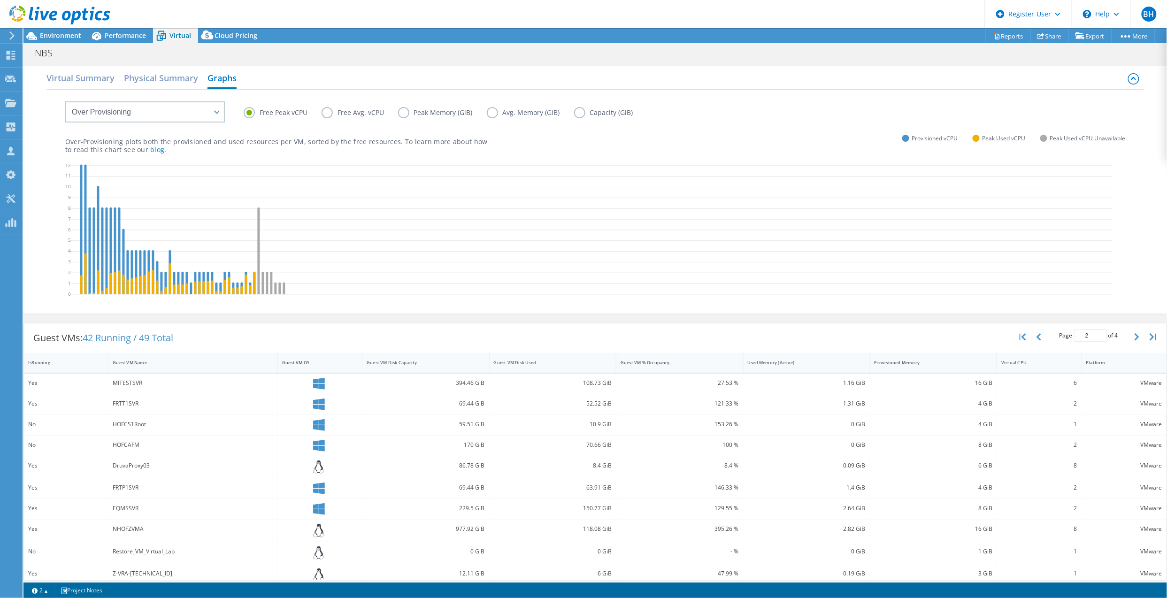
click at [0, 0] on input "Capacity (GiB)" at bounding box center [0, 0] width 0 height 0
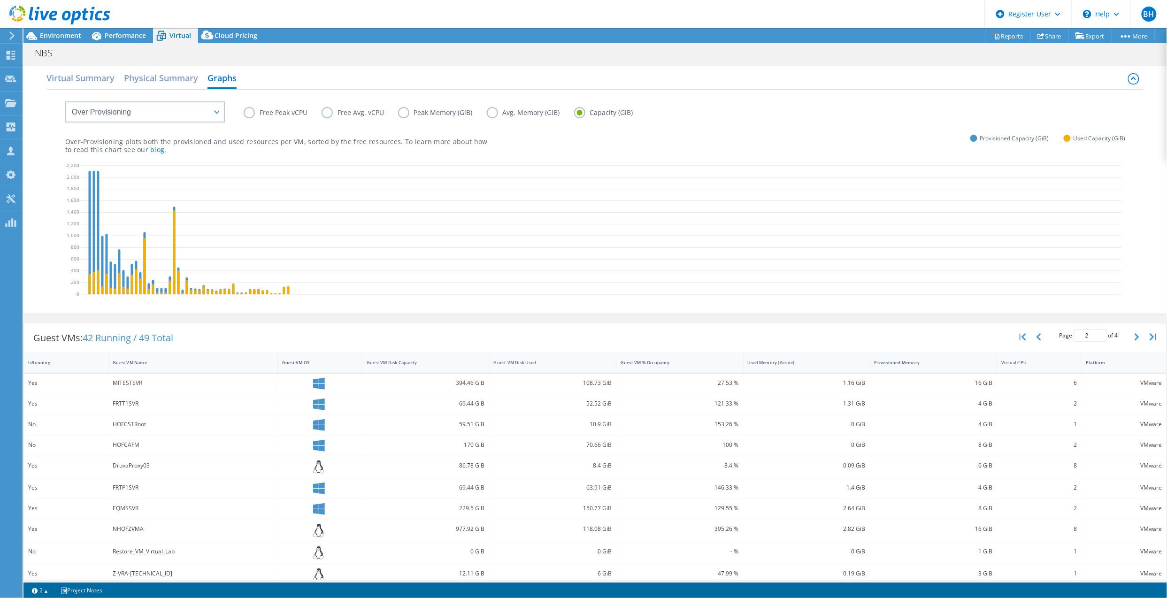
click at [71, 38] on span "Environment" at bounding box center [60, 35] width 41 height 9
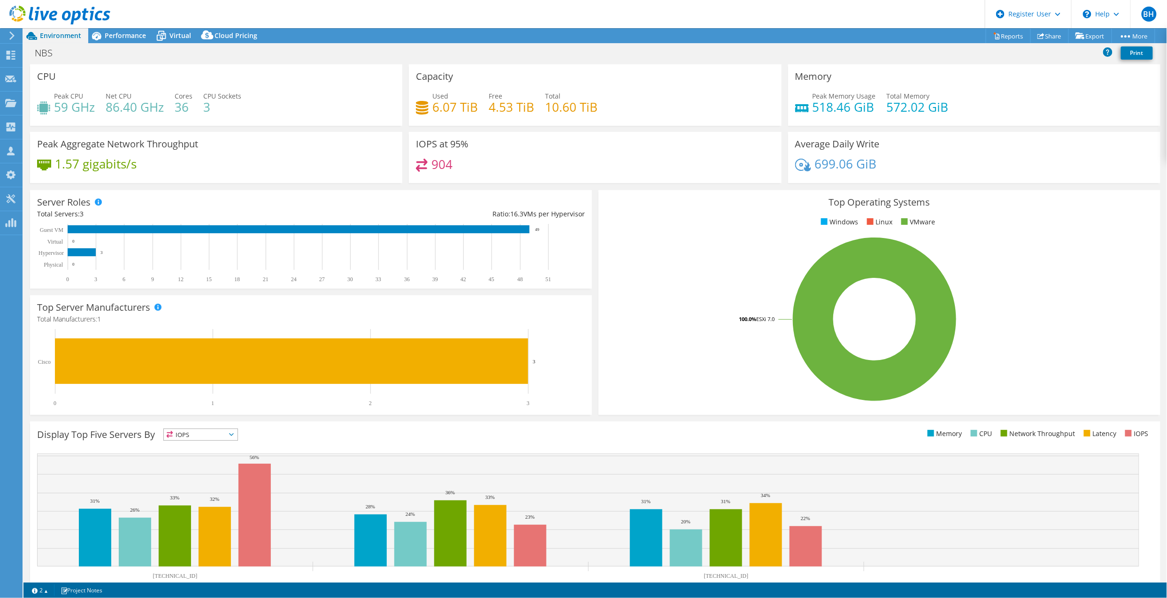
click at [136, 35] on span "Performance" at bounding box center [125, 35] width 41 height 9
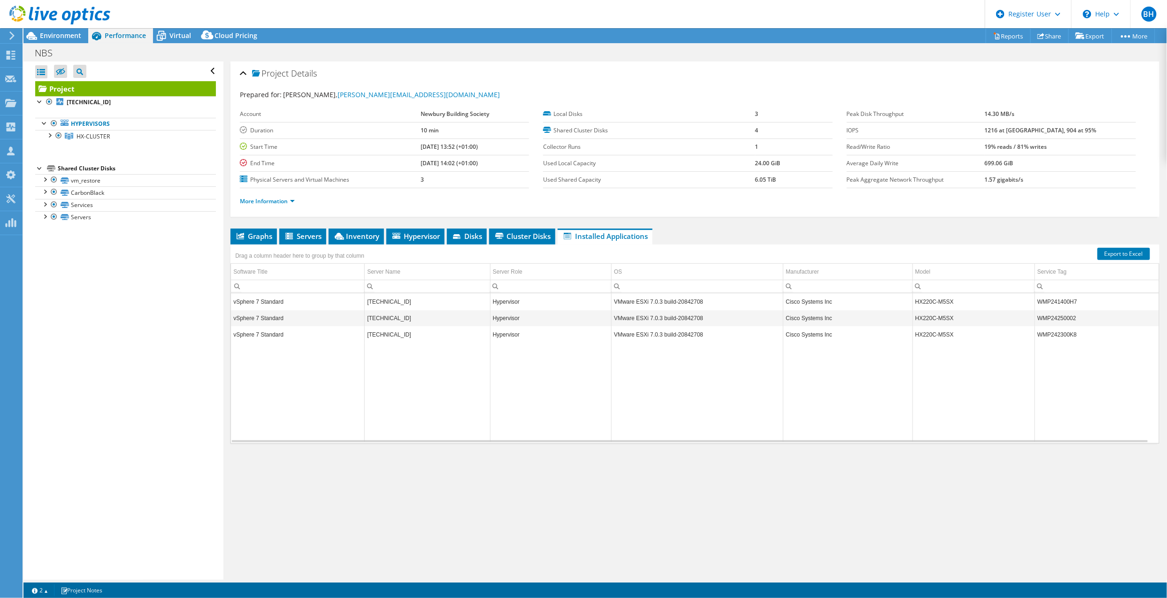
click at [24, 372] on div "Open All Close All Hide Excluded Nodes Project Tree Filter" at bounding box center [123, 321] width 200 height 518
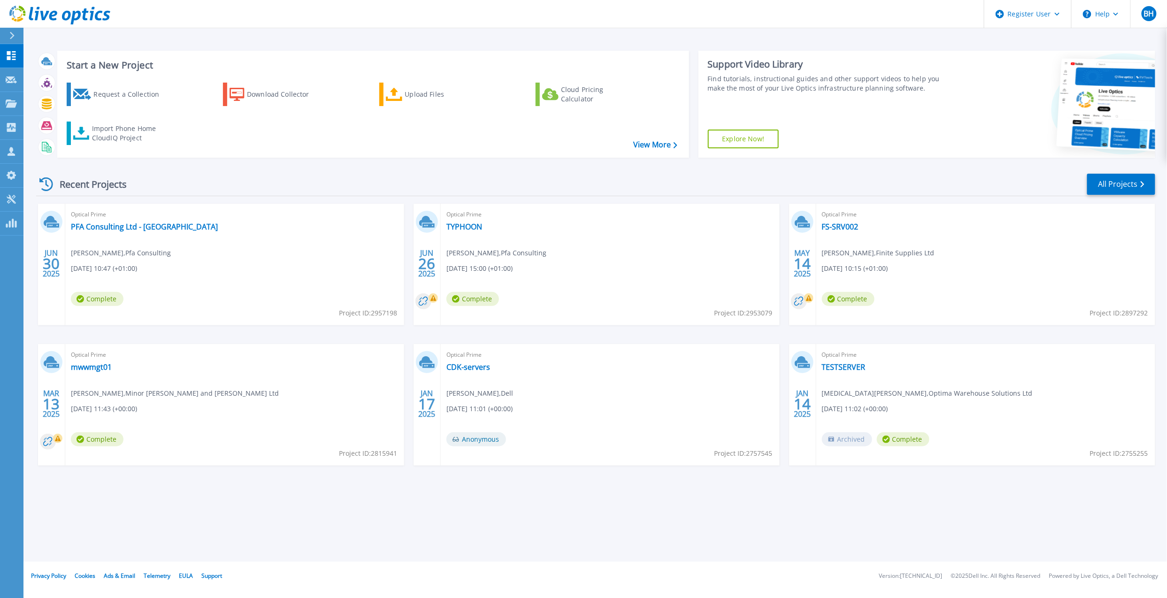
click at [83, 96] on icon at bounding box center [82, 94] width 18 height 11
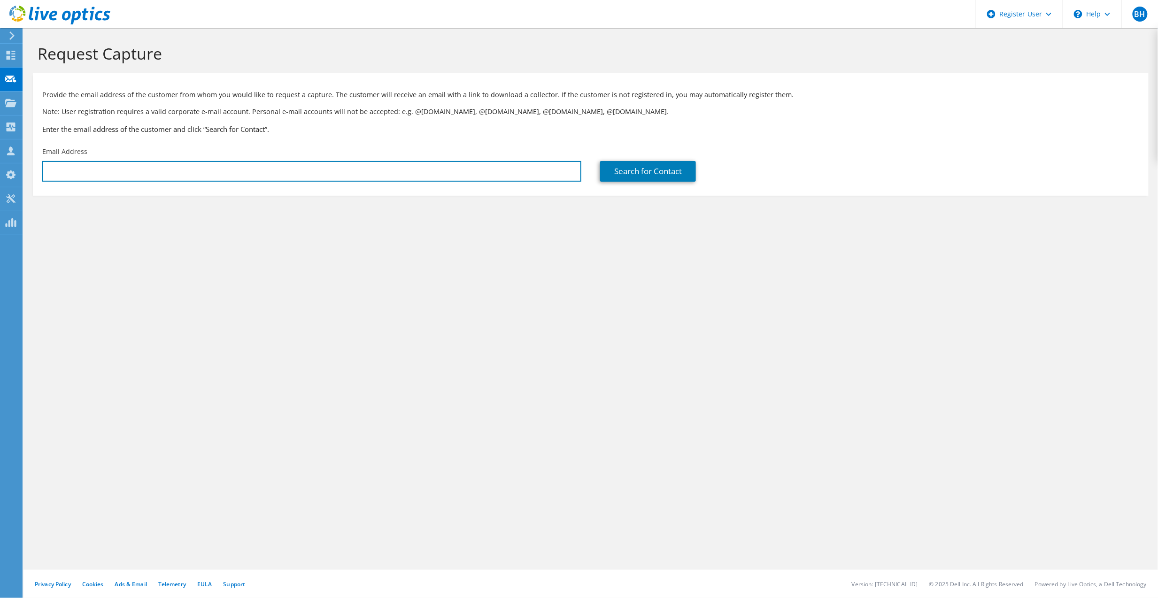
click at [253, 175] on input "text" at bounding box center [311, 171] width 539 height 21
type input "[EMAIL_ADDRESS][PERSON_NAME][DOMAIN_NAME]"
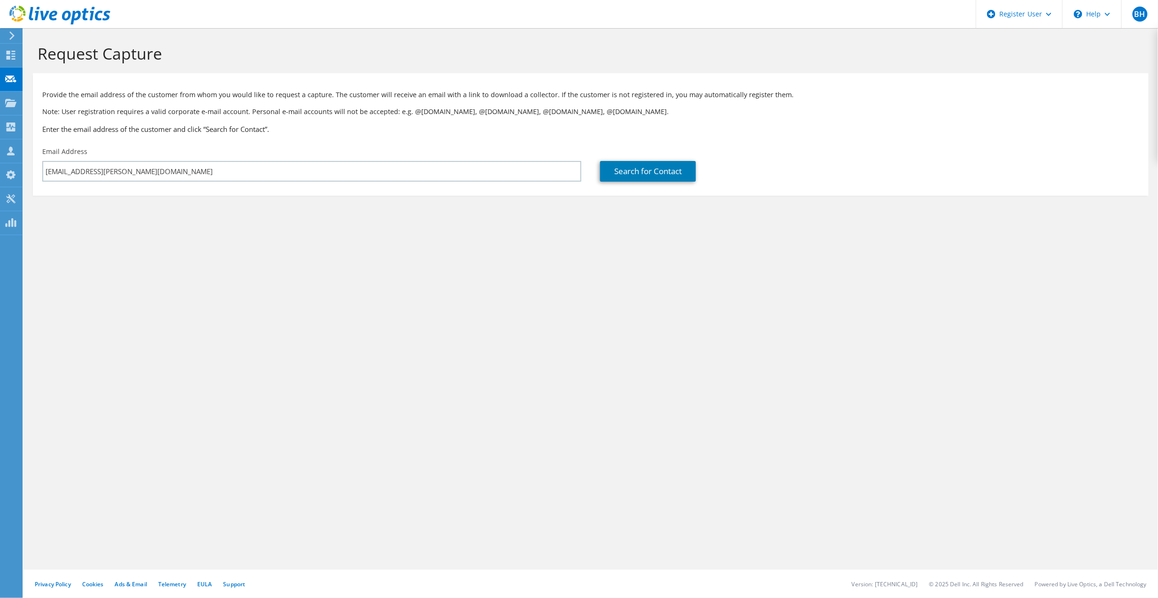
click at [674, 186] on div "Search for Contact" at bounding box center [870, 164] width 558 height 44
click at [677, 175] on link "Search for Contact" at bounding box center [648, 171] width 96 height 21
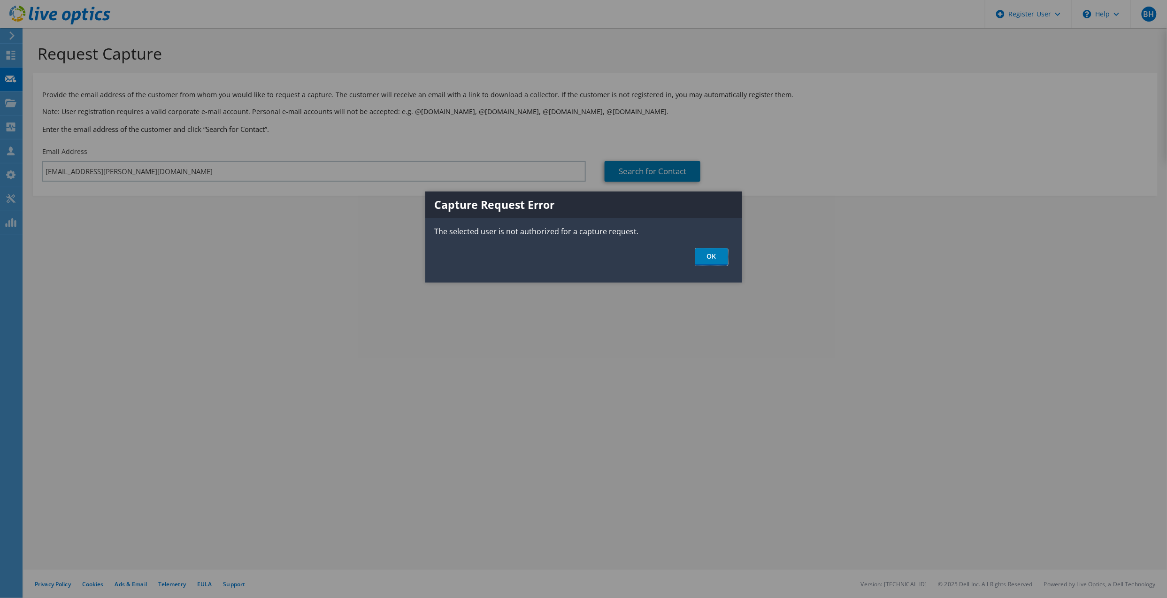
click at [725, 262] on link "OK" at bounding box center [711, 256] width 33 height 17
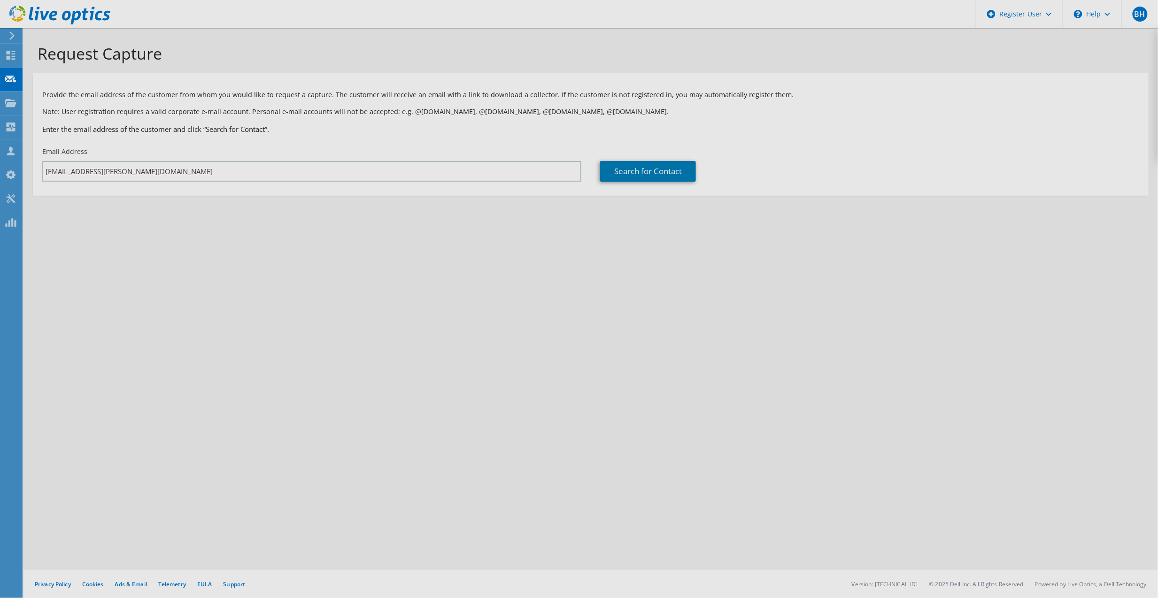
click at [312, 155] on div at bounding box center [579, 299] width 1158 height 598
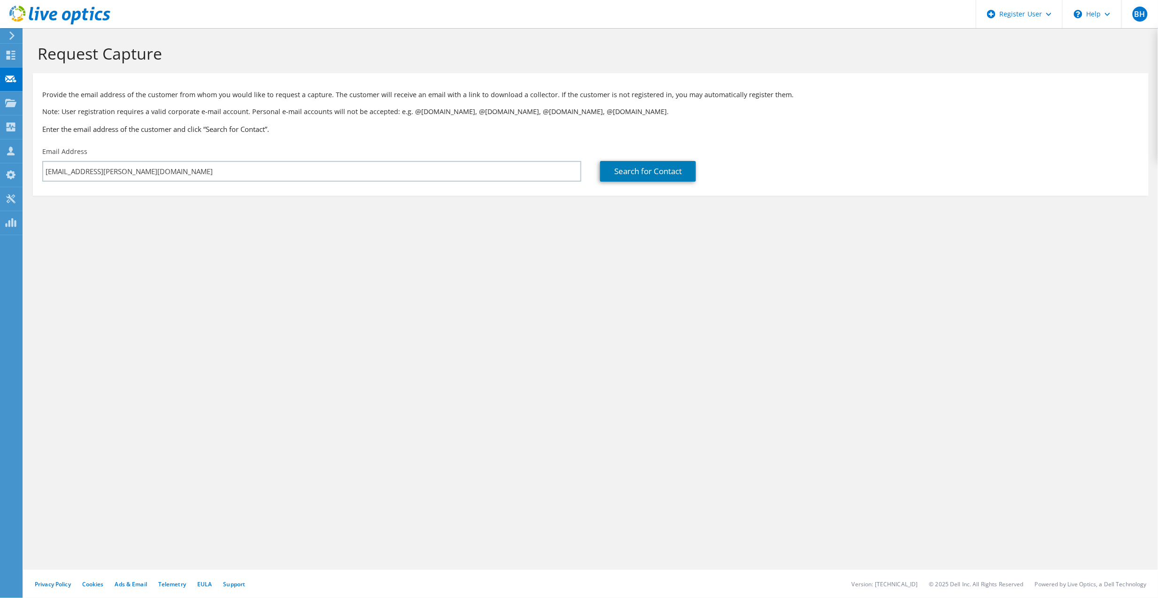
click at [312, 158] on div "Email Address [EMAIL_ADDRESS][PERSON_NAME][DOMAIN_NAME]" at bounding box center [312, 164] width 558 height 44
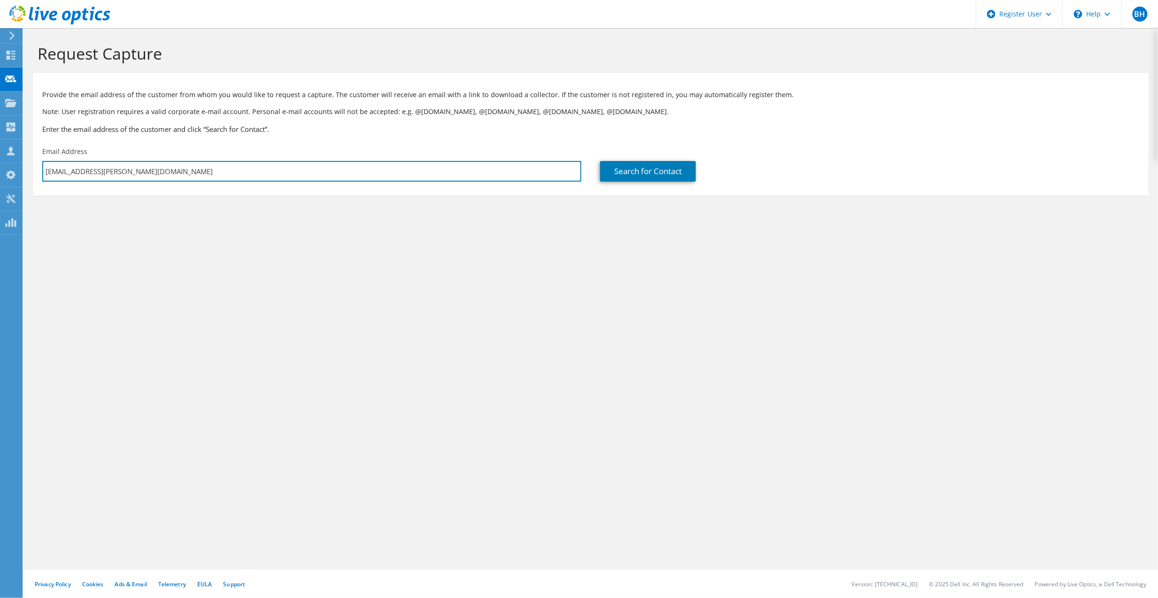
click at [306, 167] on input "[EMAIL_ADDRESS][PERSON_NAME][DOMAIN_NAME]" at bounding box center [311, 171] width 539 height 21
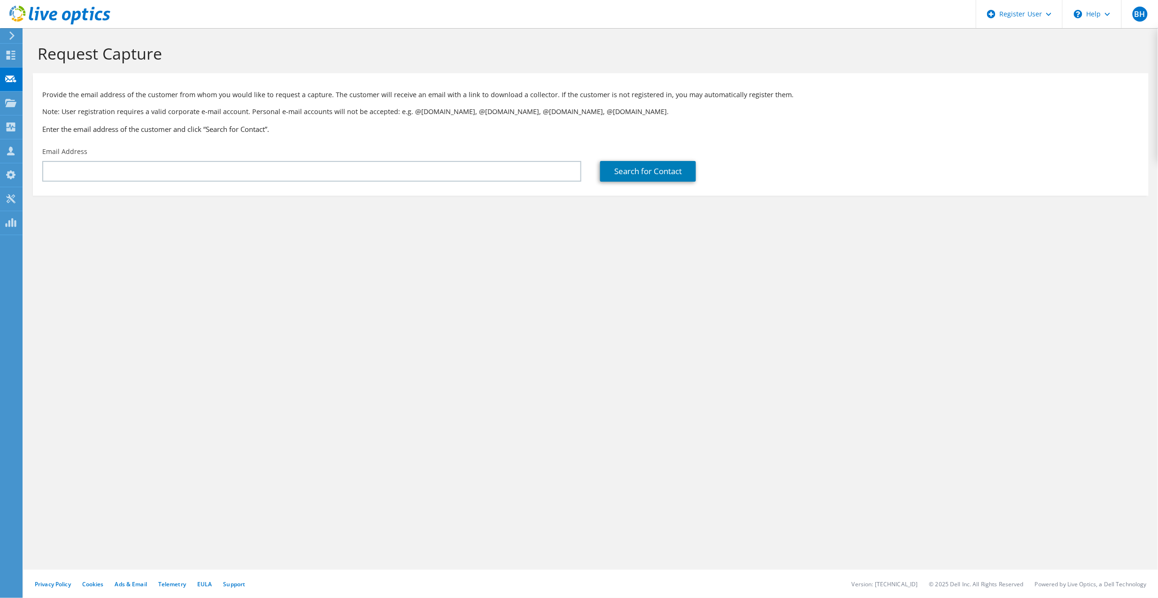
click at [316, 232] on section "Request Capture Provide the email address of the customer from whom you would l…" at bounding box center [590, 135] width 1134 height 215
click at [139, 286] on div "Request Capture Provide the email address of the customer from whom you would l…" at bounding box center [590, 313] width 1134 height 570
